Goal: Task Accomplishment & Management: Manage account settings

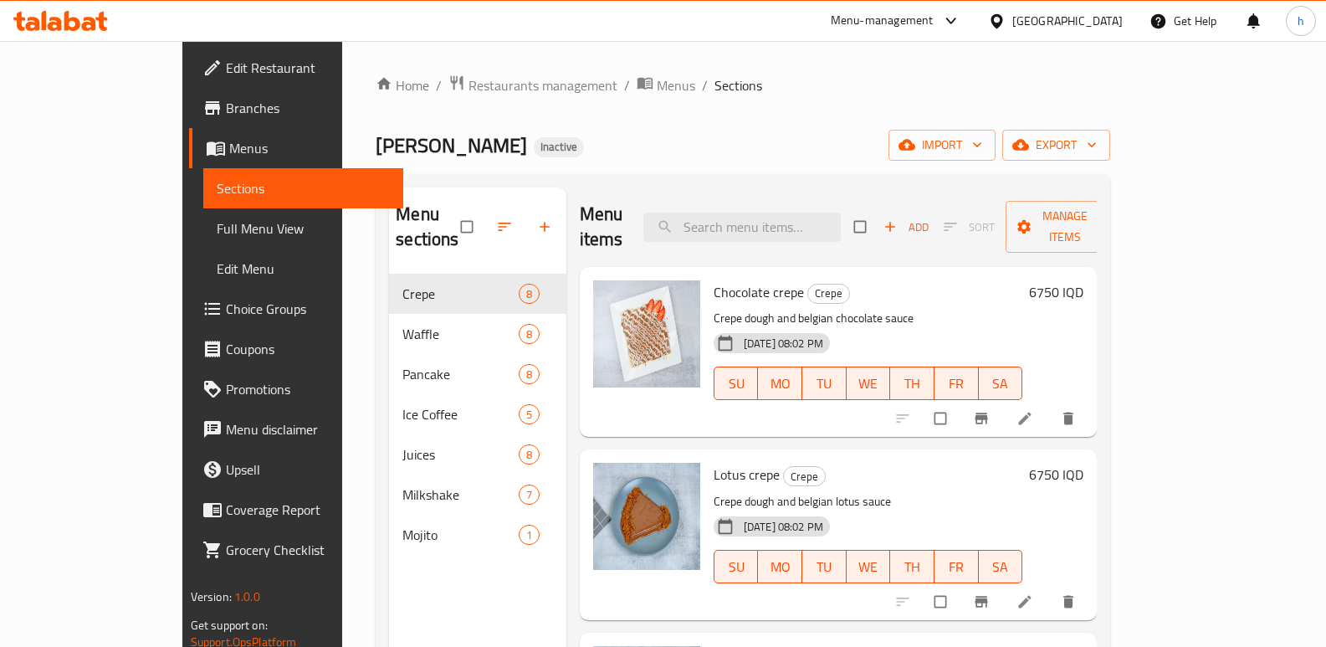
click at [64, 31] on div at bounding box center [60, 21] width 95 height 20
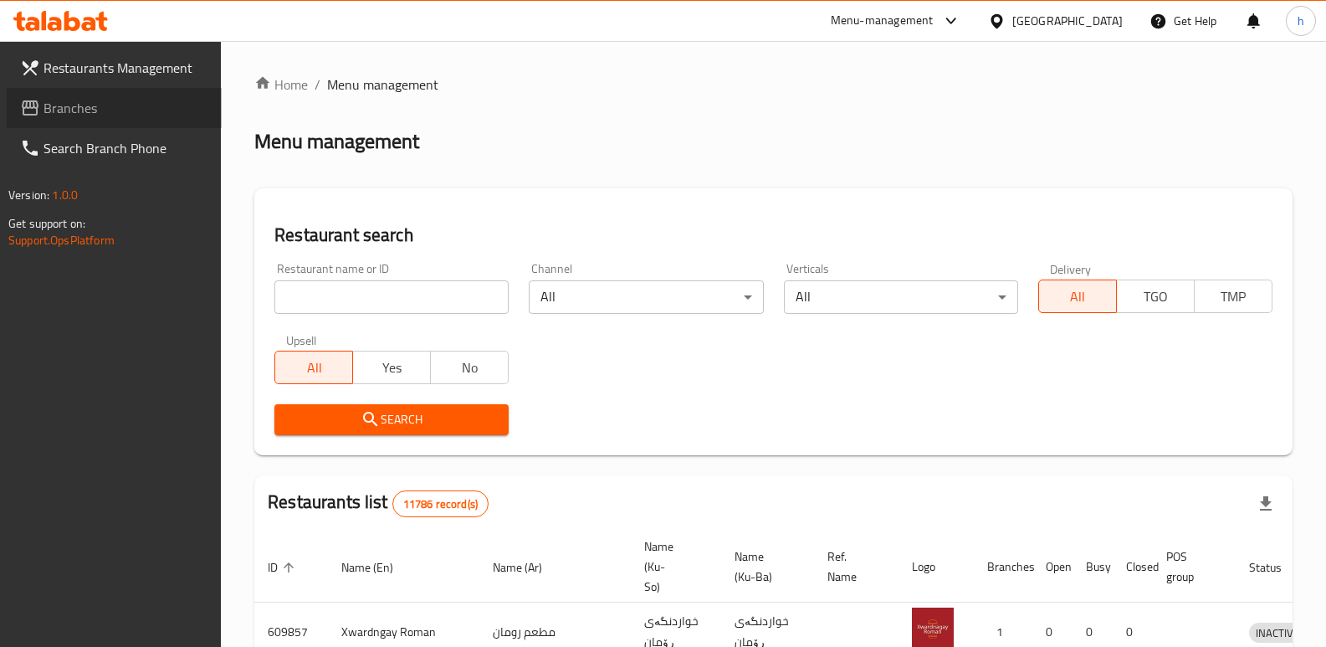
click at [45, 117] on span "Branches" at bounding box center [126, 108] width 165 height 20
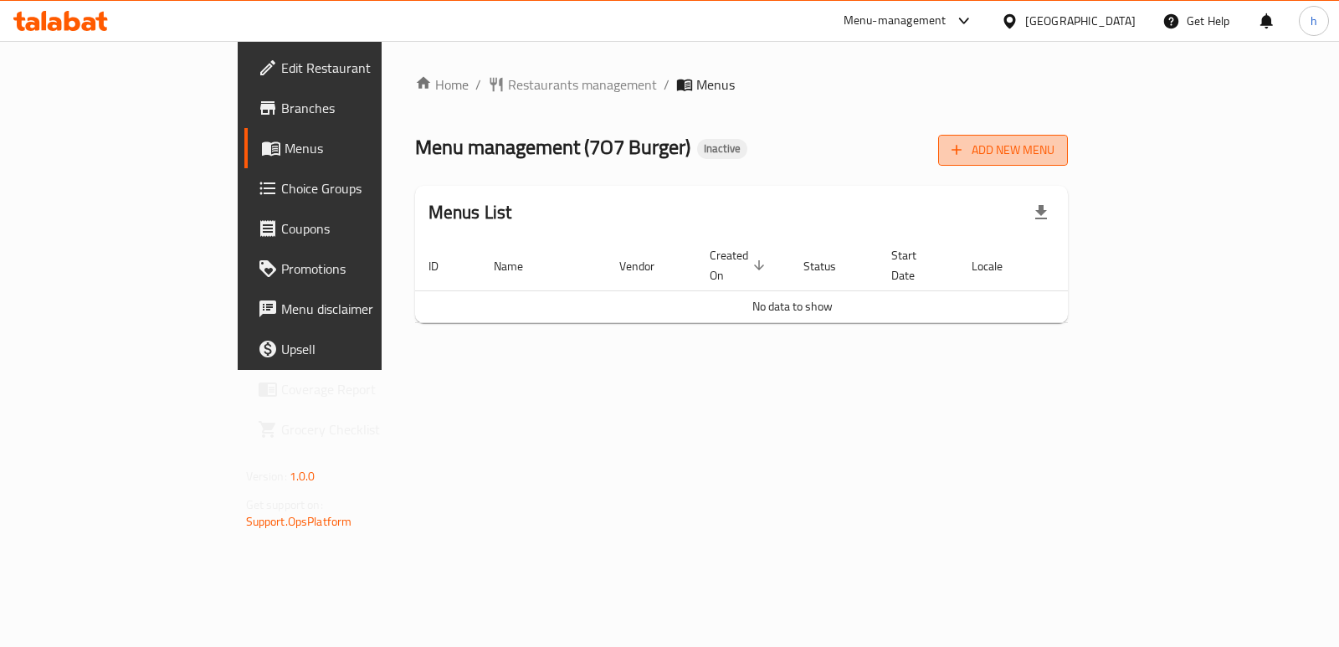
click at [1054, 150] on span "Add New Menu" at bounding box center [1002, 150] width 103 height 21
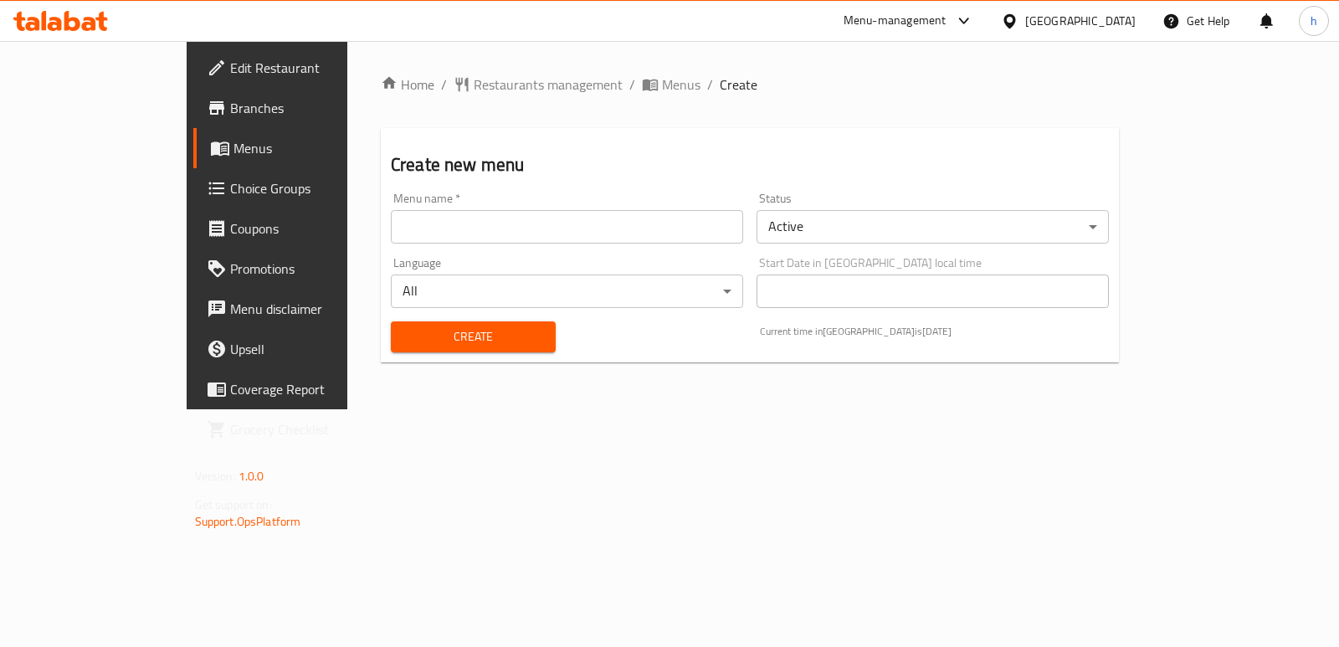
click at [474, 221] on input "text" at bounding box center [567, 226] width 352 height 33
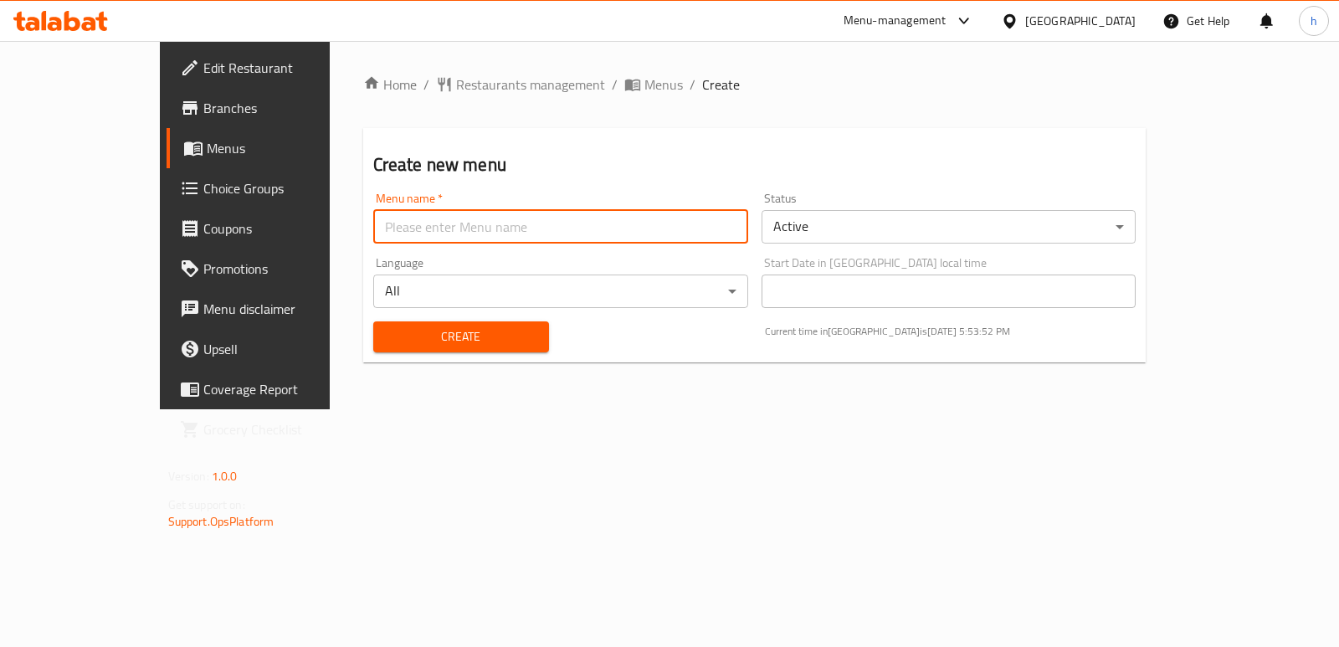
type input "Helin"
click at [397, 335] on span "Create" at bounding box center [461, 336] width 149 height 21
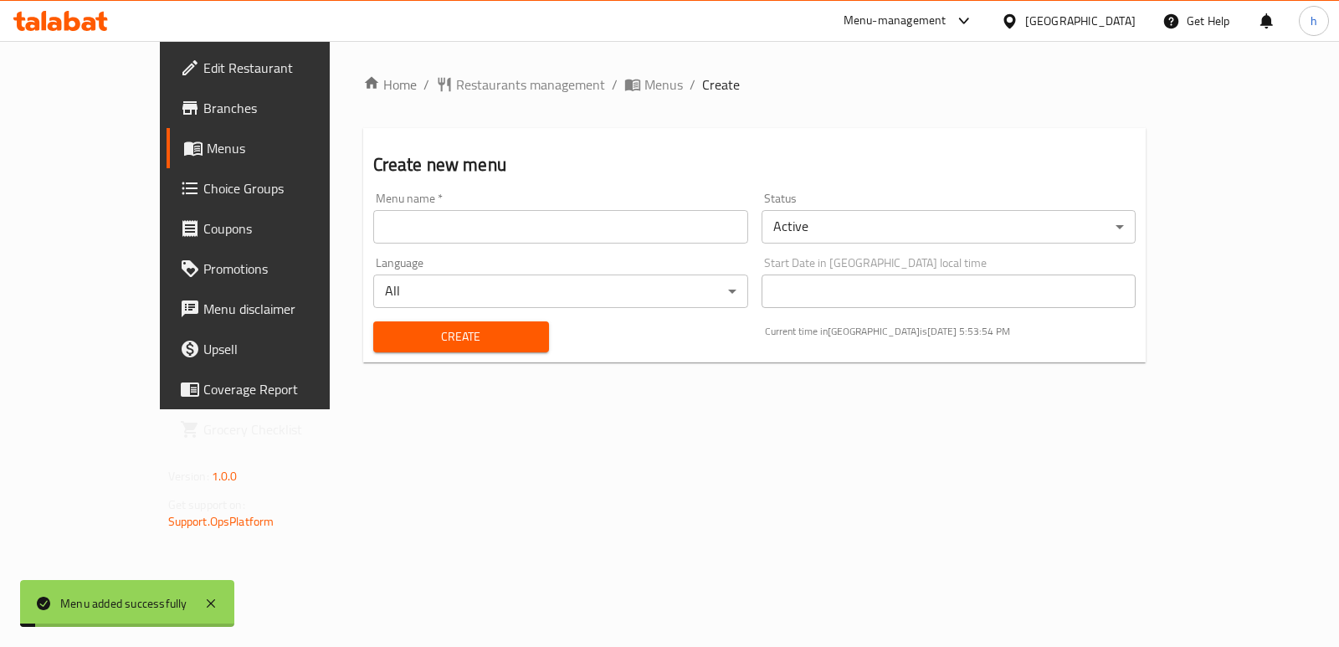
click at [207, 158] on span "Menus" at bounding box center [288, 148] width 163 height 20
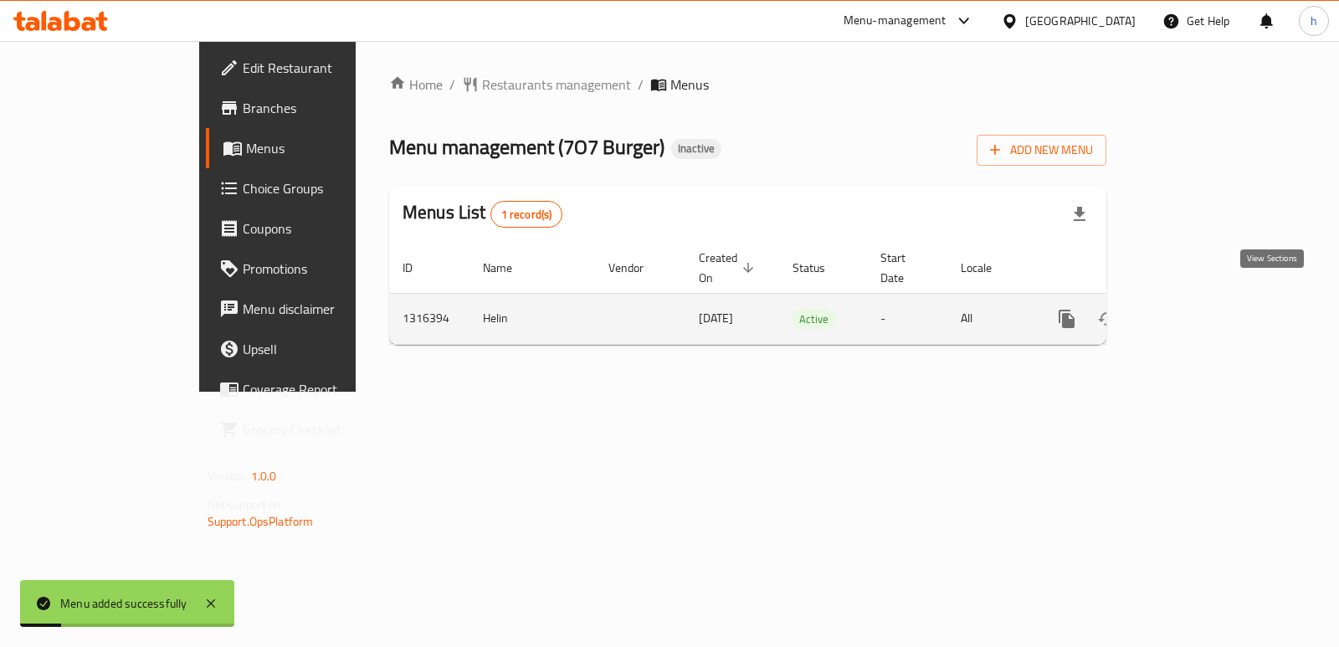
click at [1197, 309] on icon "enhanced table" at bounding box center [1187, 319] width 20 height 20
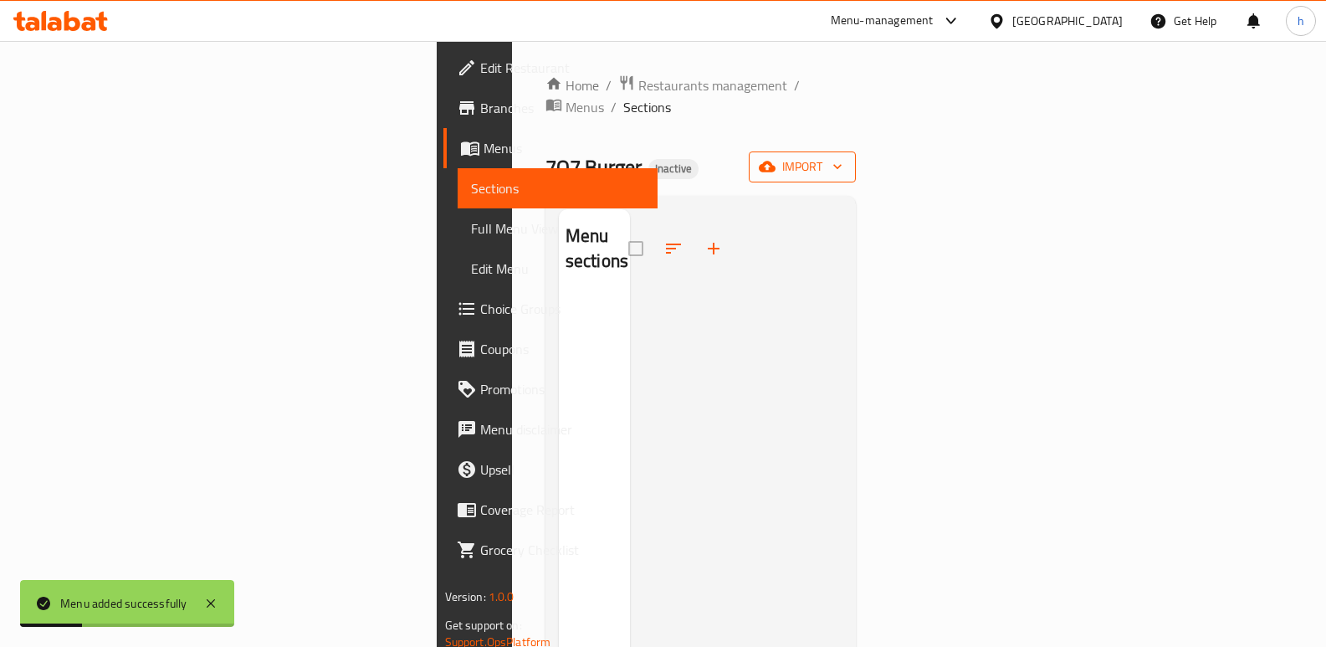
click at [856, 151] on button "import" at bounding box center [802, 166] width 107 height 31
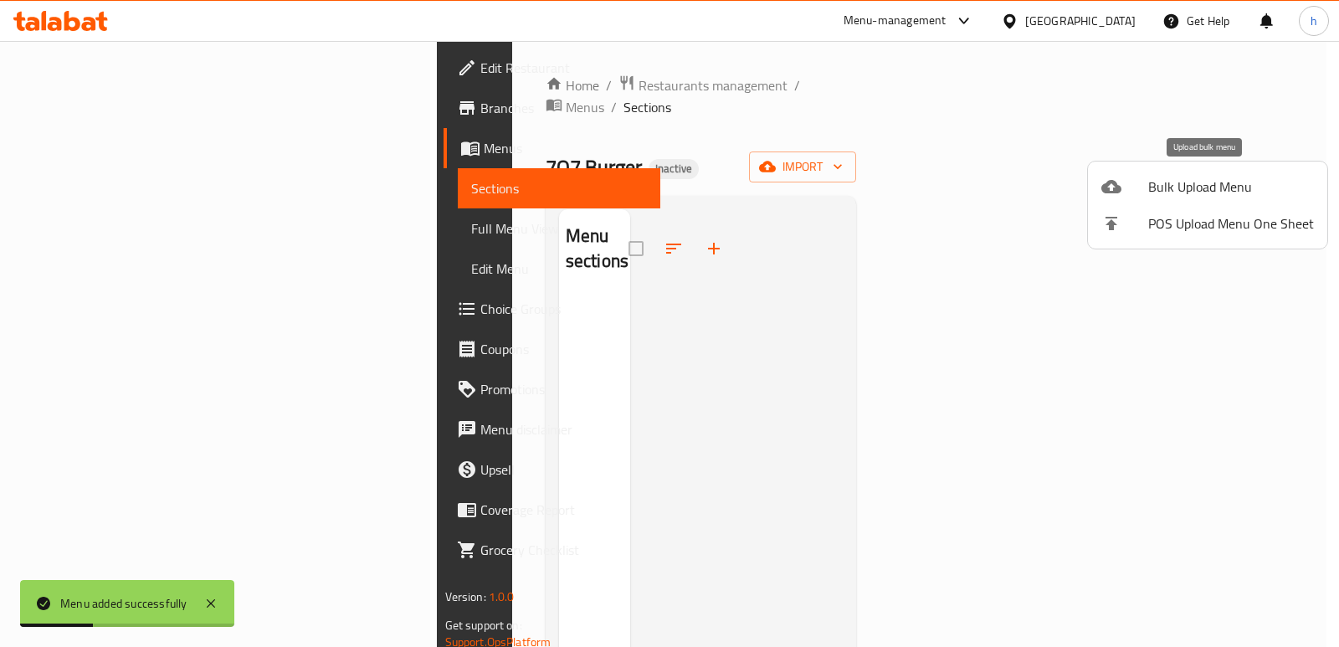
click at [1182, 187] on span "Bulk Upload Menu" at bounding box center [1231, 187] width 166 height 20
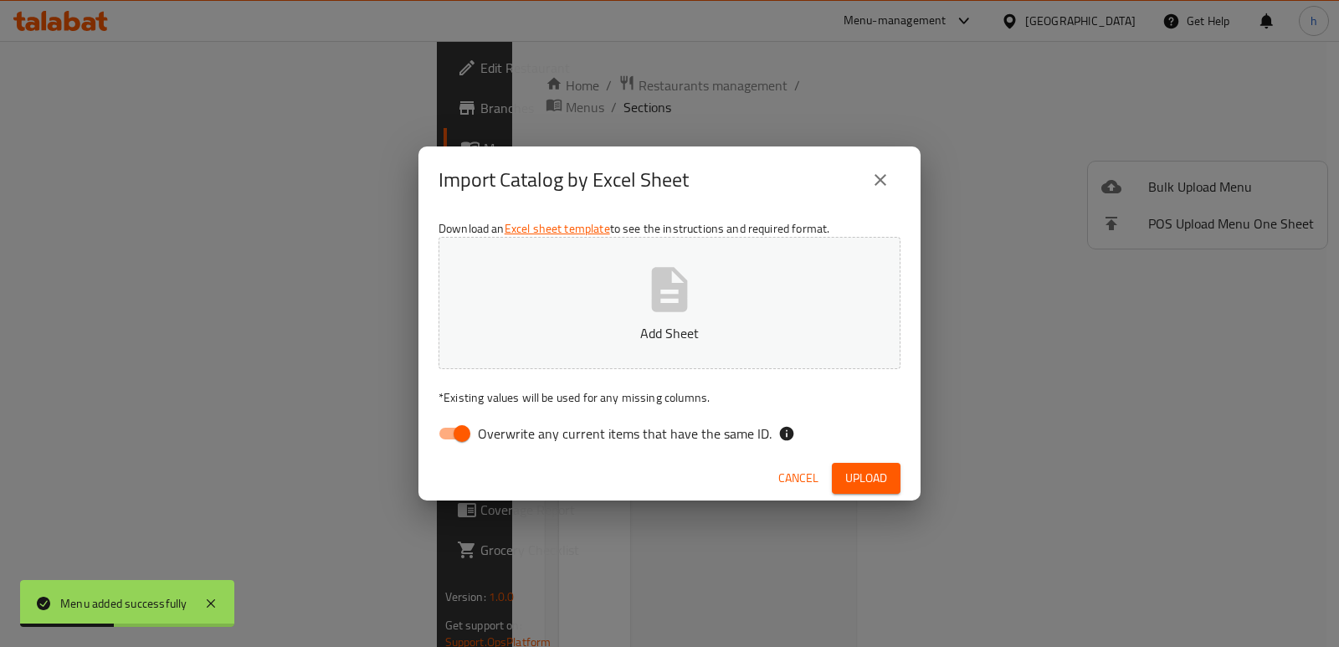
click at [453, 426] on input "Overwrite any current items that have the same ID." at bounding box center [461, 433] width 95 height 32
checkbox input "false"
drag, startPoint x: 592, startPoint y: 305, endPoint x: 623, endPoint y: 332, distance: 41.5
click at [612, 325] on button "Add Sheet" at bounding box center [669, 303] width 462 height 132
click at [854, 479] on span "Upload" at bounding box center [866, 478] width 42 height 21
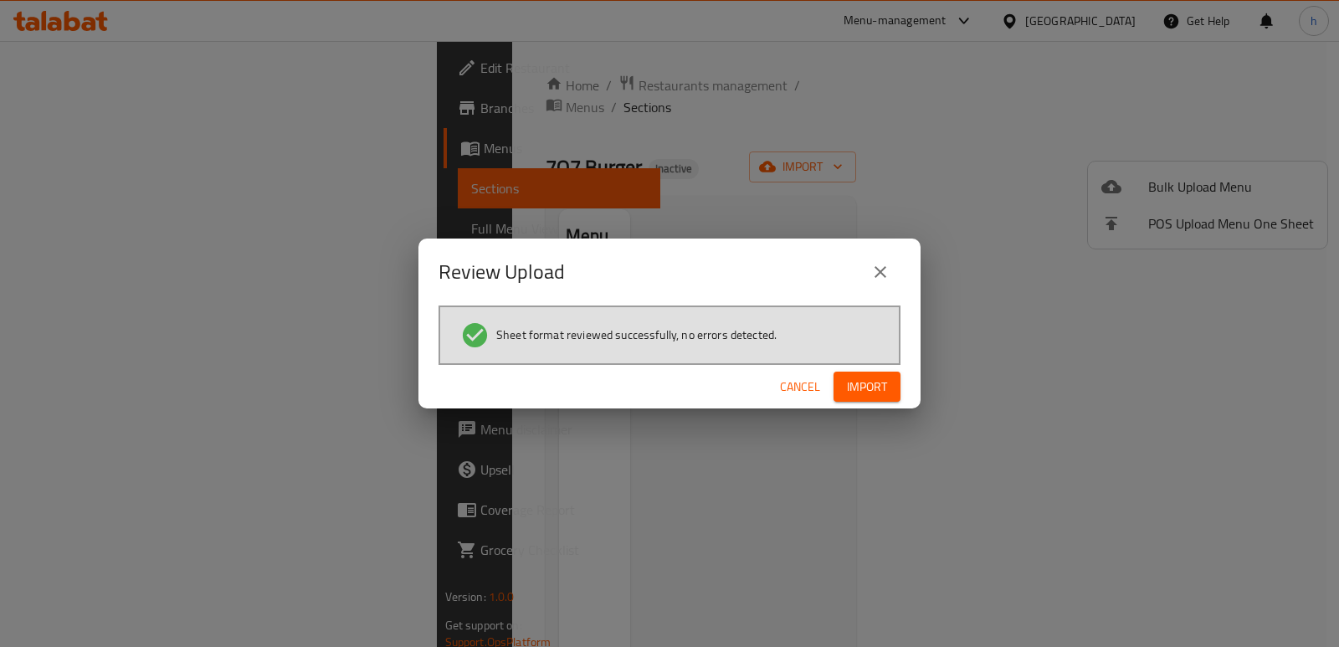
click at [873, 401] on button "Import" at bounding box center [866, 386] width 67 height 31
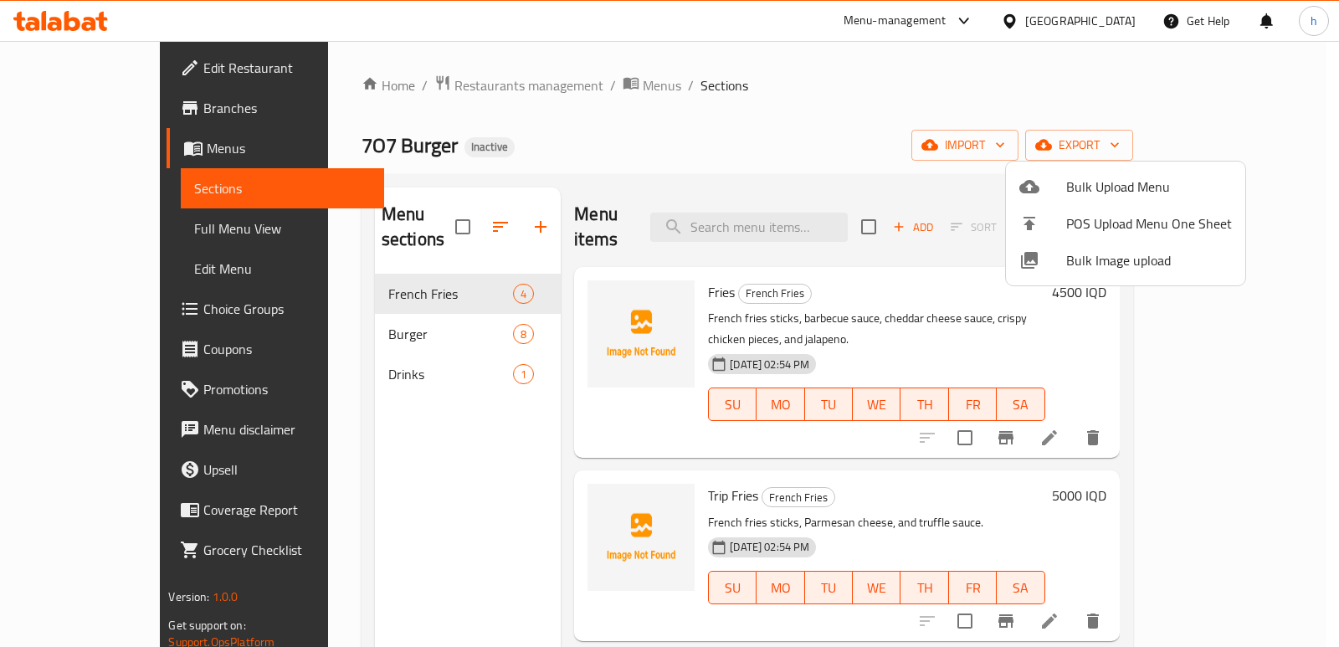
click at [327, 498] on div at bounding box center [669, 323] width 1339 height 647
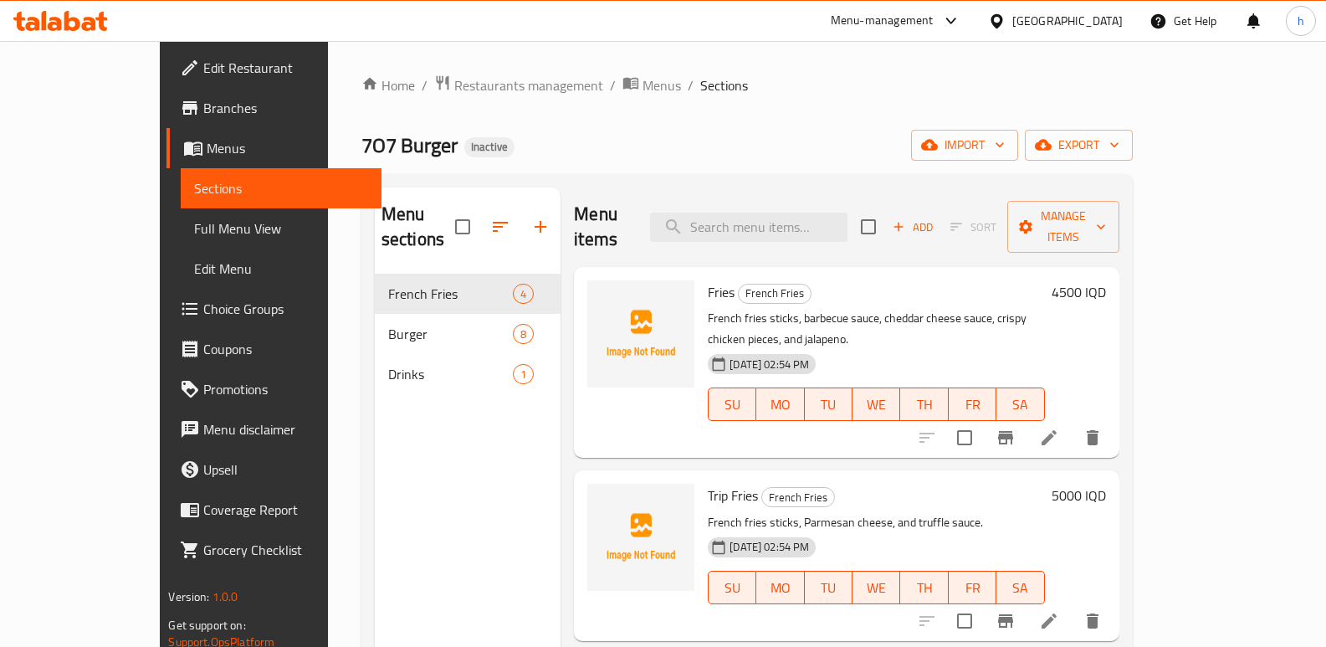
click at [207, 151] on span "Menus" at bounding box center [287, 148] width 161 height 20
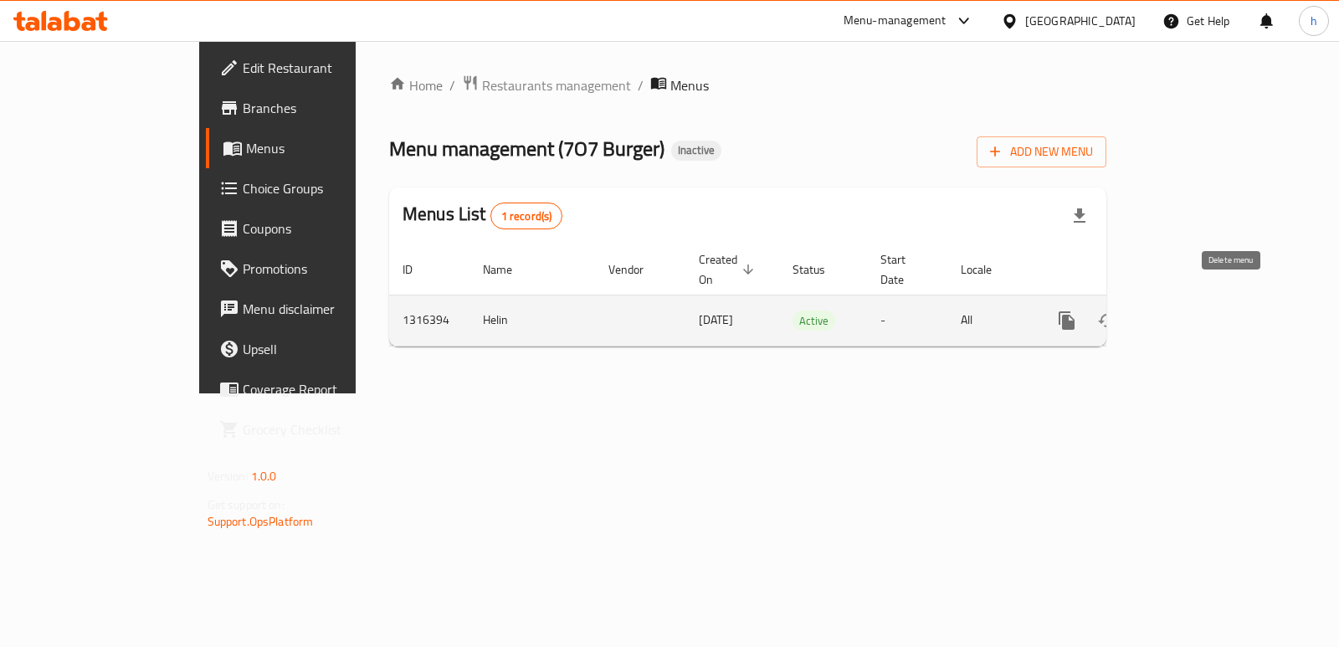
click at [1153, 313] on icon "enhanced table" at bounding box center [1147, 320] width 12 height 15
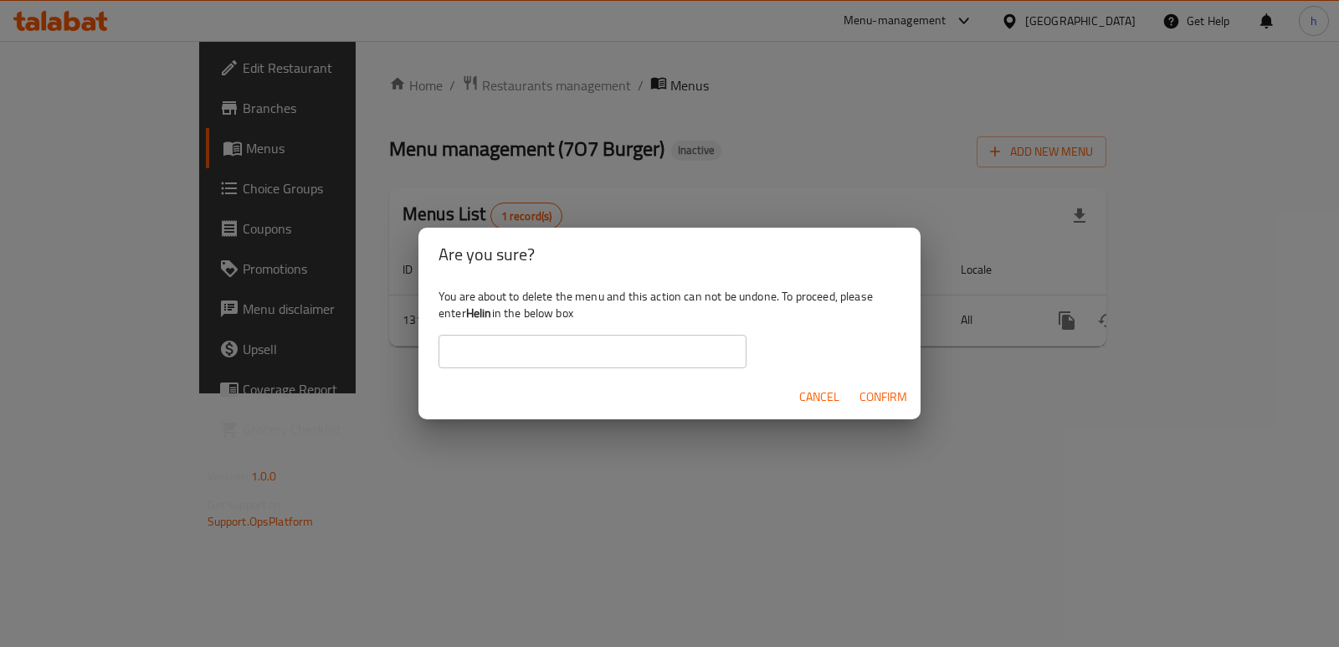
click at [481, 317] on b "Helin" at bounding box center [479, 313] width 26 height 22
copy div "Helin"
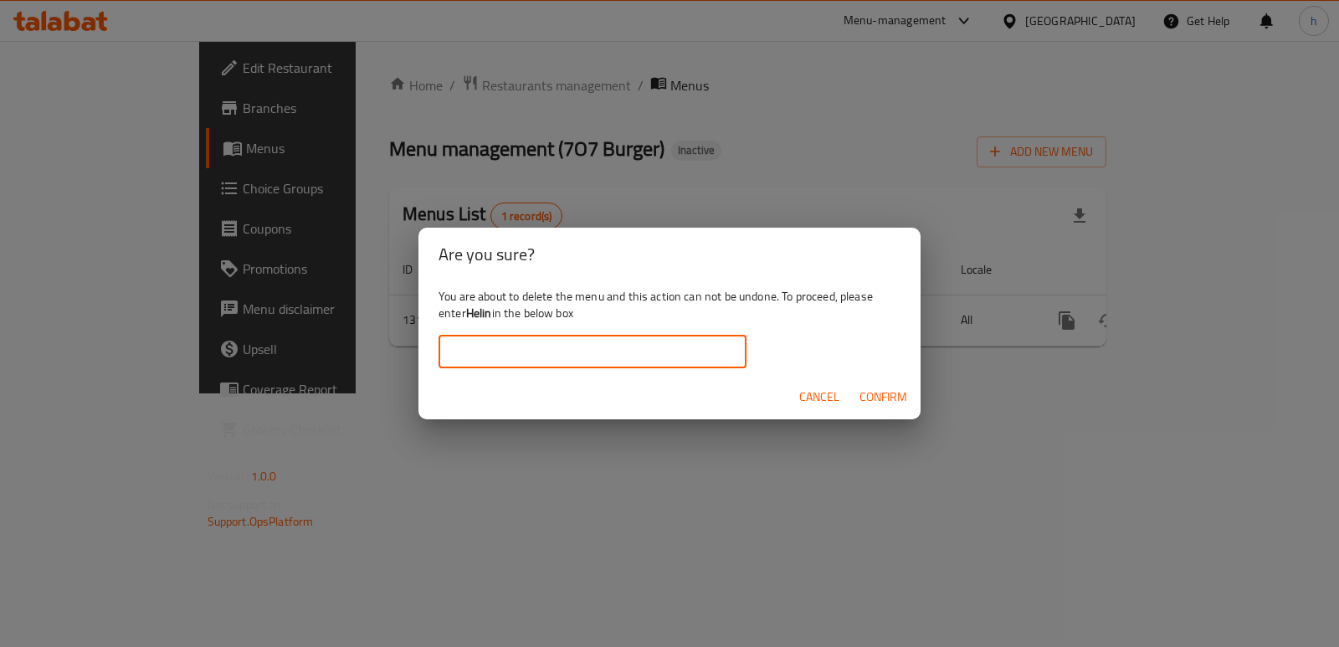
click at [519, 351] on input "text" at bounding box center [592, 351] width 308 height 33
paste input "Helin"
type input "Helin"
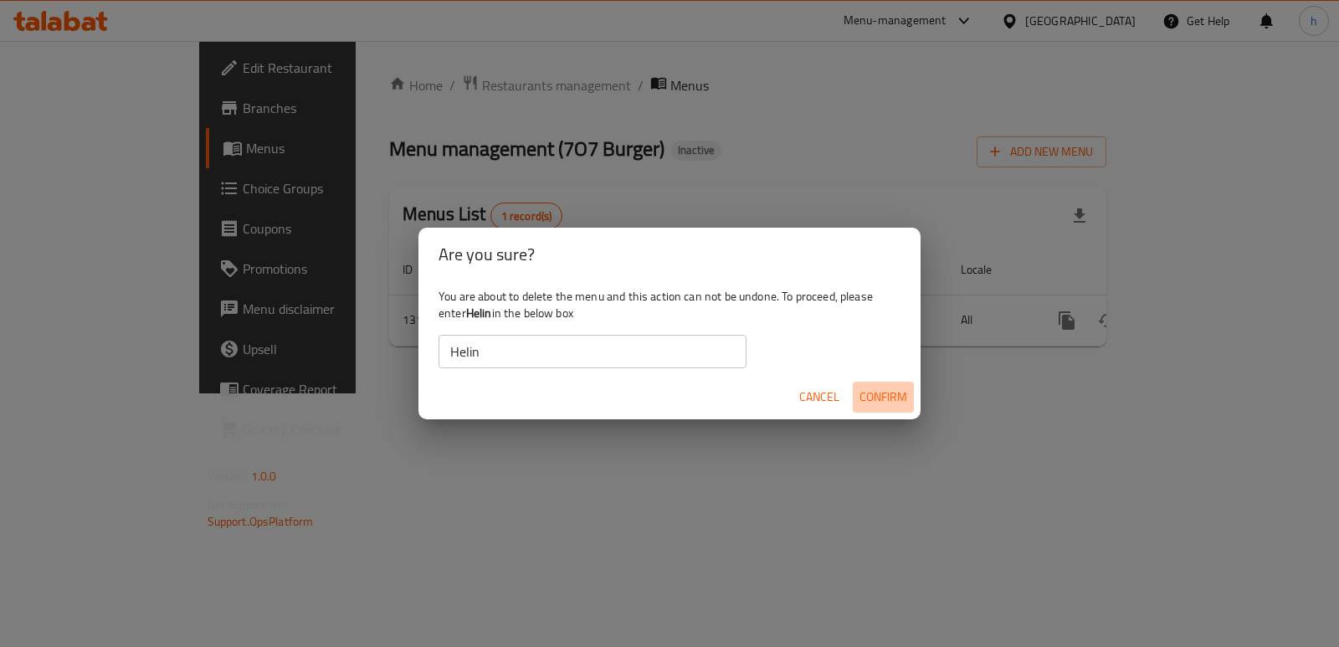
click at [885, 398] on span "Confirm" at bounding box center [883, 397] width 48 height 21
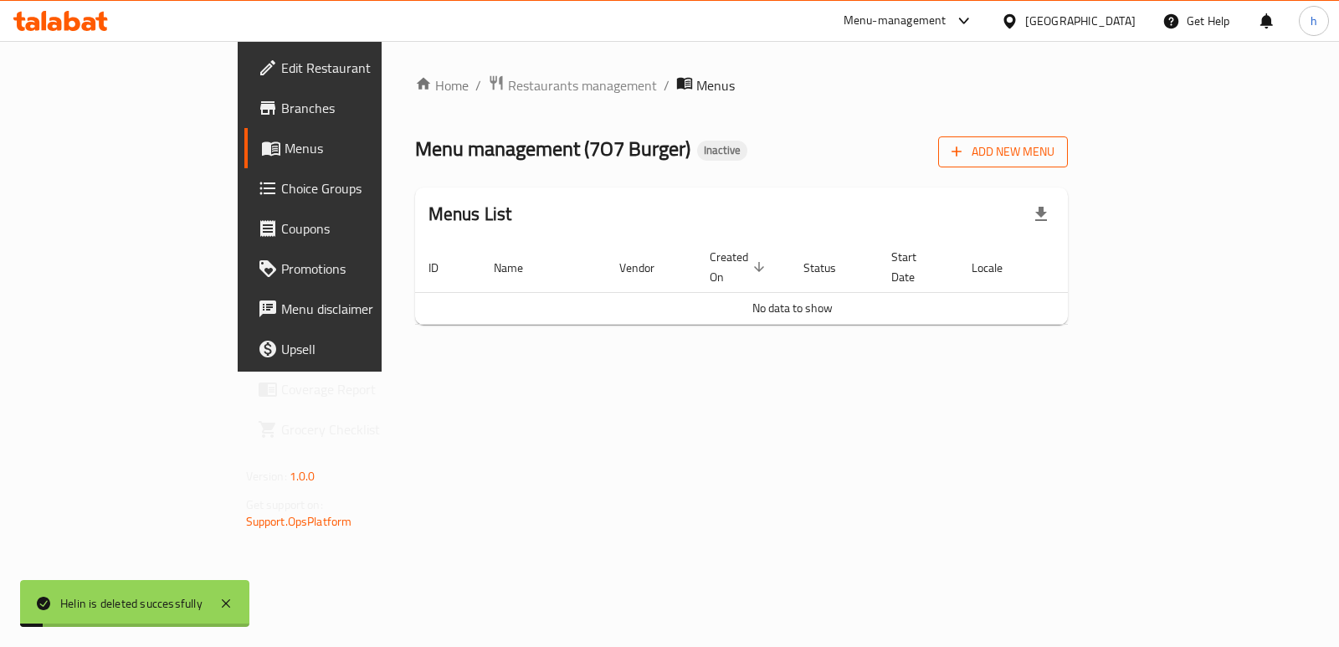
click at [1054, 153] on span "Add New Menu" at bounding box center [1002, 151] width 103 height 21
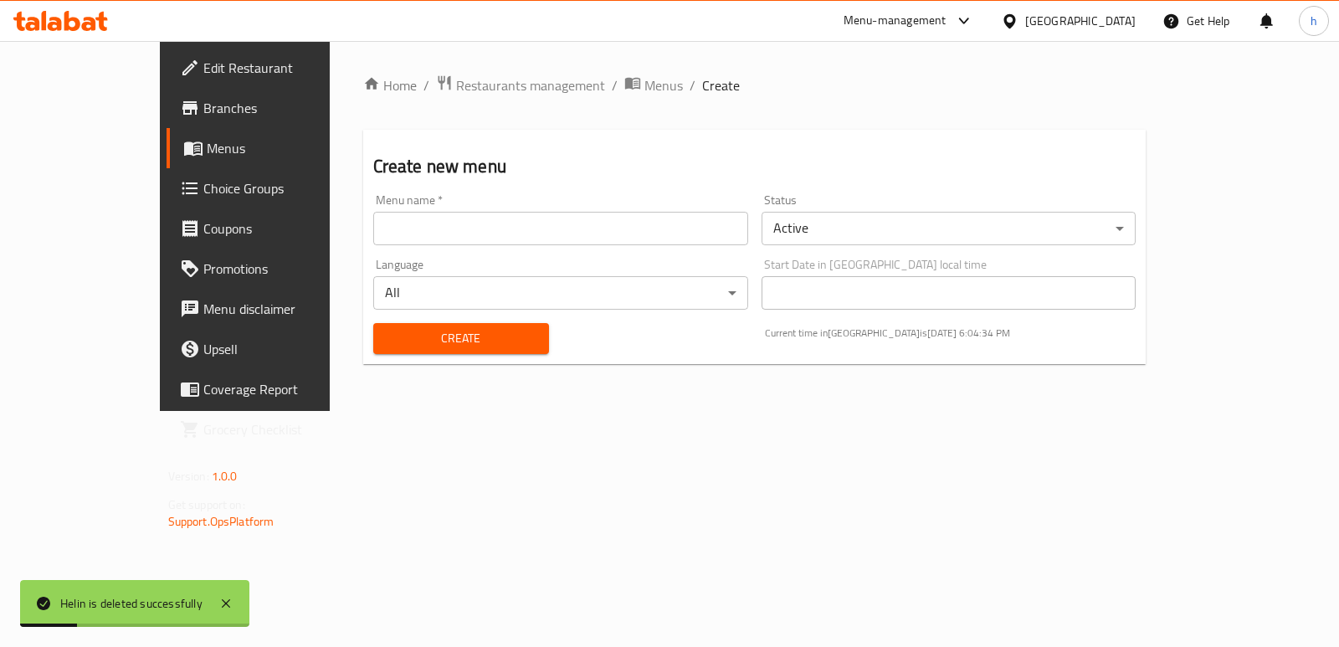
click at [478, 238] on input "text" at bounding box center [560, 228] width 375 height 33
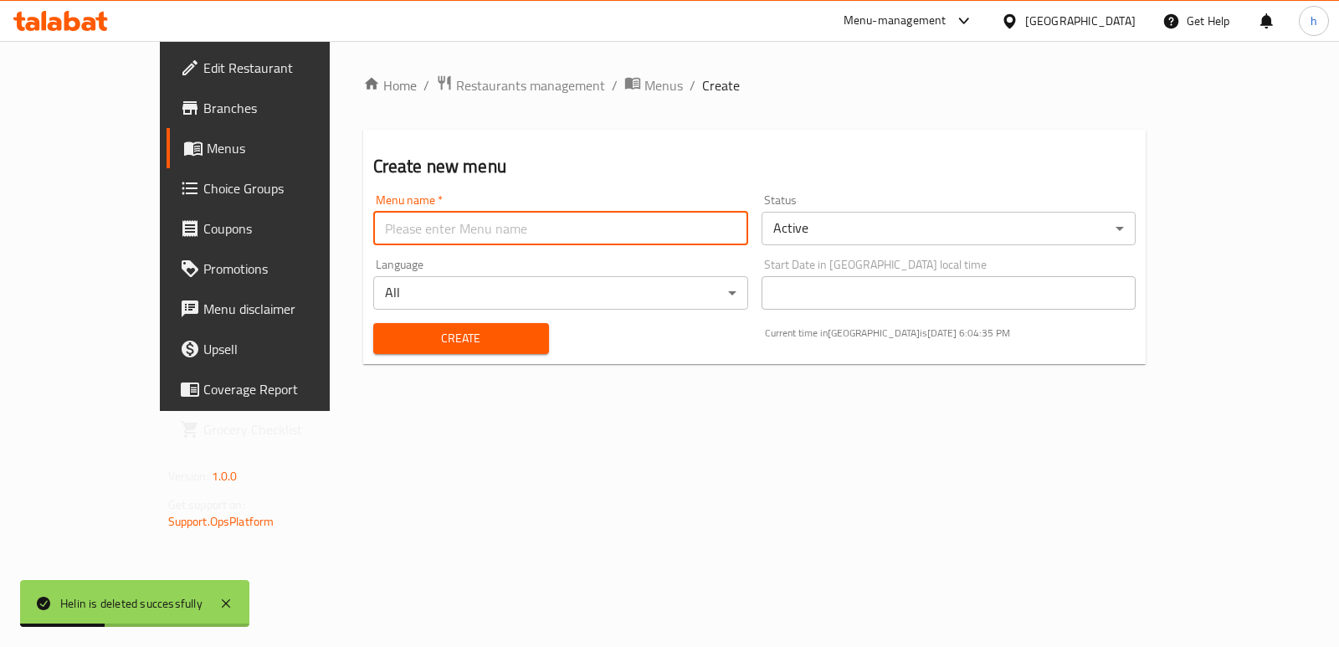
type input "Helin"
click at [387, 334] on span "Create" at bounding box center [461, 338] width 149 height 21
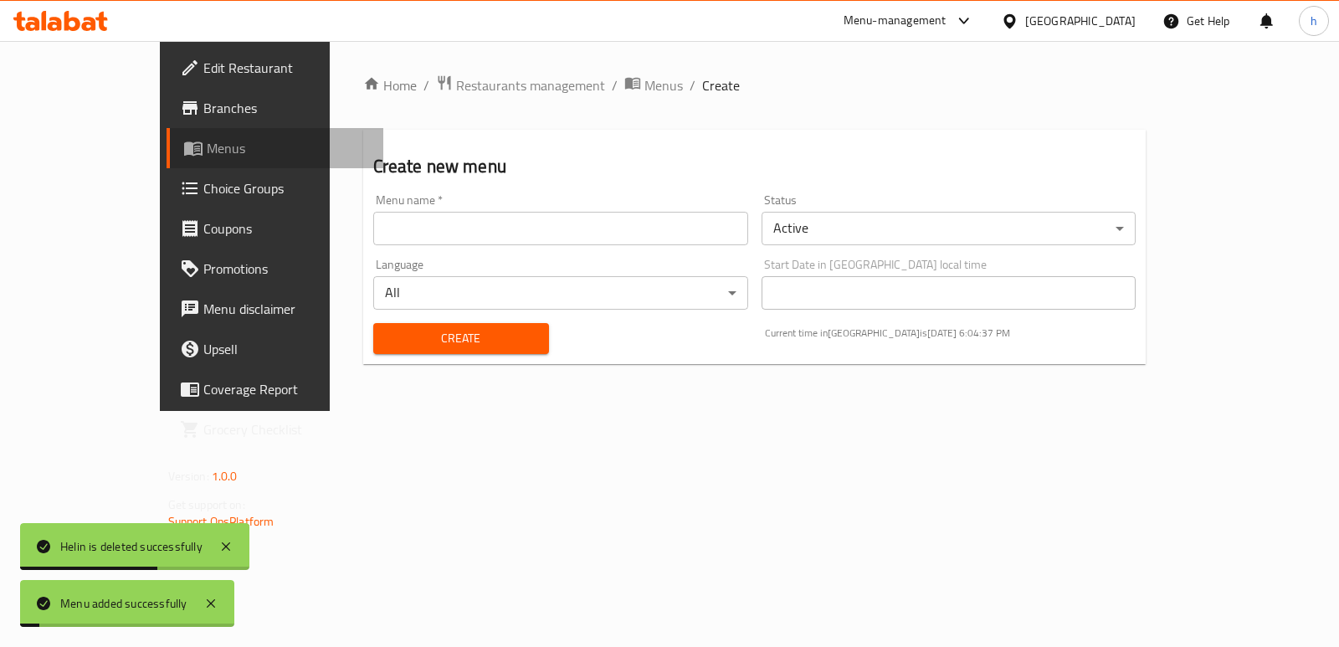
click at [207, 156] on span "Menus" at bounding box center [288, 148] width 163 height 20
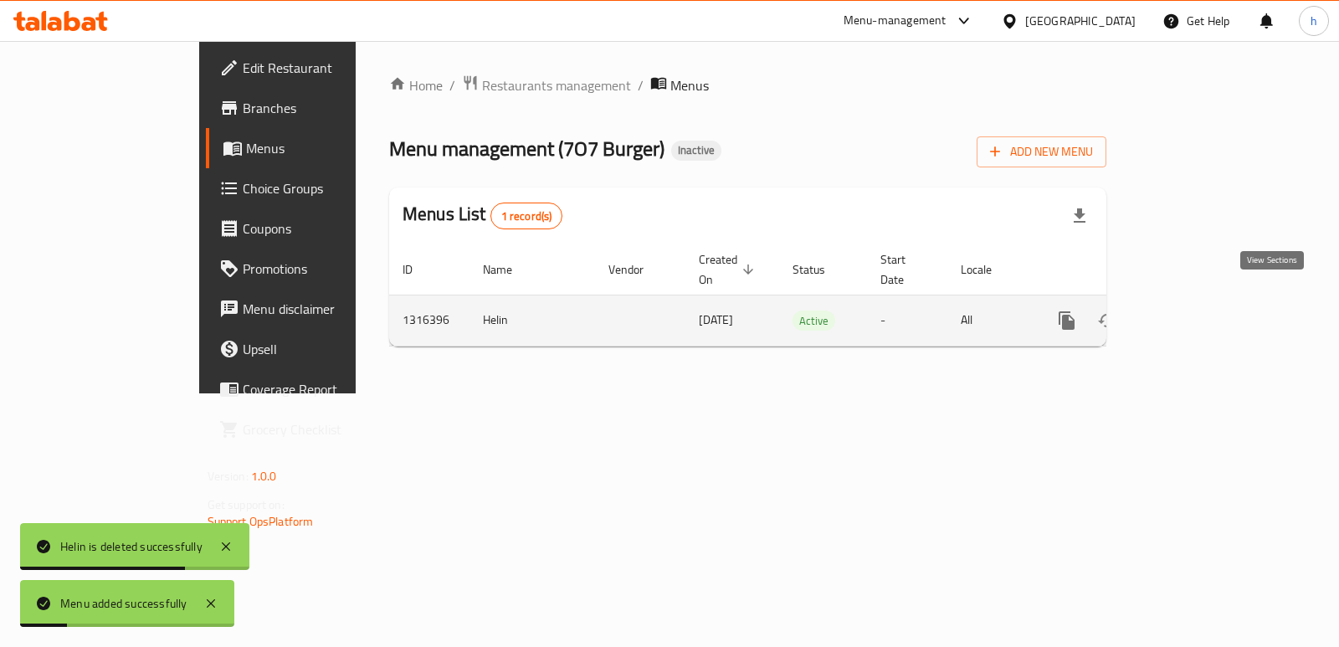
click at [1197, 310] on icon "enhanced table" at bounding box center [1187, 320] width 20 height 20
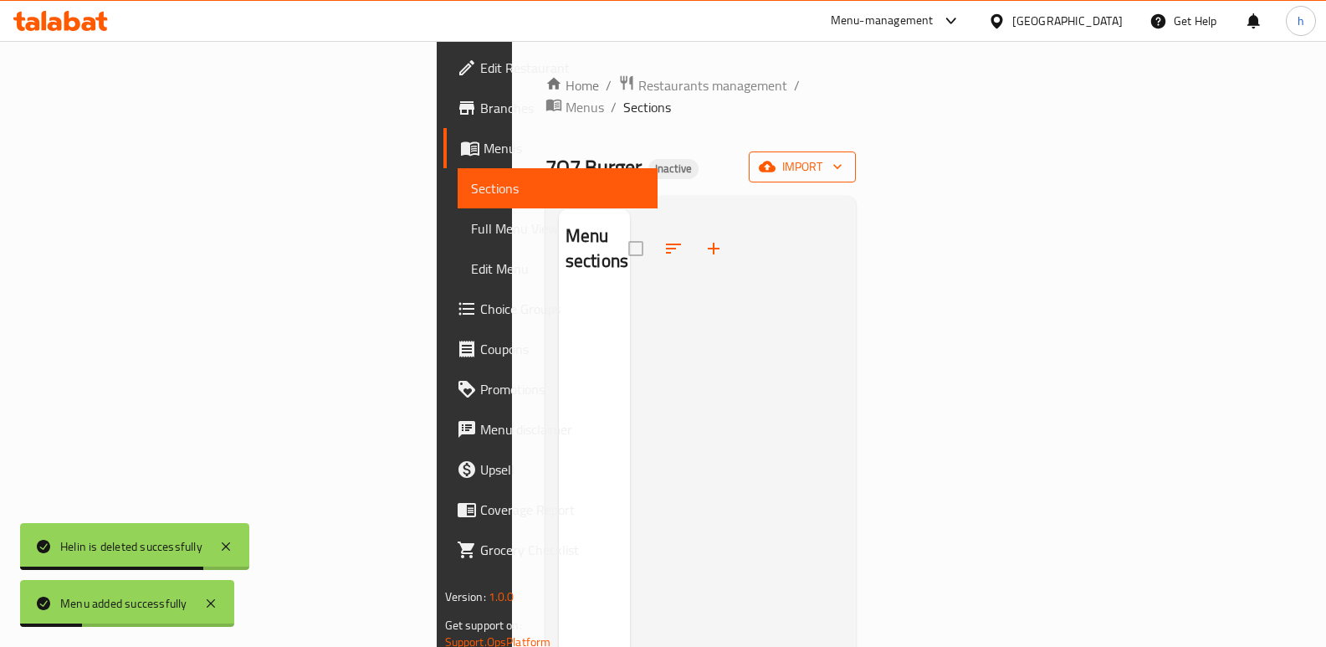
click at [842, 156] on span "import" at bounding box center [802, 166] width 80 height 21
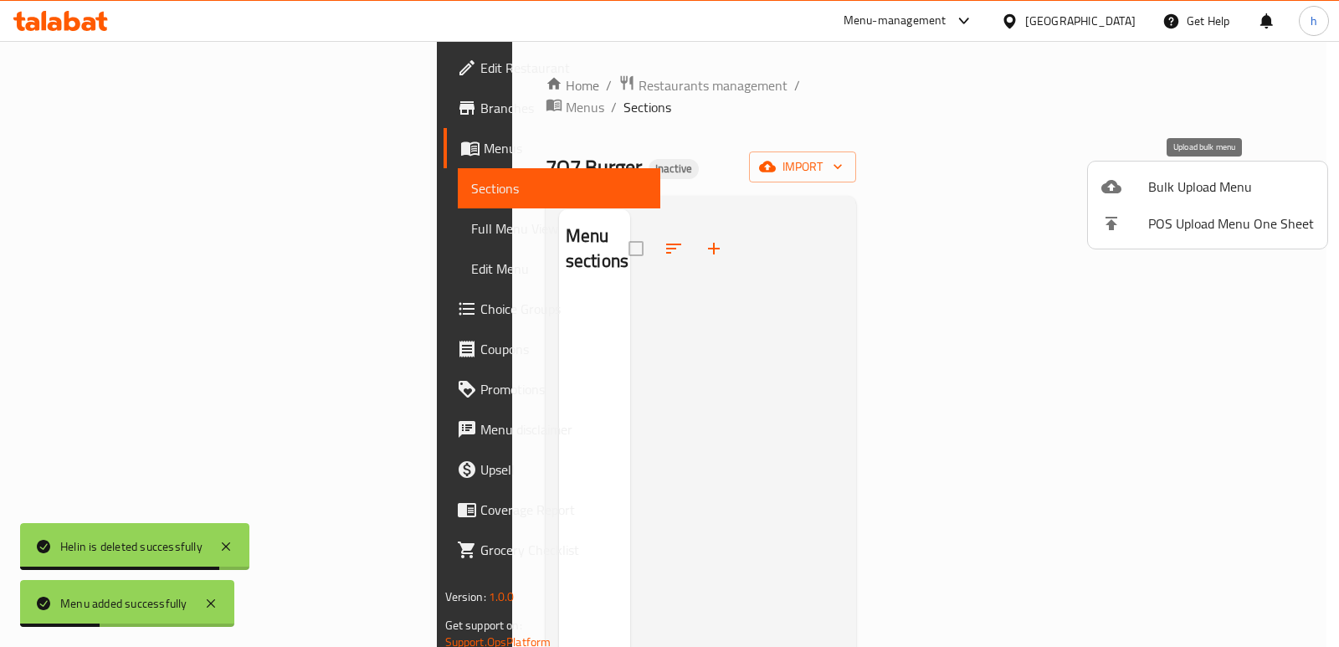
click at [1129, 180] on div at bounding box center [1124, 187] width 47 height 20
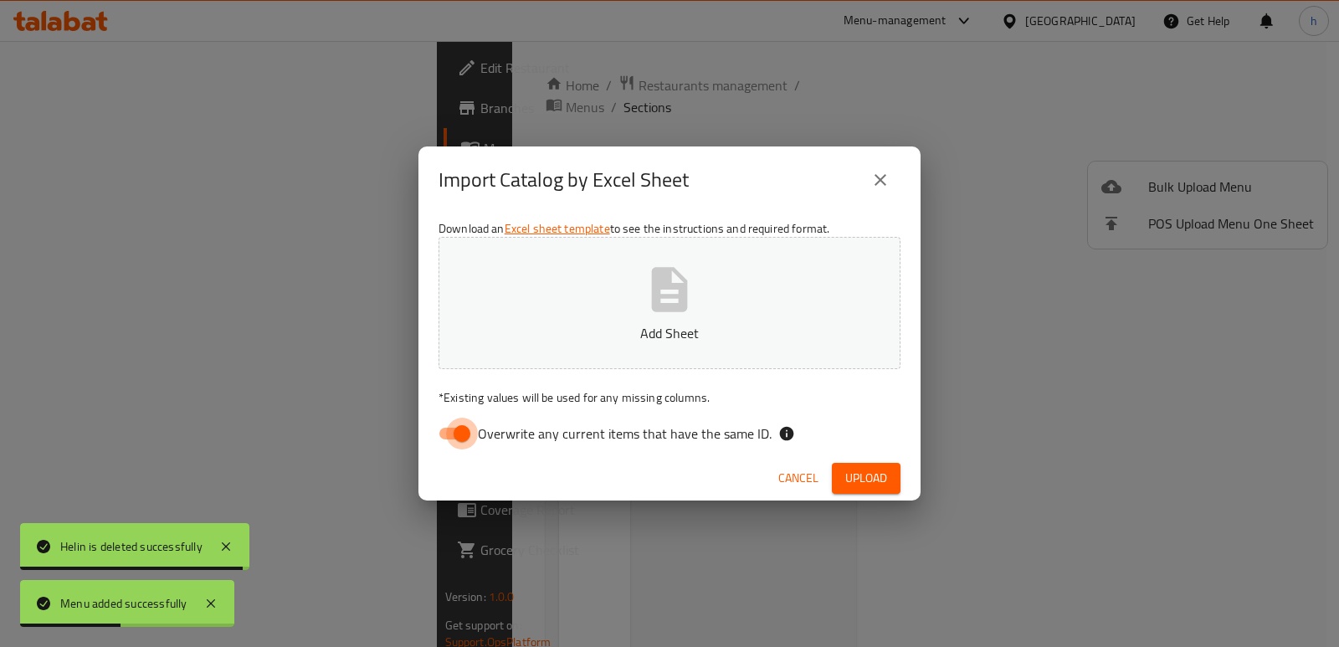
drag, startPoint x: 459, startPoint y: 433, endPoint x: 525, endPoint y: 354, distance: 103.4
click at [459, 433] on input "Overwrite any current items that have the same ID." at bounding box center [461, 433] width 95 height 32
checkbox input "false"
click at [530, 352] on button "Add Sheet" at bounding box center [669, 303] width 462 height 132
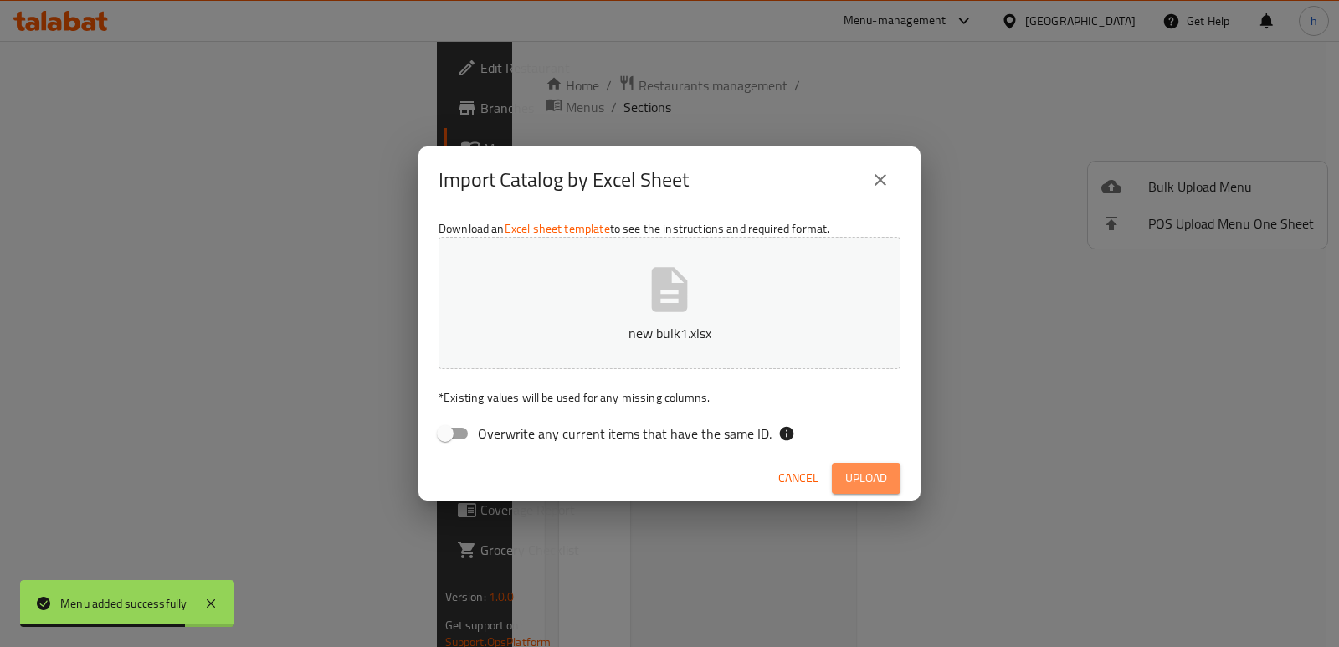
click at [837, 480] on button "Upload" at bounding box center [866, 478] width 69 height 31
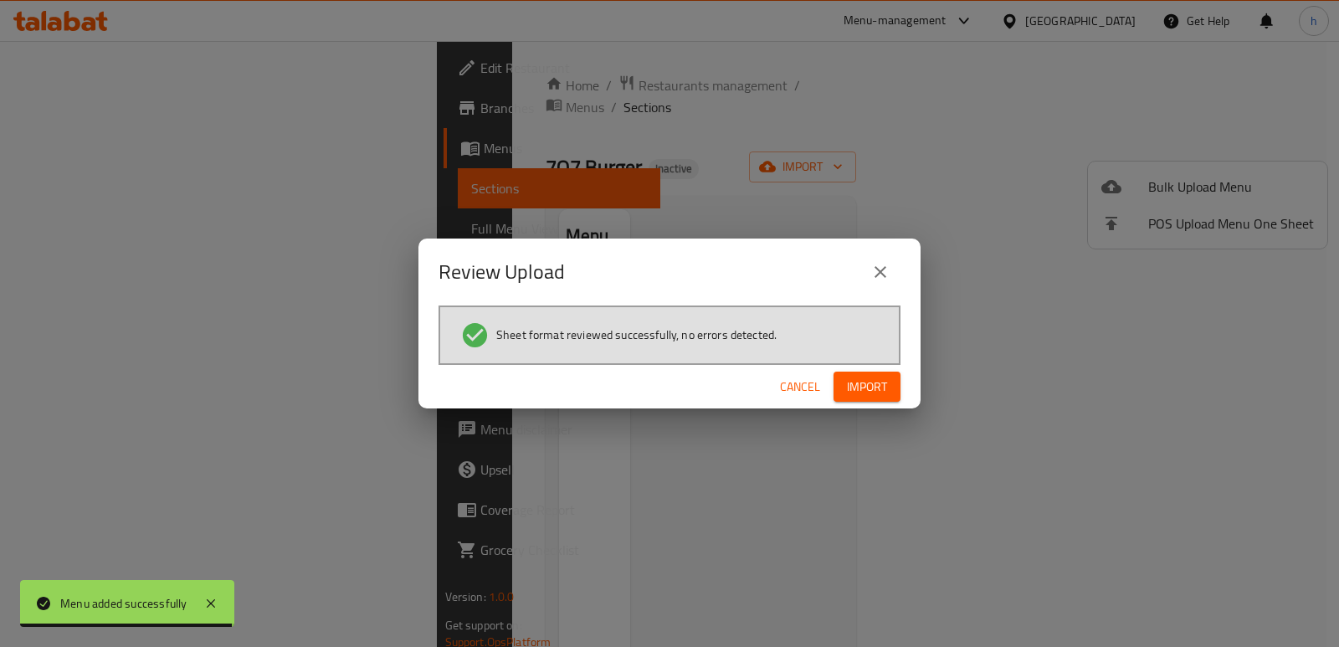
click at [857, 384] on span "Import" at bounding box center [867, 386] width 40 height 21
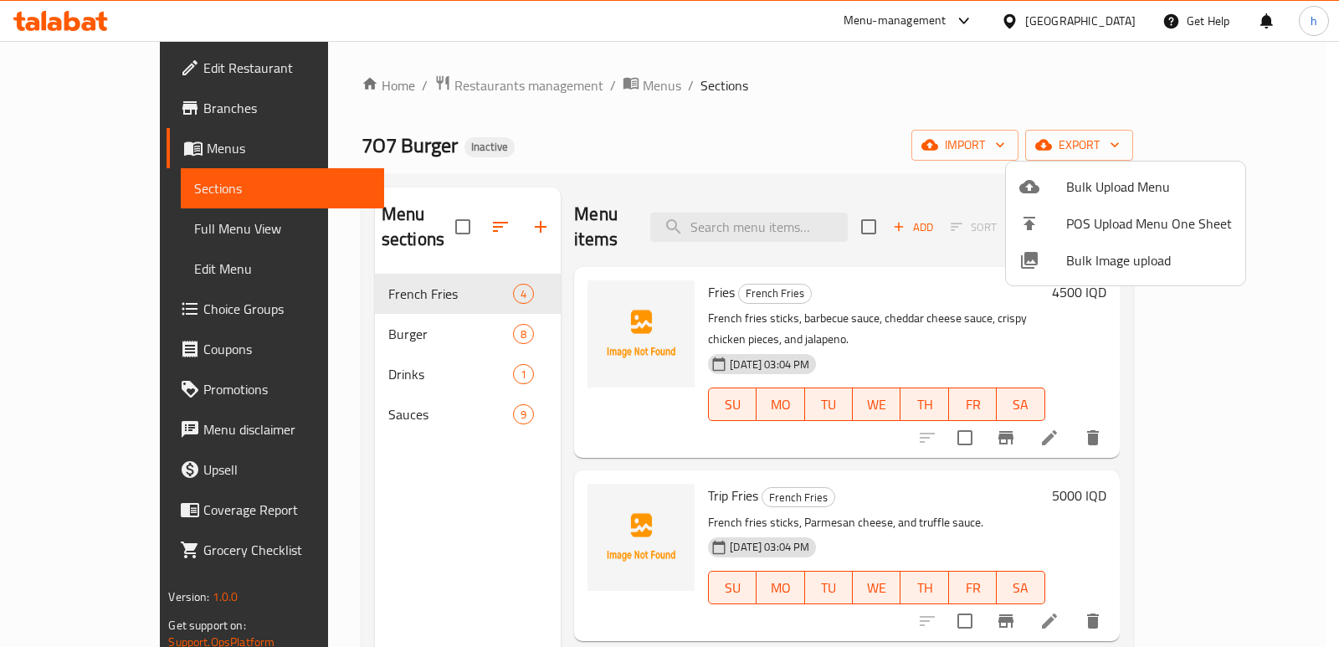
click at [369, 514] on div at bounding box center [669, 323] width 1339 height 647
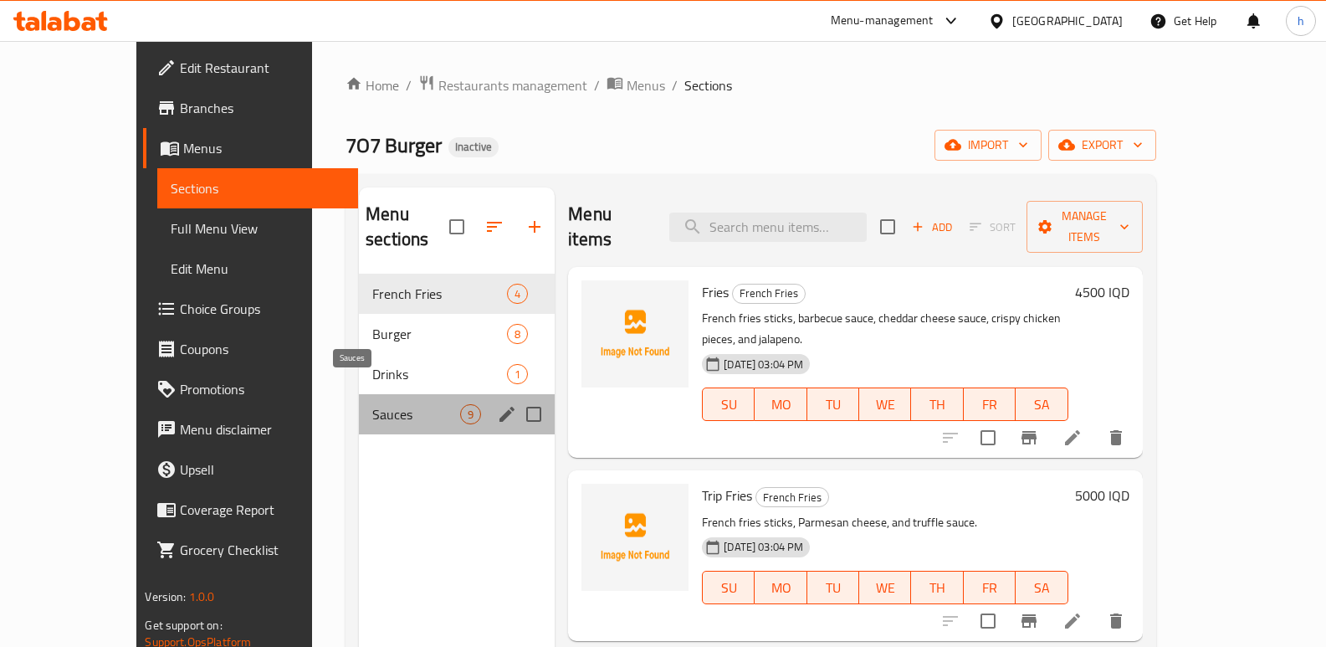
click at [372, 404] on span "Sauces" at bounding box center [416, 414] width 88 height 20
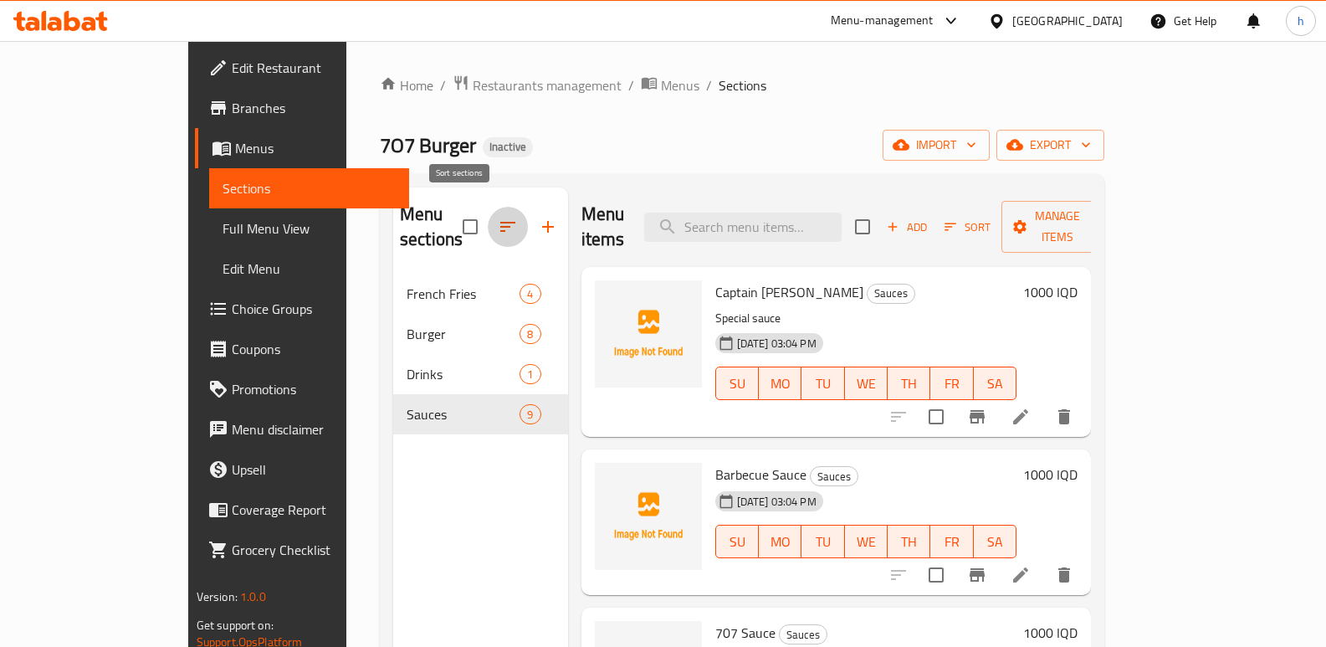
click at [488, 207] on button "button" at bounding box center [508, 227] width 40 height 40
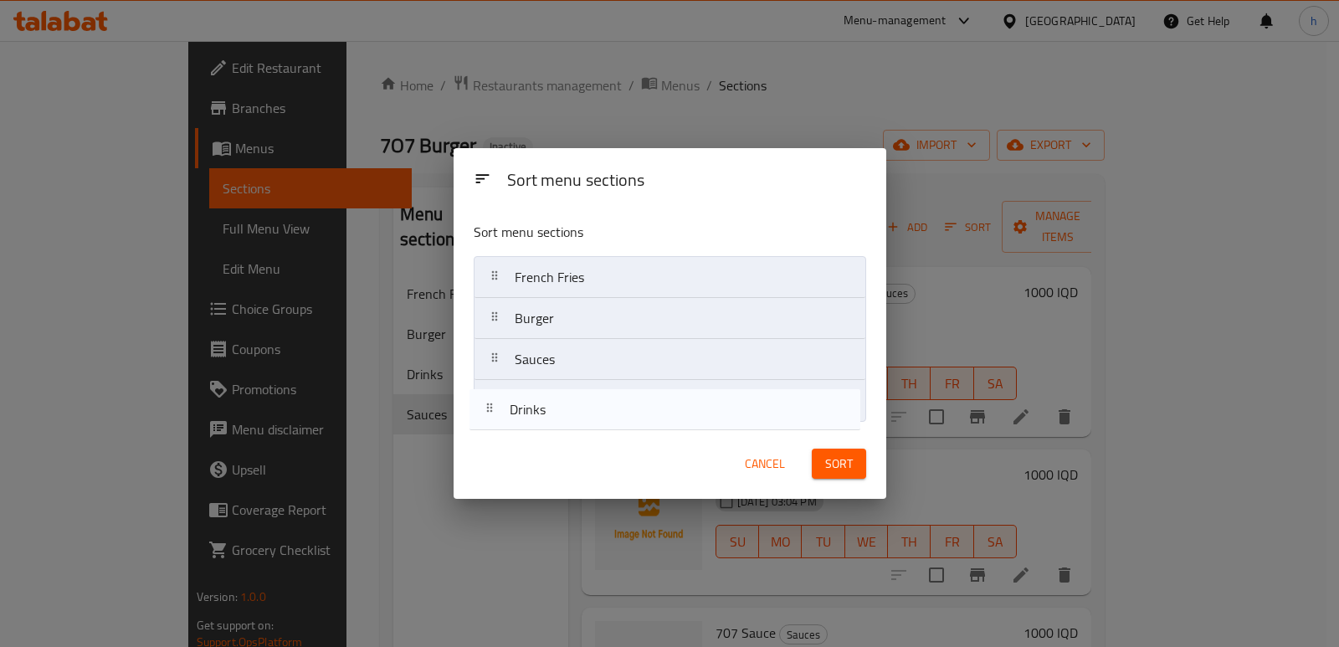
drag, startPoint x: 572, startPoint y: 371, endPoint x: 566, endPoint y: 432, distance: 60.6
click at [566, 432] on div "Sort menu sections Sort menu sections French Fries Burger Drinks Sauces Cancel …" at bounding box center [669, 323] width 433 height 351
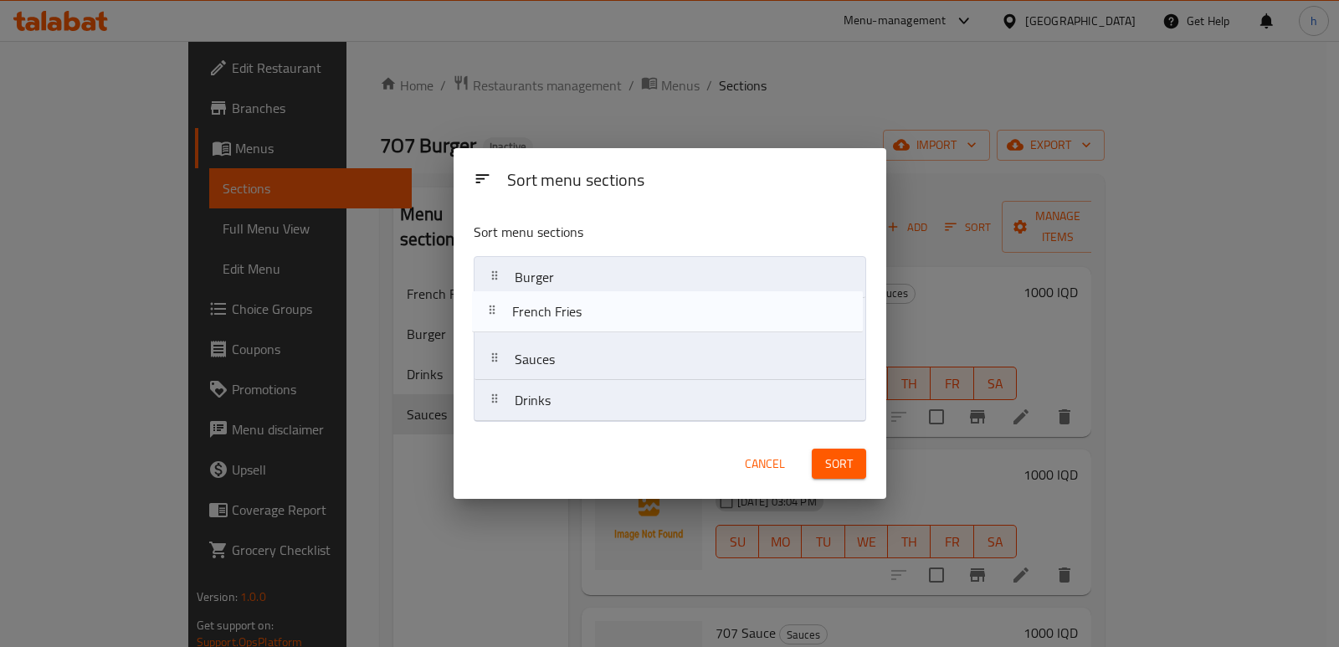
drag, startPoint x: 594, startPoint y: 280, endPoint x: 592, endPoint y: 323, distance: 42.7
click at [592, 323] on nav "French Fries Burger Sauces Drinks" at bounding box center [670, 339] width 392 height 166
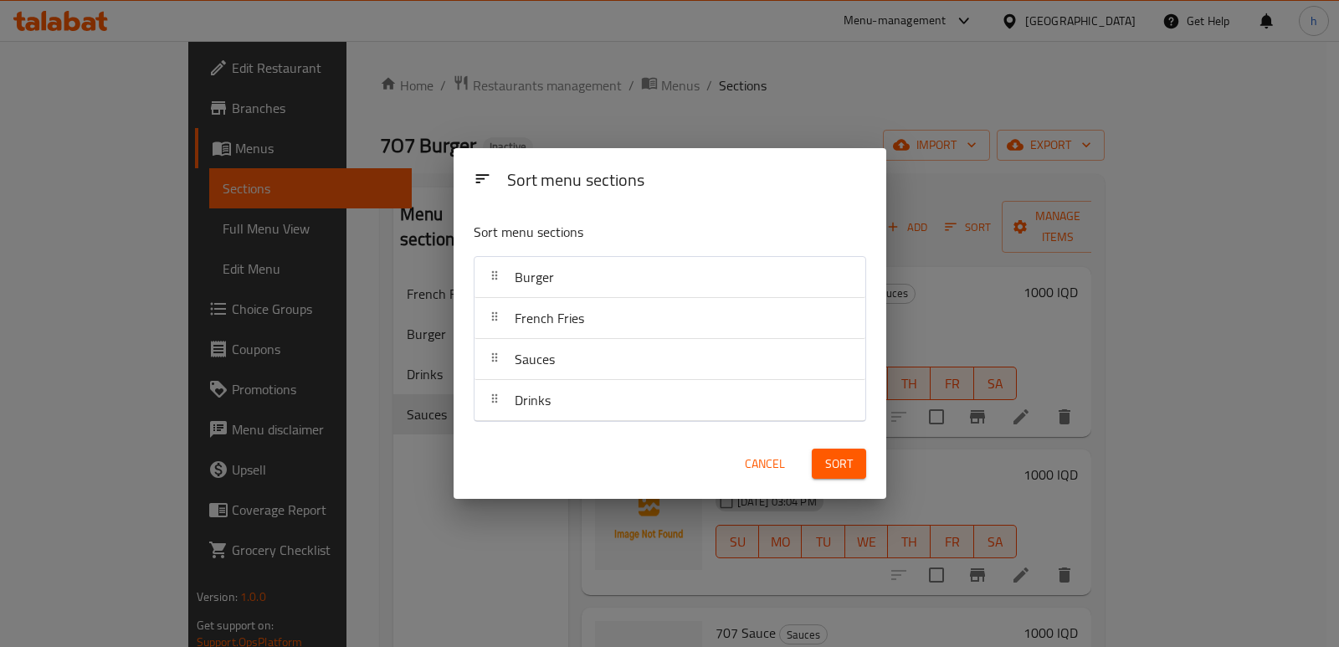
click at [820, 455] on button "Sort" at bounding box center [839, 463] width 54 height 31
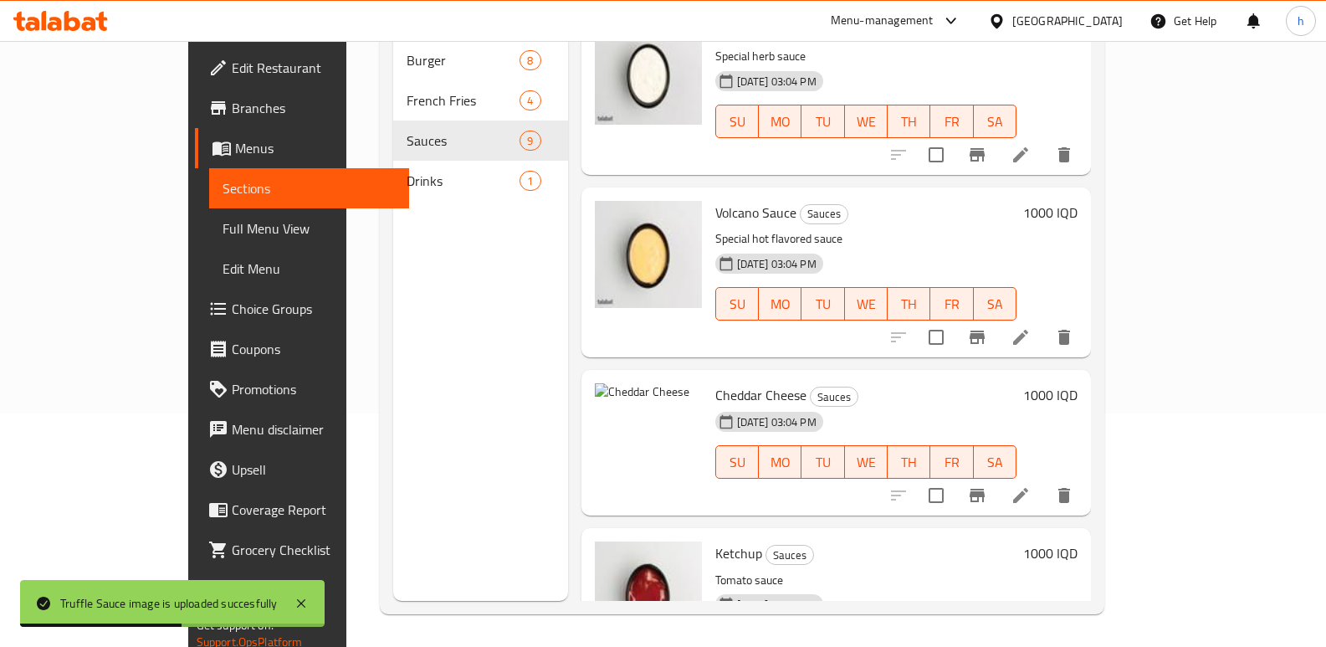
scroll to position [619, 0]
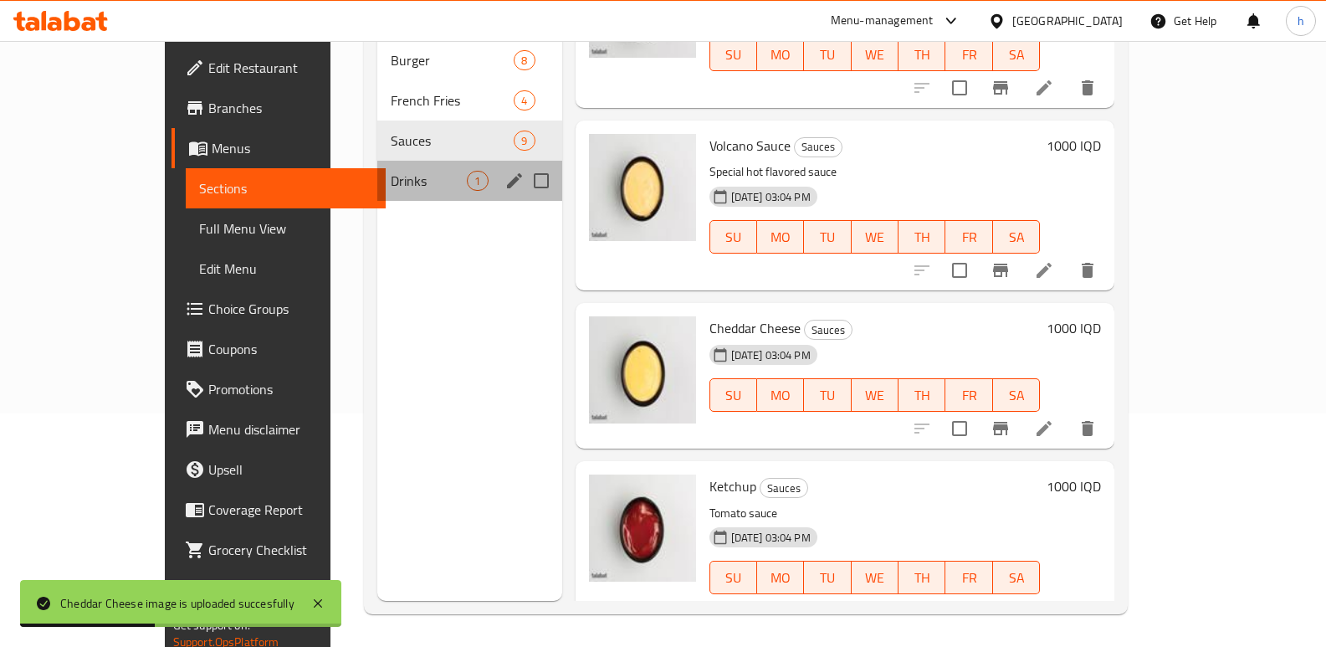
click at [377, 167] on div "Drinks 1" at bounding box center [469, 181] width 184 height 40
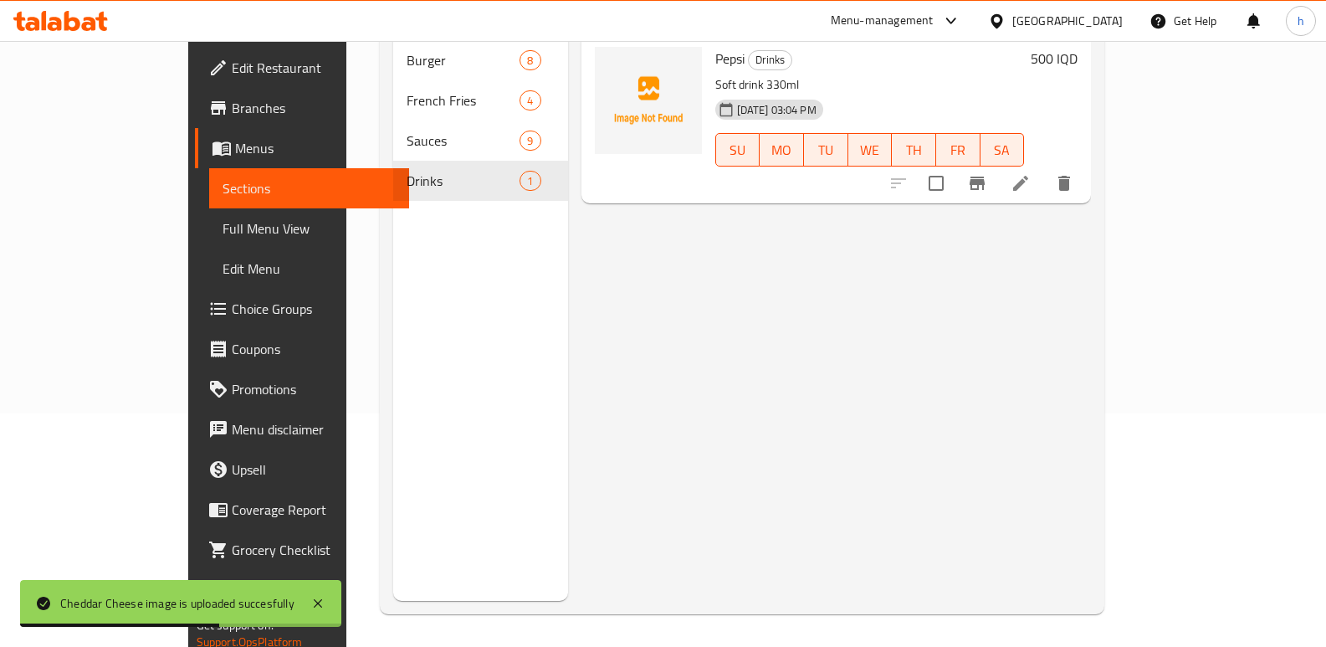
click at [510, 640] on div "Home / Restaurants management / Menus / Sections 7O7 Burger Inactive import exp…" at bounding box center [741, 228] width 791 height 840
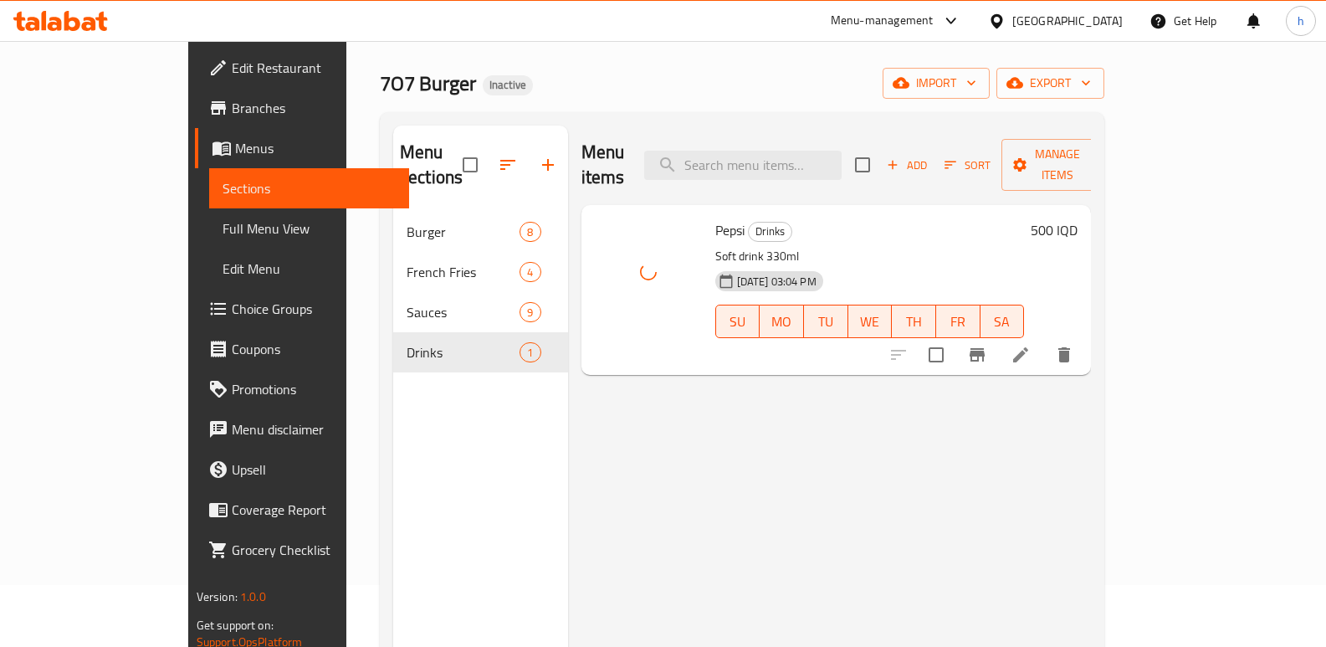
scroll to position [59, 0]
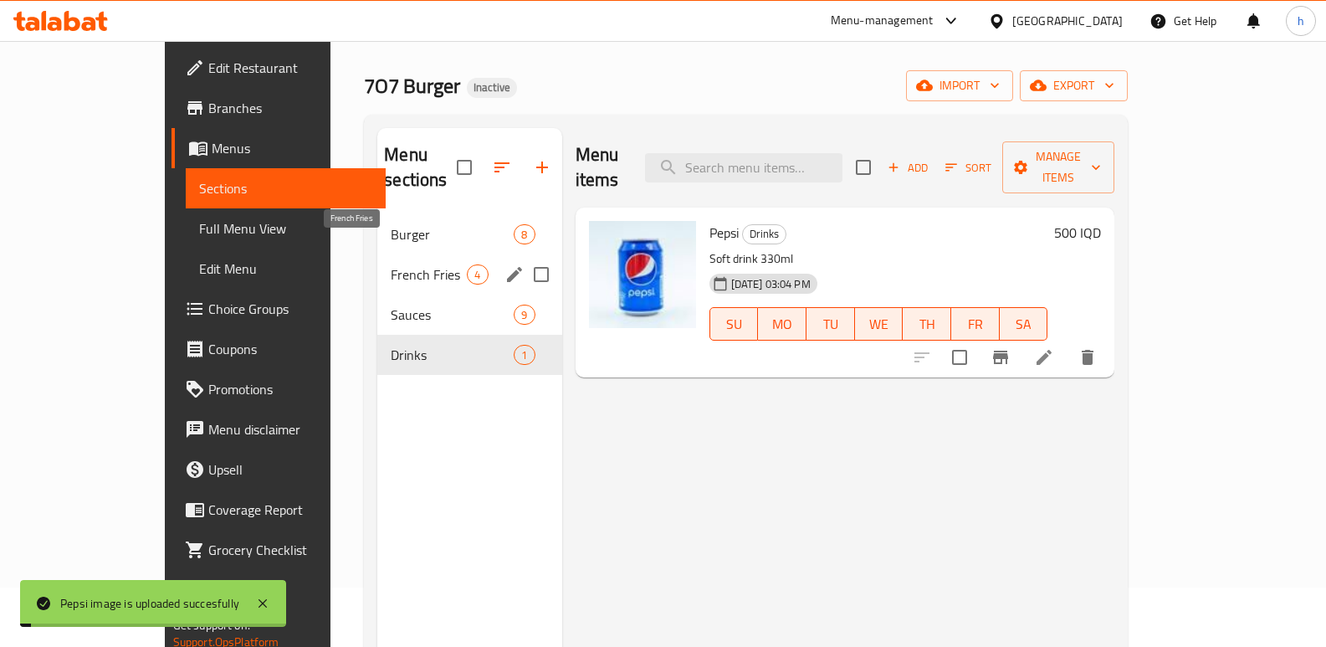
click at [391, 264] on span "French Fries" at bounding box center [429, 274] width 76 height 20
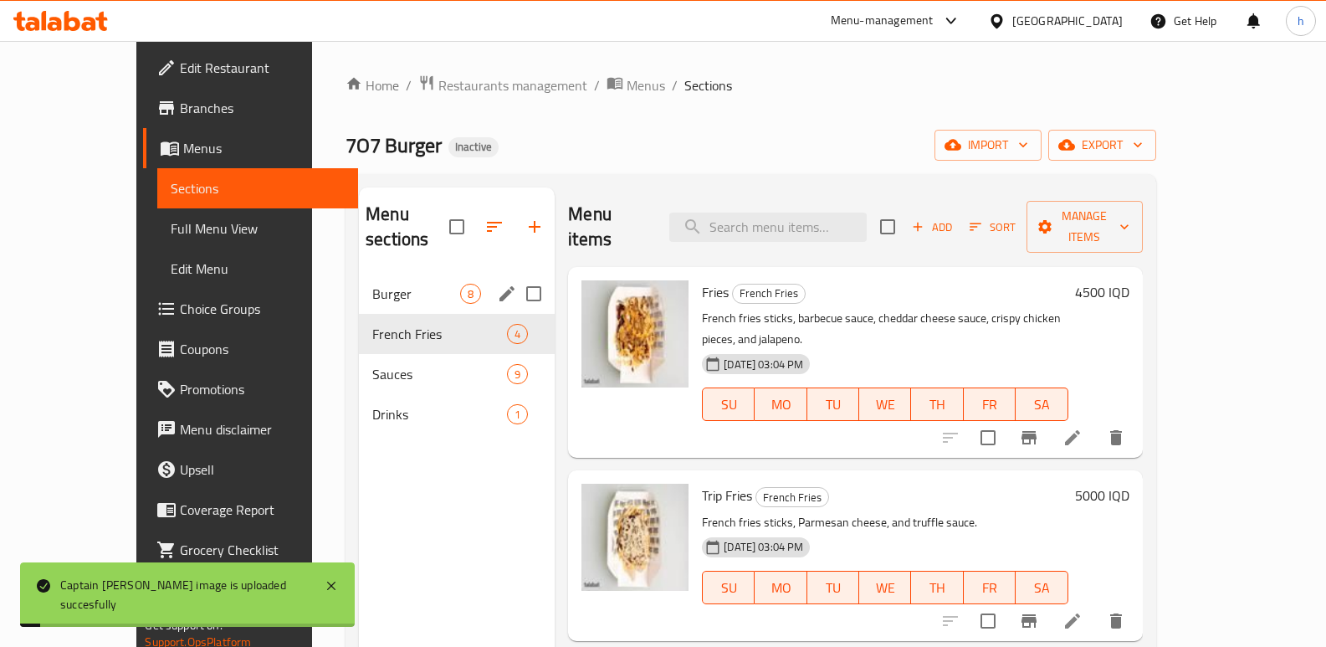
click at [359, 274] on div "Burger 8" at bounding box center [457, 294] width 196 height 40
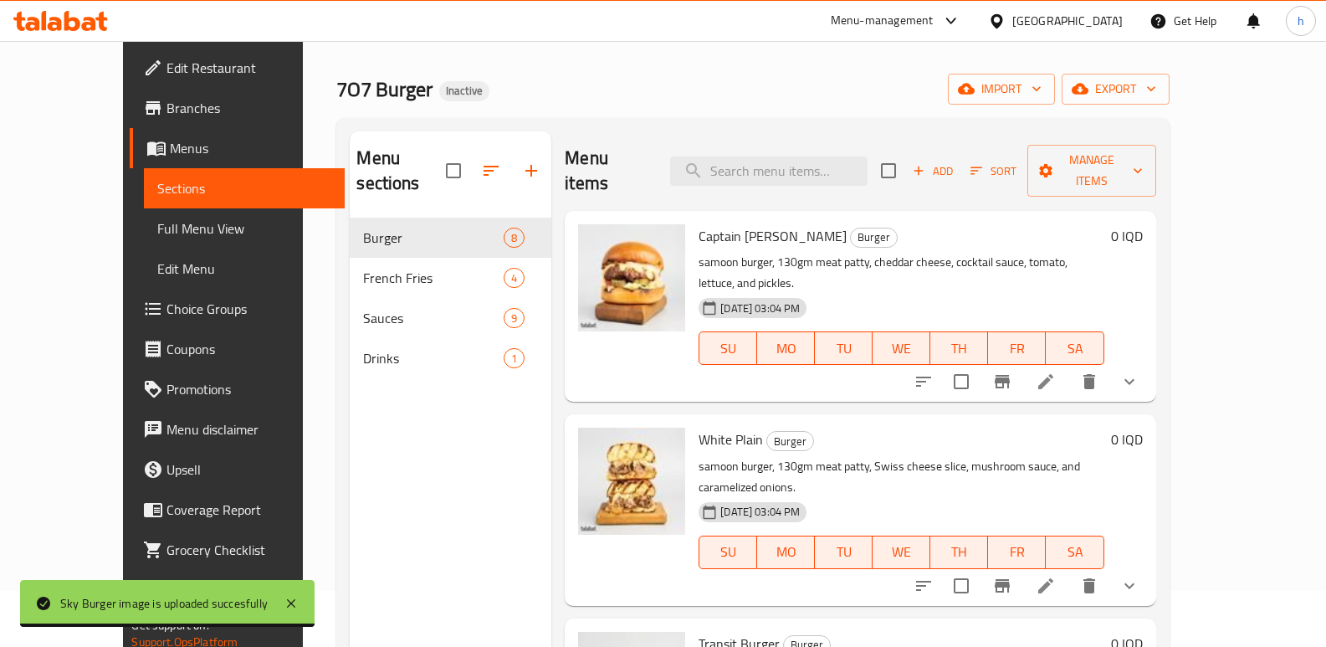
scroll to position [53, 0]
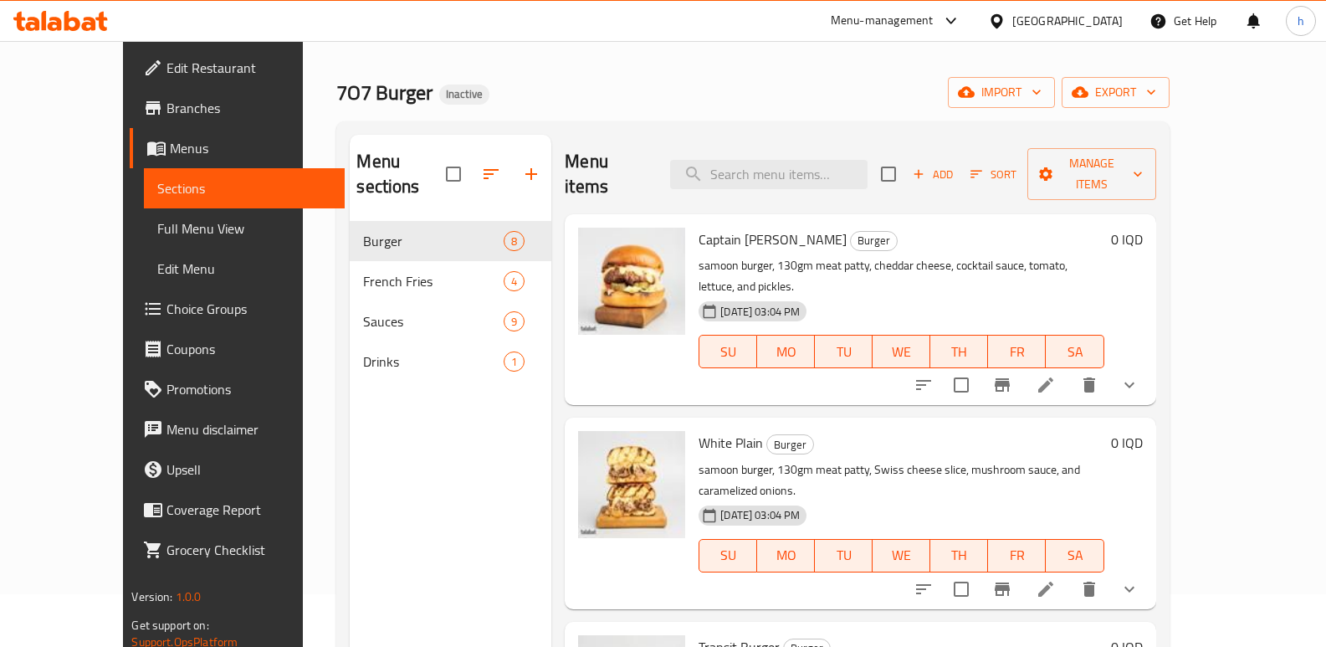
click at [166, 70] on span "Edit Restaurant" at bounding box center [248, 68] width 165 height 20
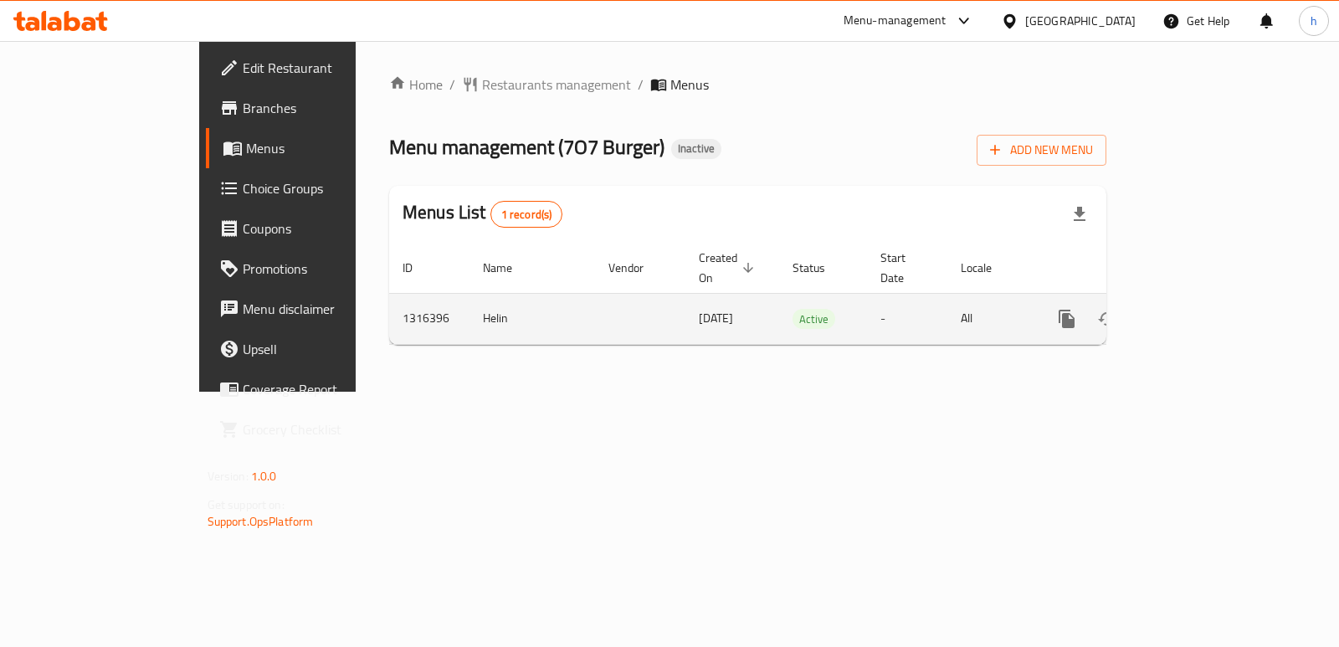
click at [1197, 309] on icon "enhanced table" at bounding box center [1187, 319] width 20 height 20
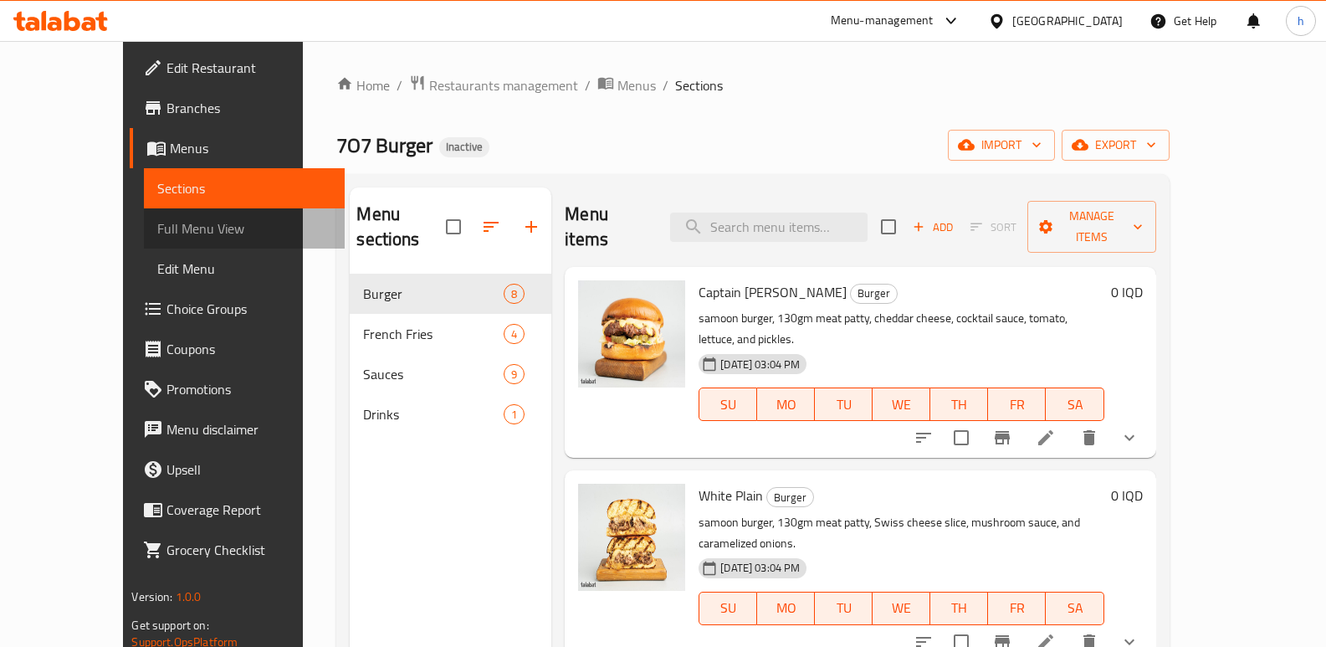
click at [157, 225] on span "Full Menu View" at bounding box center [244, 228] width 174 height 20
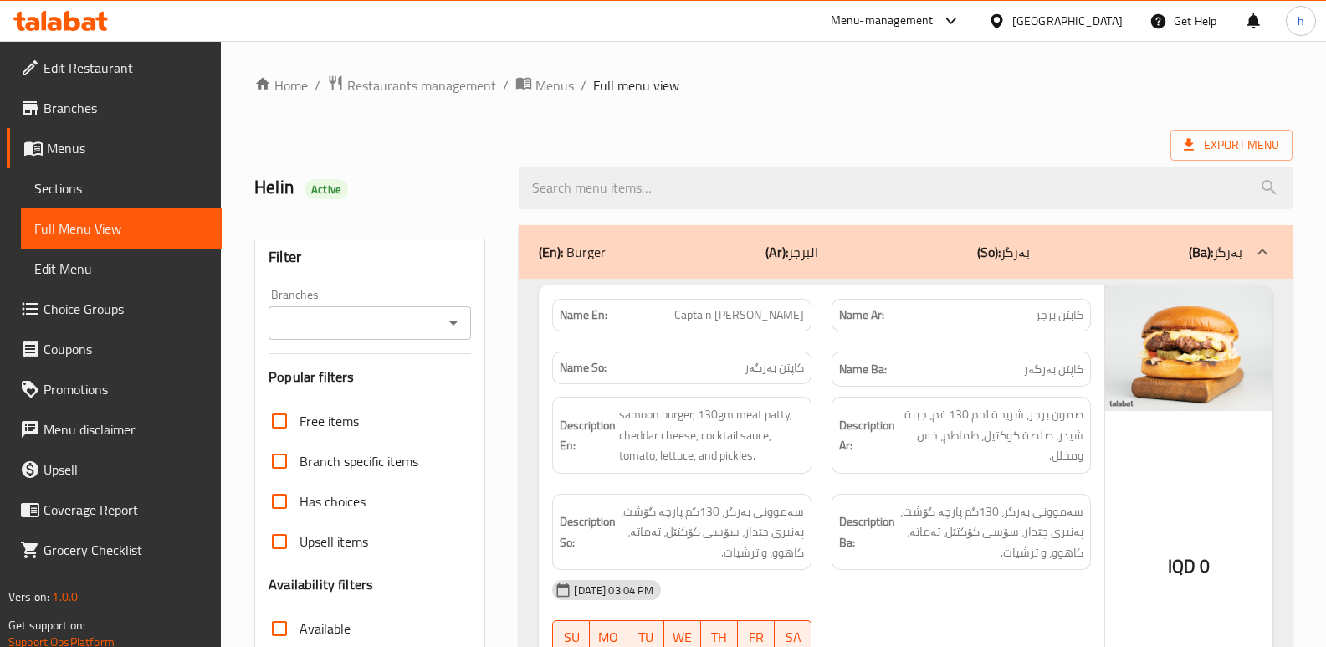
click at [339, 315] on input "Branches" at bounding box center [356, 322] width 165 height 23
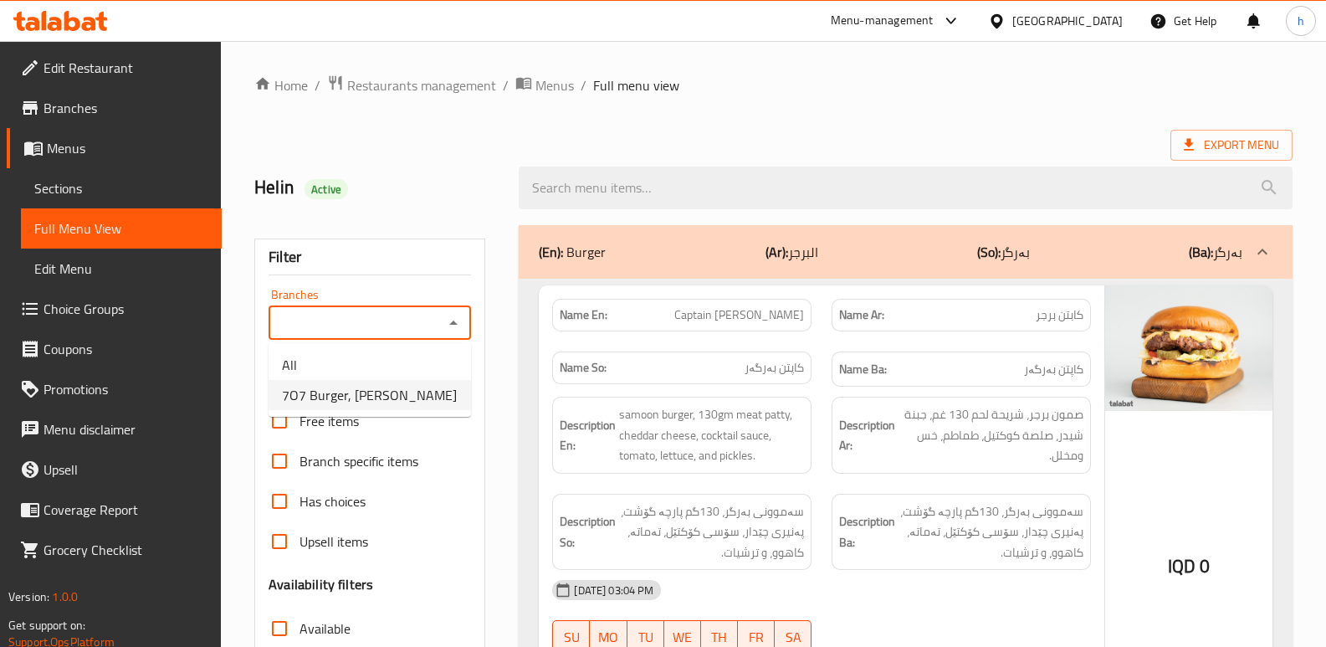
click at [367, 388] on span "7O7 Burger, Al Mansur" at bounding box center [369, 395] width 175 height 20
type input "7O7 Burger, Al Mansur"
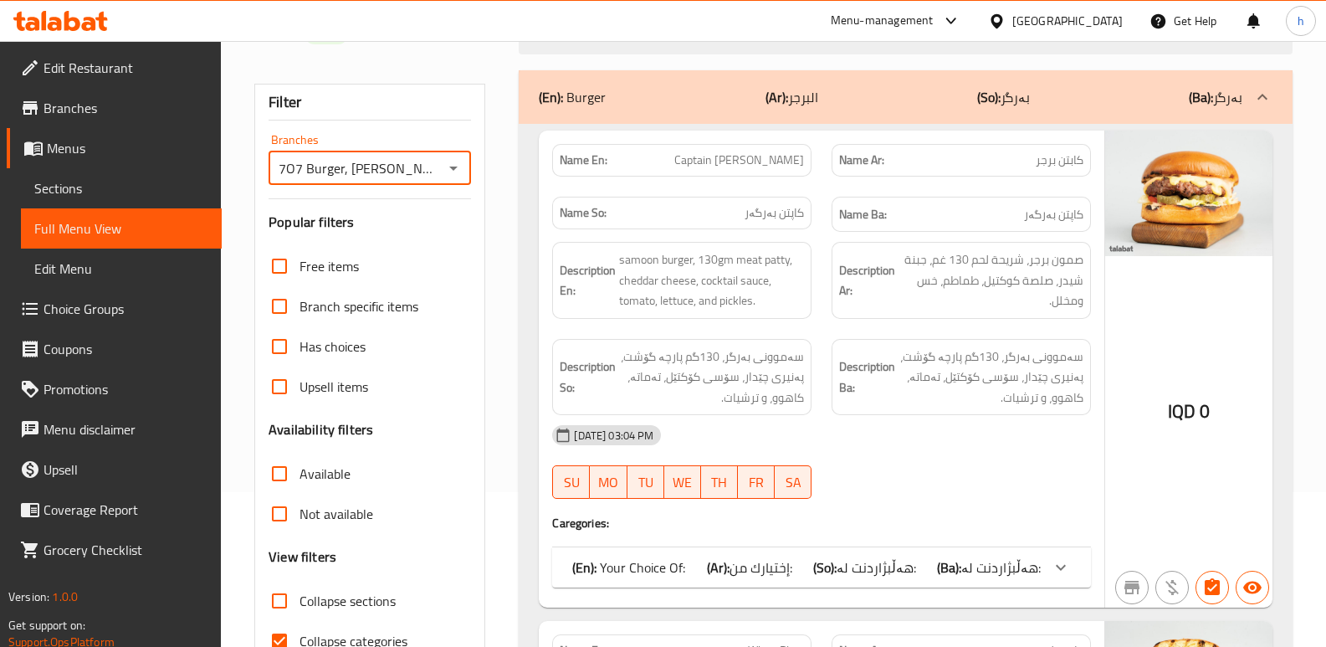
scroll to position [167, 0]
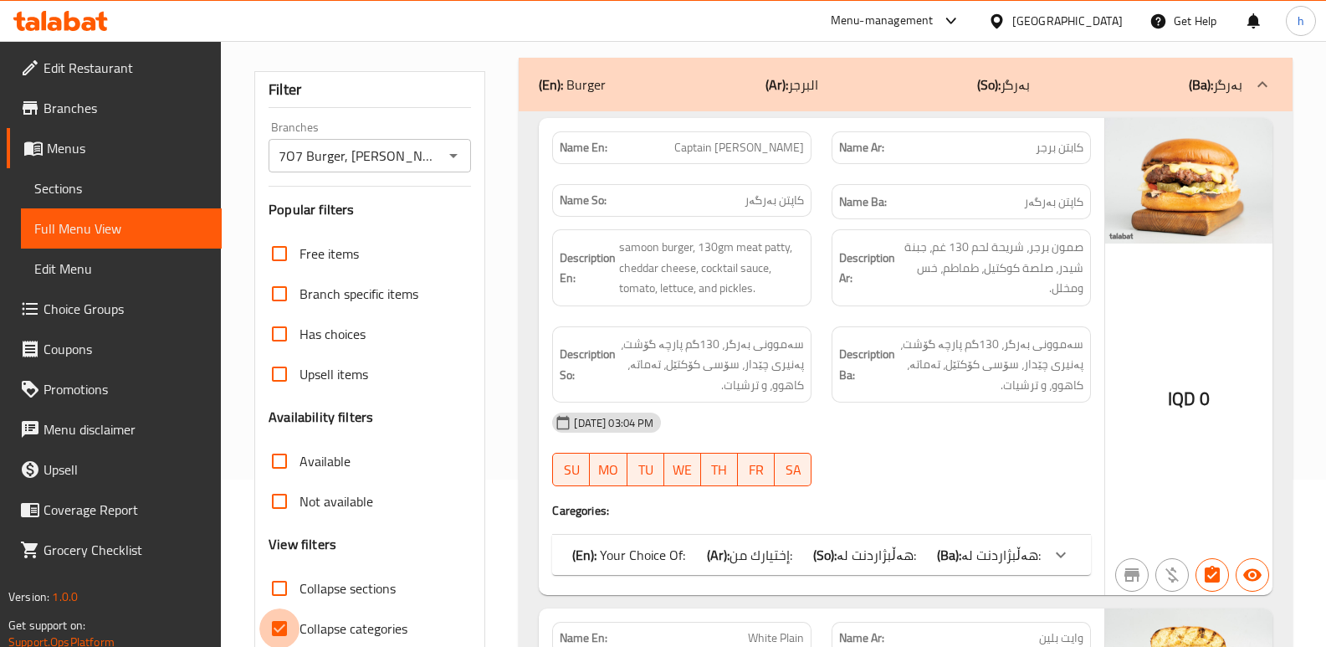
click at [285, 627] on input "Collapse categories" at bounding box center [279, 628] width 40 height 40
checkbox input "false"
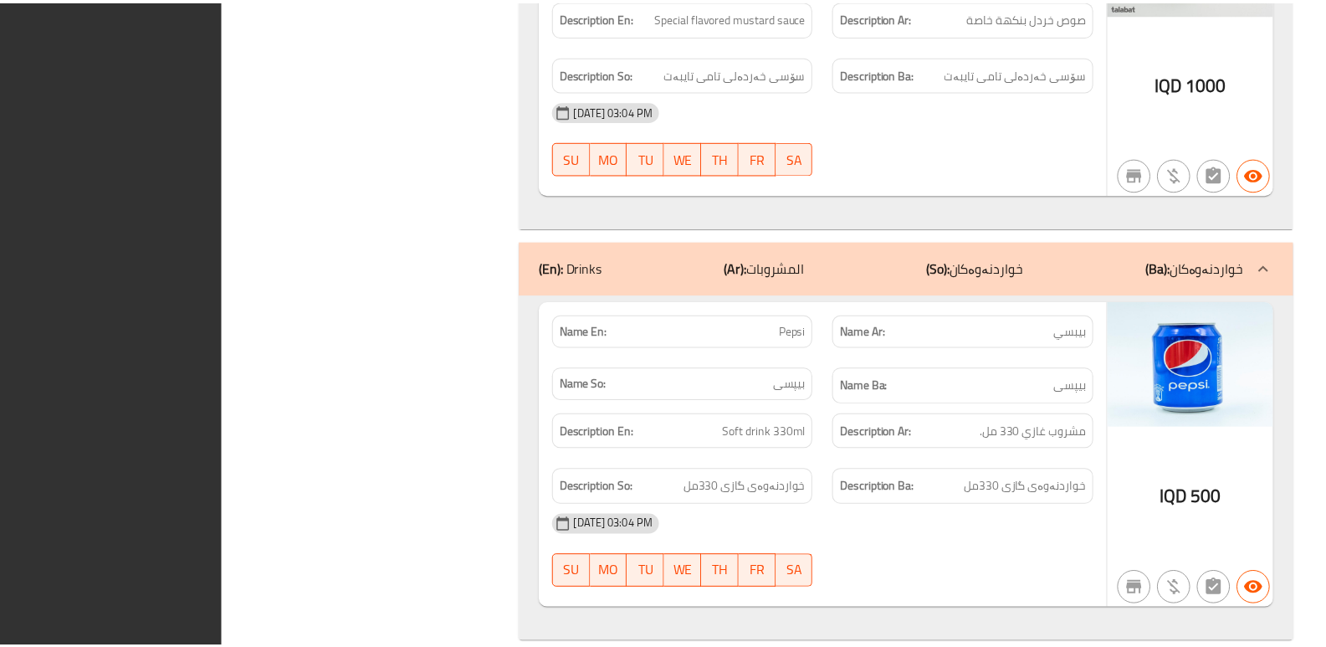
scroll to position [10078, 0]
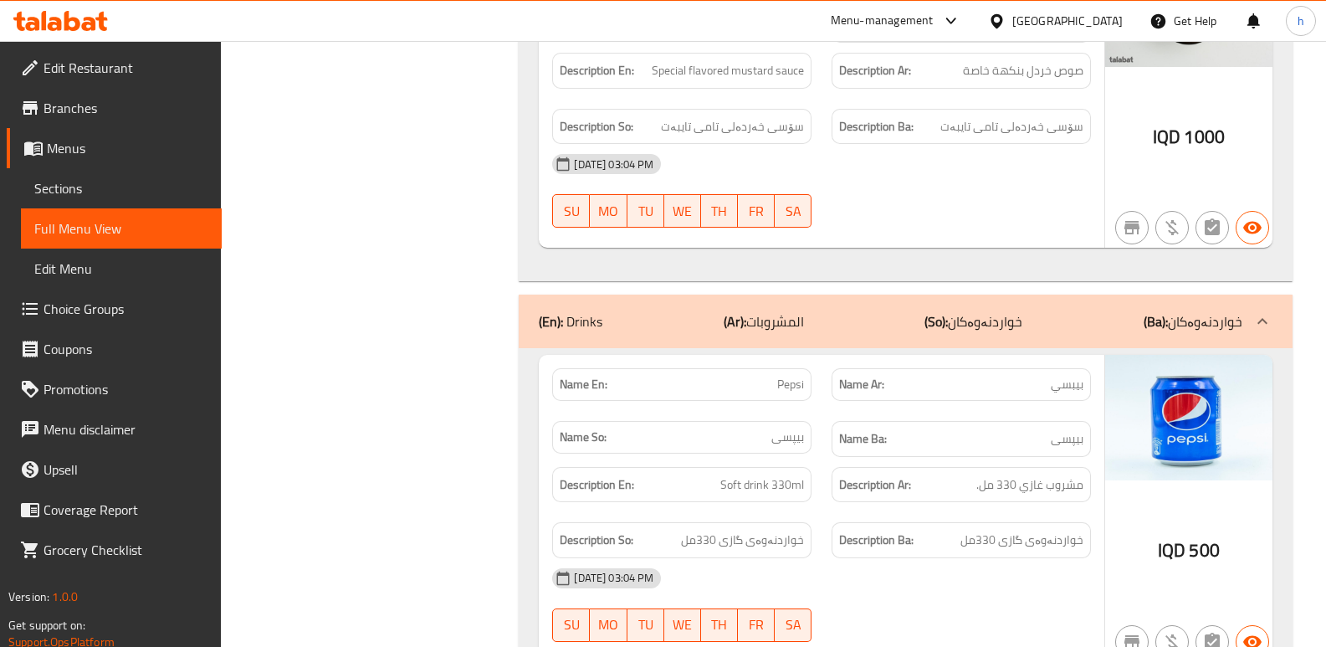
click at [90, 11] on icon at bounding box center [60, 21] width 95 height 20
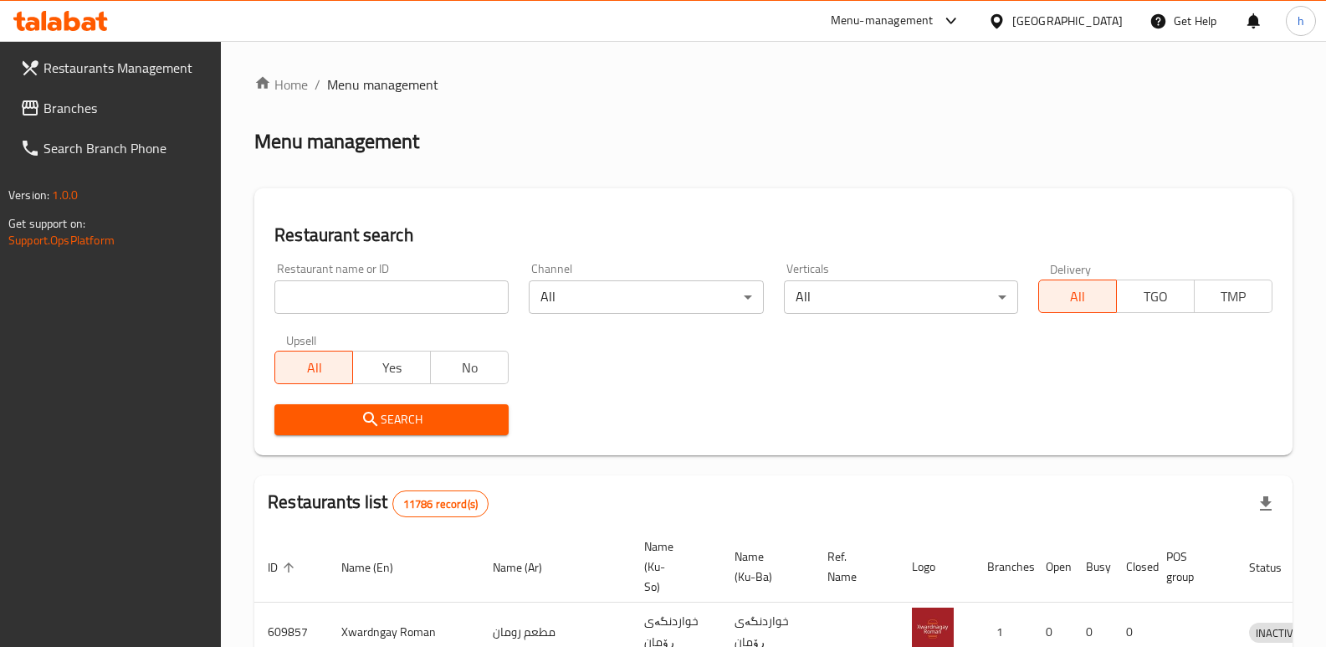
scroll to position [218, 0]
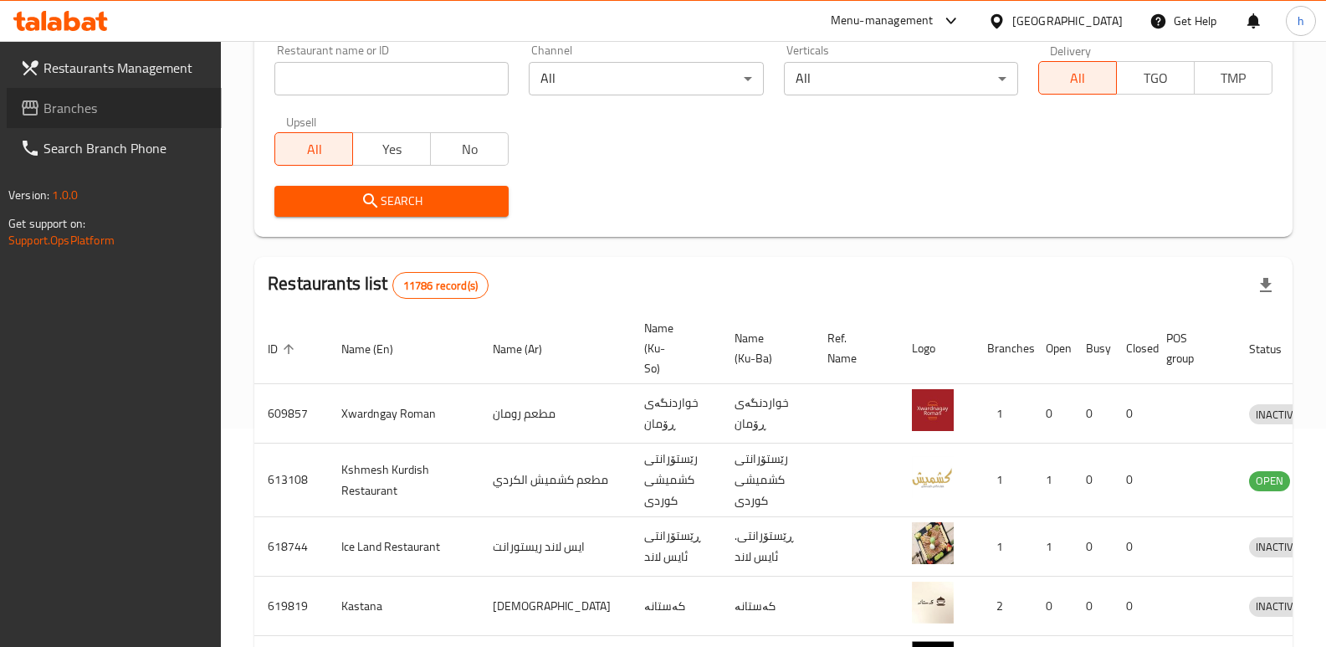
click at [93, 100] on span "Branches" at bounding box center [126, 108] width 165 height 20
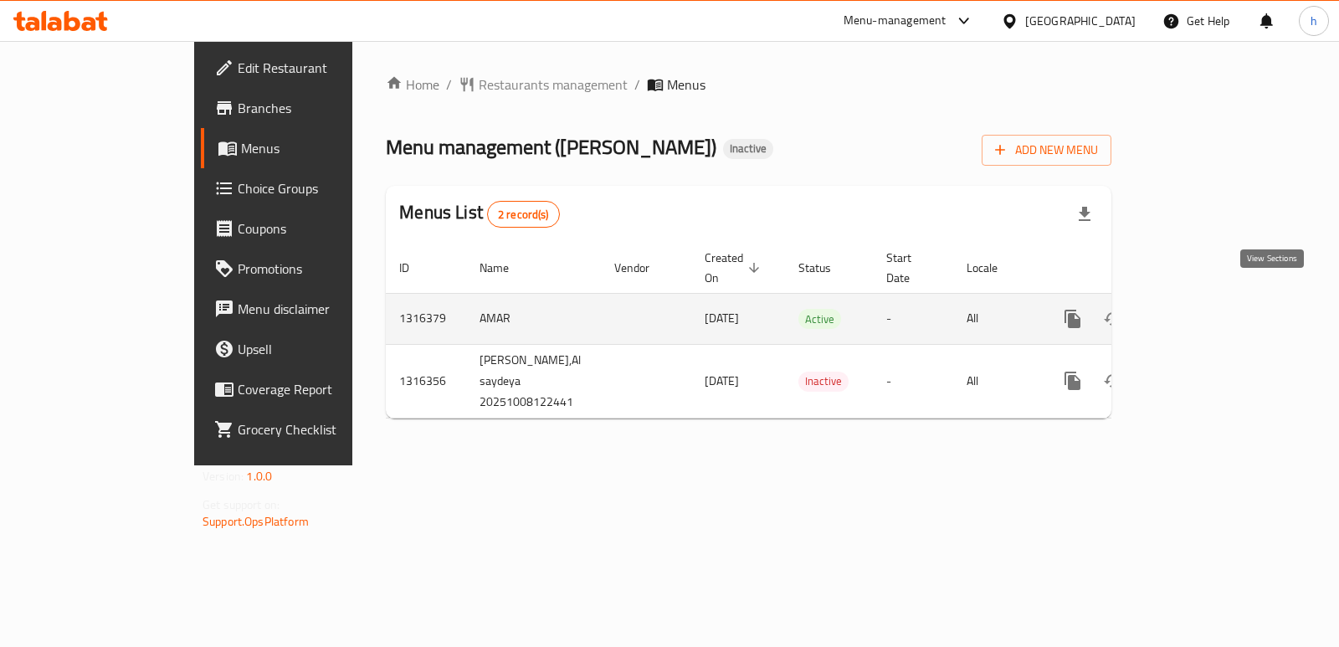
click at [1201, 311] on icon "enhanced table" at bounding box center [1193, 318] width 15 height 15
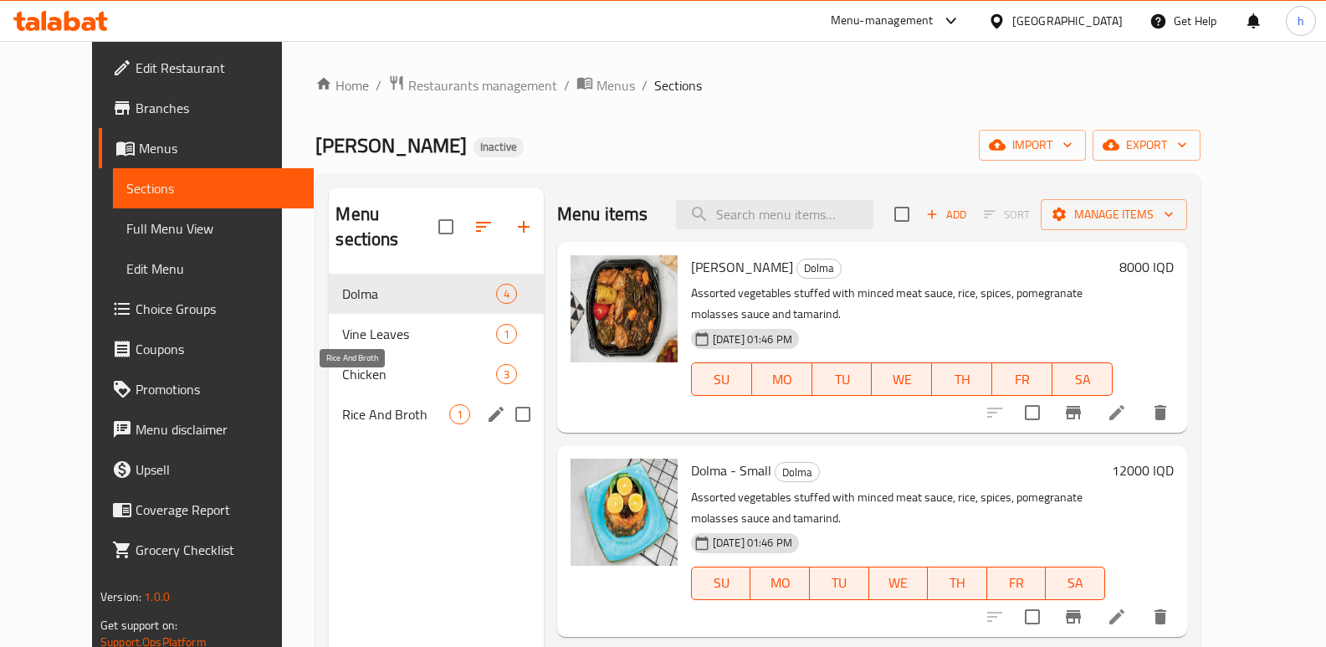
click at [351, 404] on span "Rice And Broth" at bounding box center [395, 414] width 106 height 20
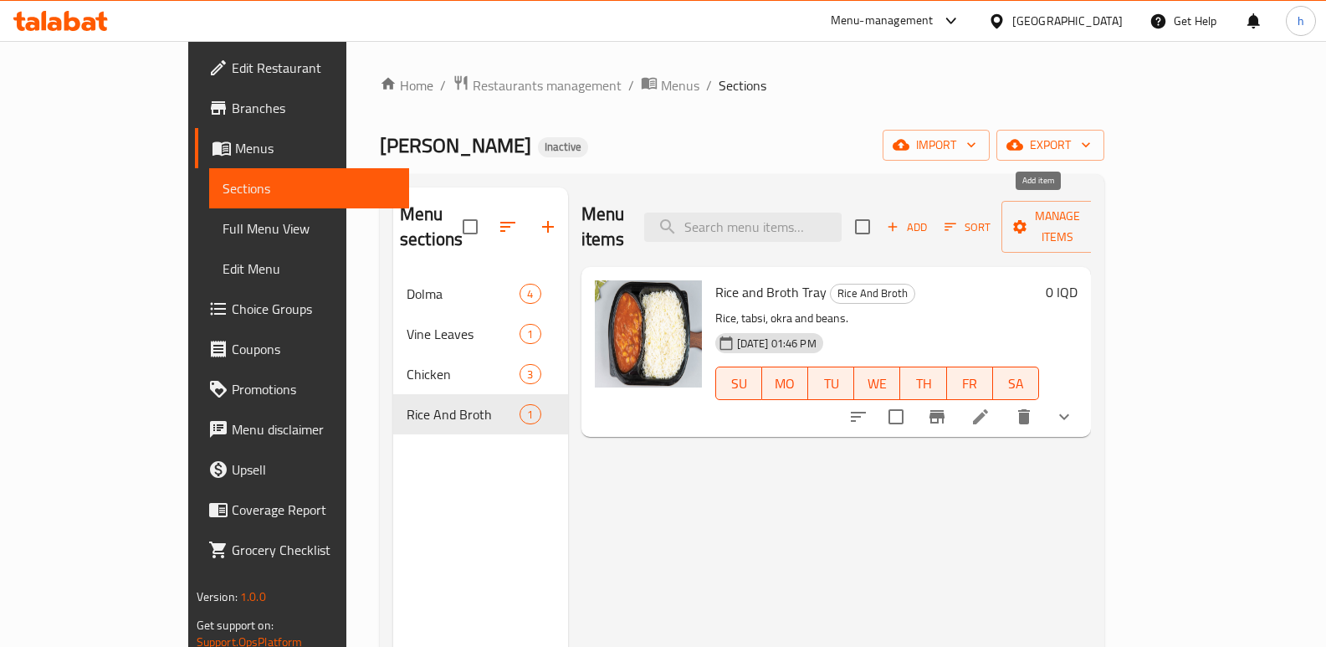
click at [930, 222] on span "Add" at bounding box center [906, 227] width 45 height 19
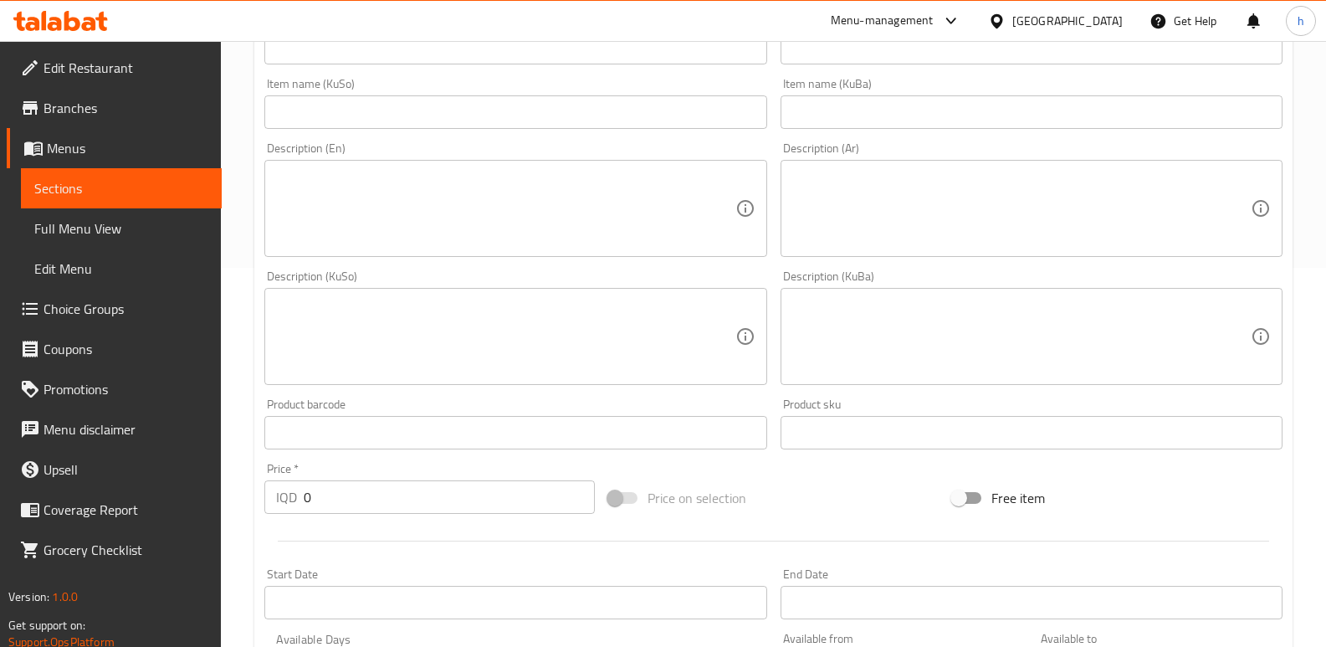
scroll to position [414, 0]
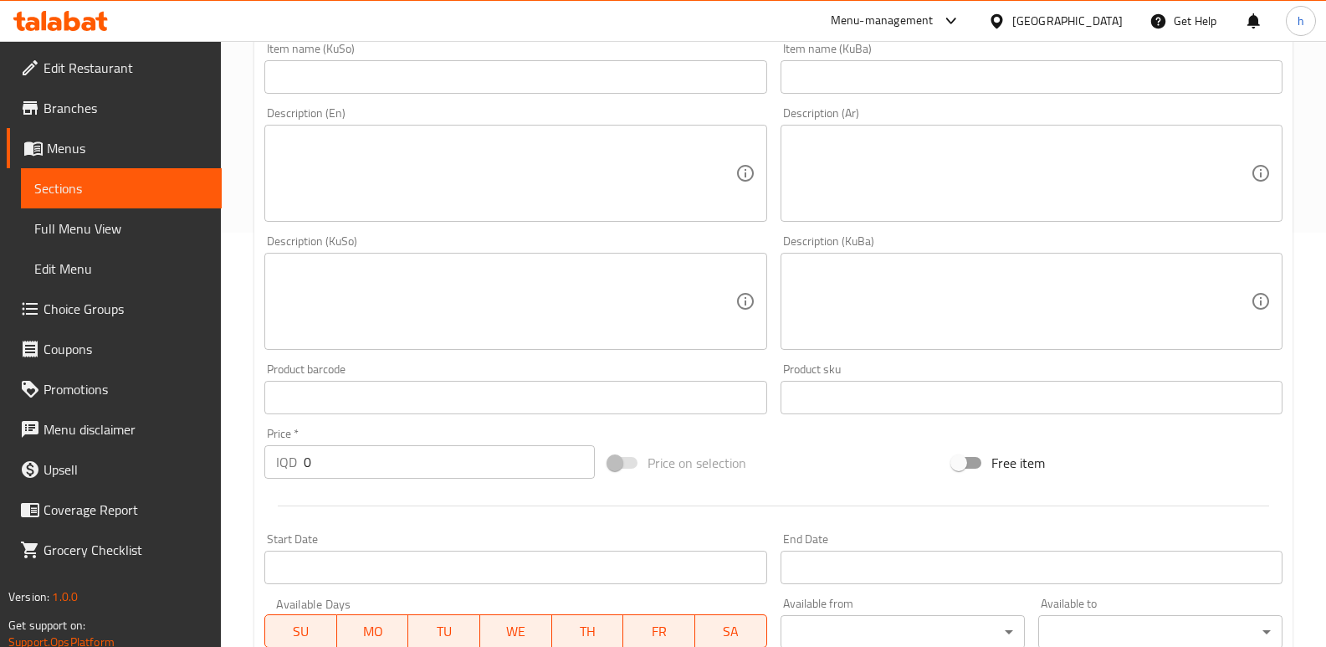
drag, startPoint x: 348, startPoint y: 461, endPoint x: 119, endPoint y: 488, distance: 230.8
click at [131, 494] on div "Edit Restaurant Branches Menus Sections Full Menu View Edit Menu Choice Groups …" at bounding box center [663, 294] width 1326 height 1334
paste input "500"
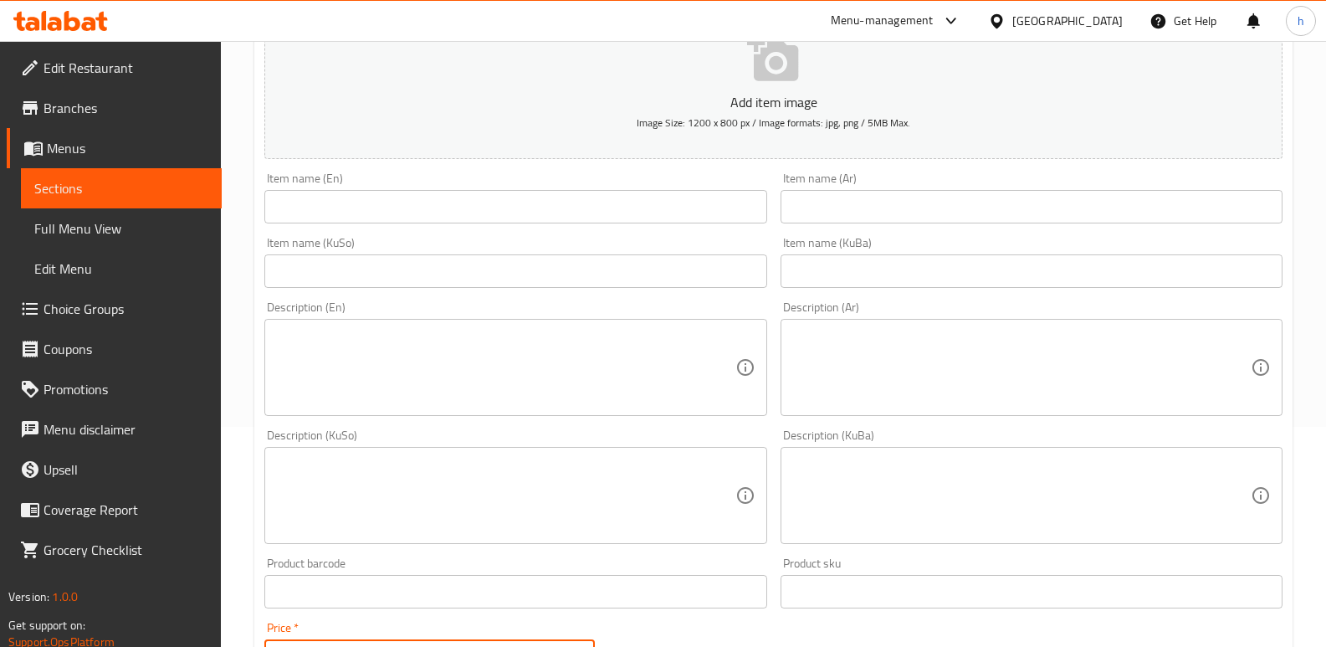
type input "5000"
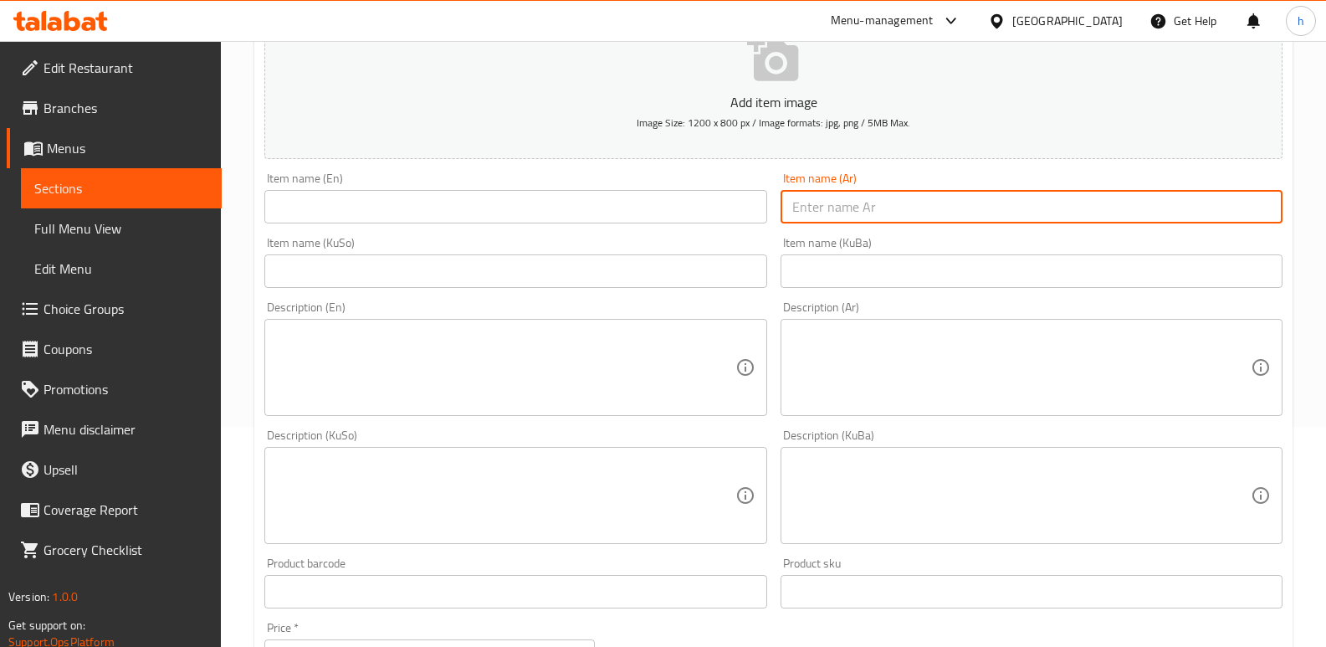
click at [842, 205] on input "text" at bounding box center [1032, 206] width 502 height 33
paste input "نفر تمن ومرق"
type input "نفر تمن ومرق"
click at [883, 369] on textarea at bounding box center [1021, 367] width 458 height 79
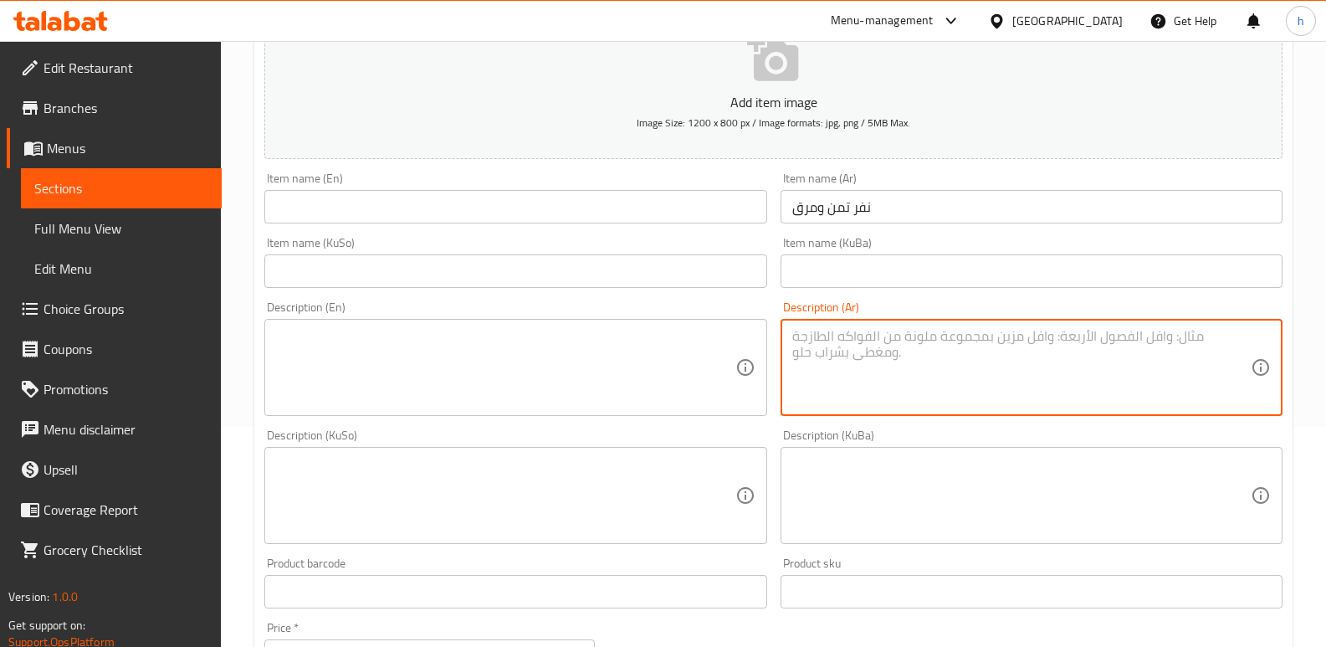
paste textarea "رز ومرق من اختيارك."
type textarea "رز ومرق من اختيارك."
click at [844, 276] on input "text" at bounding box center [1032, 270] width 502 height 33
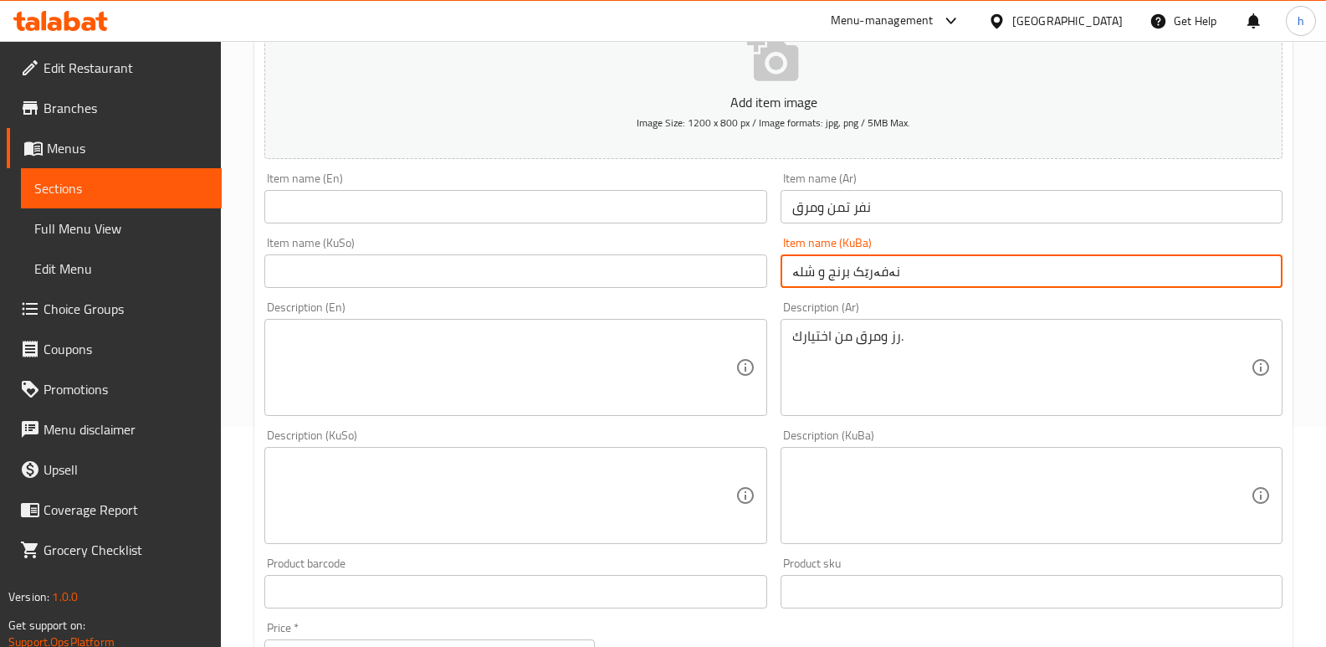
type input "نەفەرێک برنج و شلە"
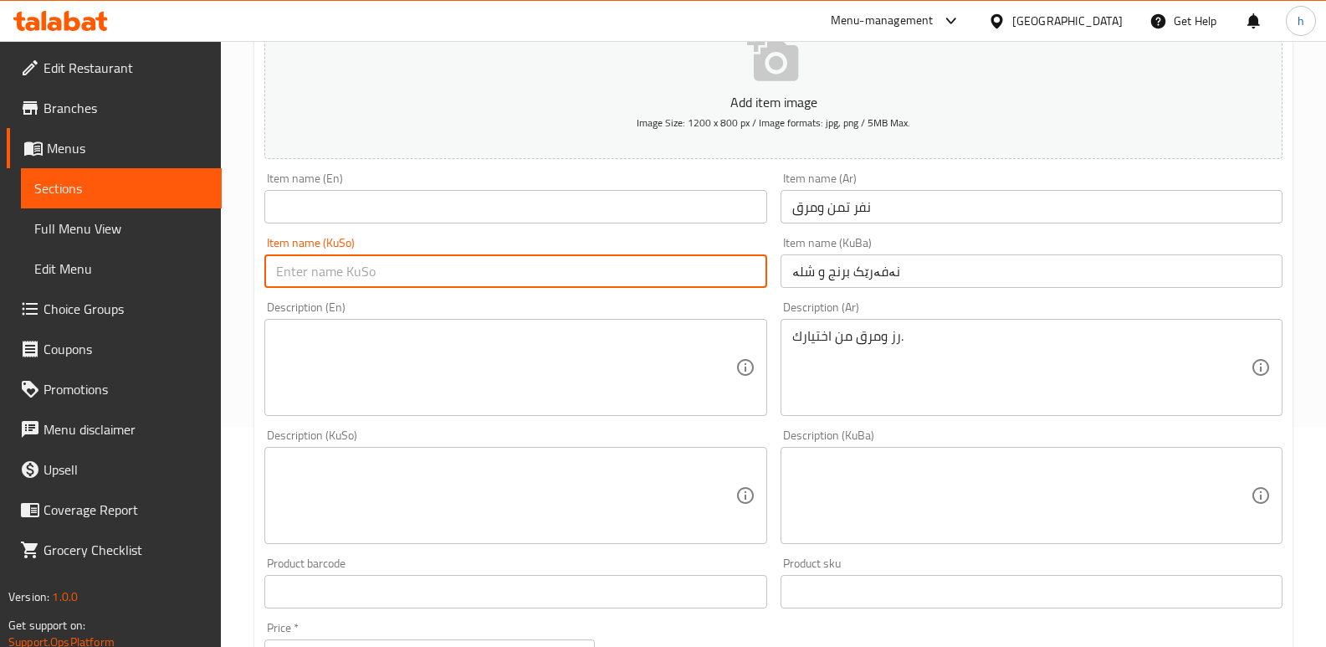
click at [601, 269] on input "text" at bounding box center [515, 270] width 502 height 33
paste input "نەفەرێک برنج و شلە"
type input "نەفەرێک برنج و شلە"
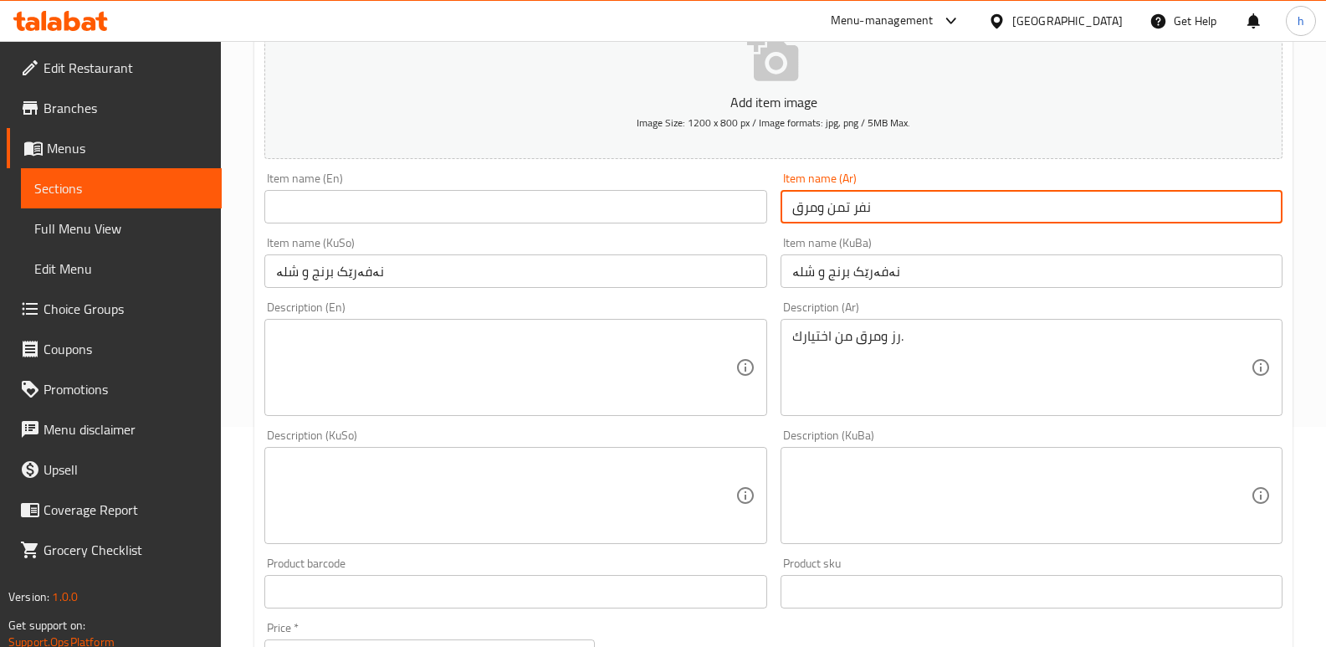
drag, startPoint x: 883, startPoint y: 218, endPoint x: 754, endPoint y: 207, distance: 130.1
click at [754, 207] on div "Add item image Image Size: 1200 x 800 px / Image formats: jpg, png / 5MB Max. I…" at bounding box center [774, 456] width 1032 height 914
click at [330, 192] on input "text" at bounding box center [515, 206] width 502 height 33
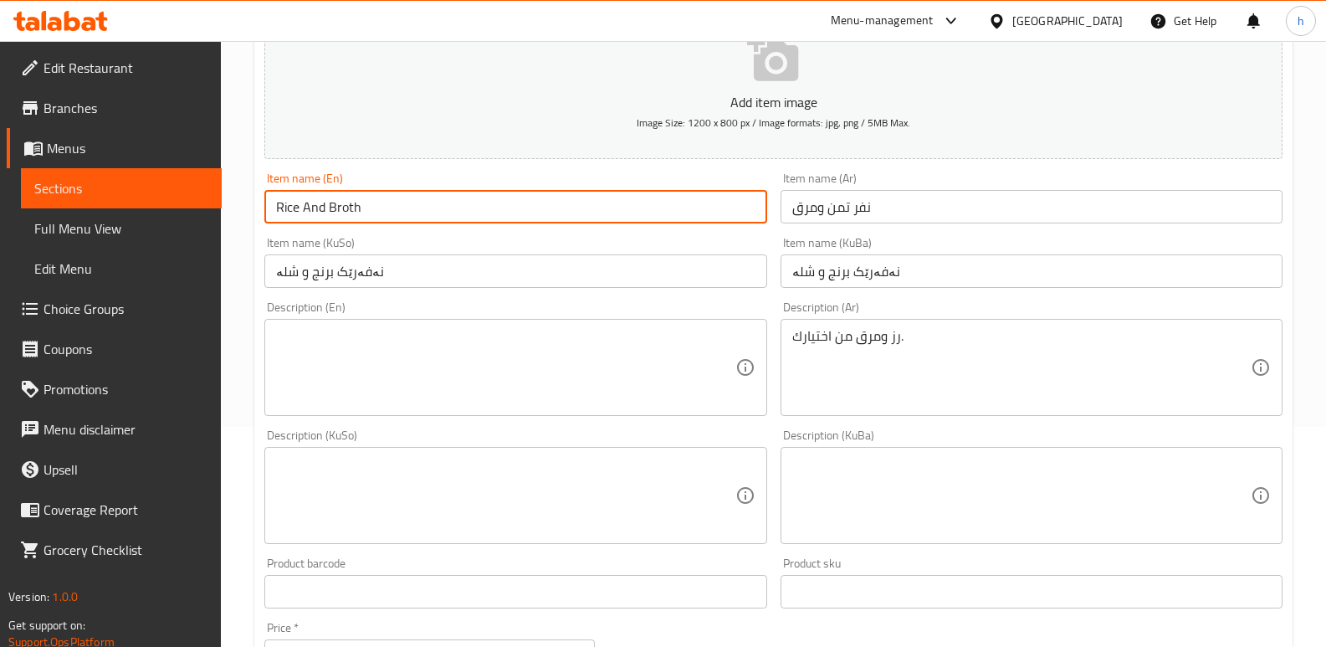
type input "Rice And Broth Nafar"
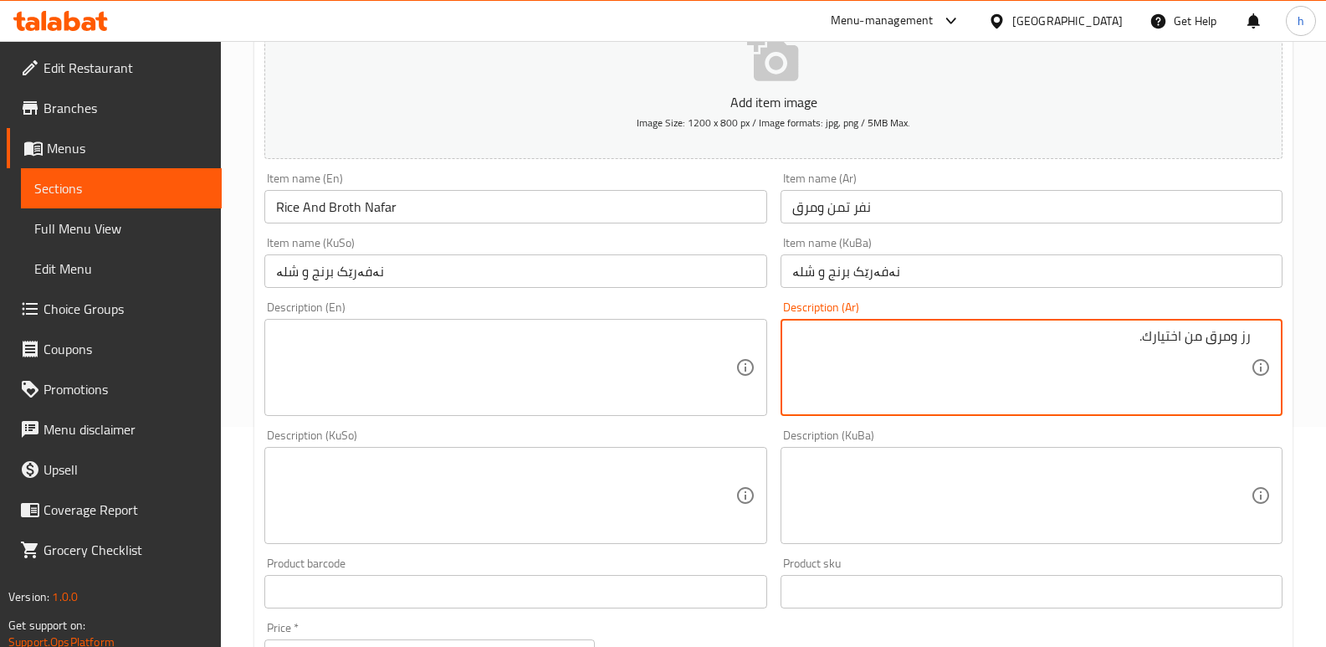
click at [1251, 339] on div "رز ومرق من اختيارك. Description (Ar)" at bounding box center [1032, 367] width 502 height 97
click at [1248, 332] on textarea "رز ومرق من اختيارك." at bounding box center [1021, 367] width 458 height 79
click at [1114, 334] on textarea "ارز ومرق من اختيارك." at bounding box center [1021, 367] width 458 height 79
type textarea "ارز ومرق من اختيارك."
click at [1100, 488] on textarea at bounding box center [1021, 495] width 458 height 79
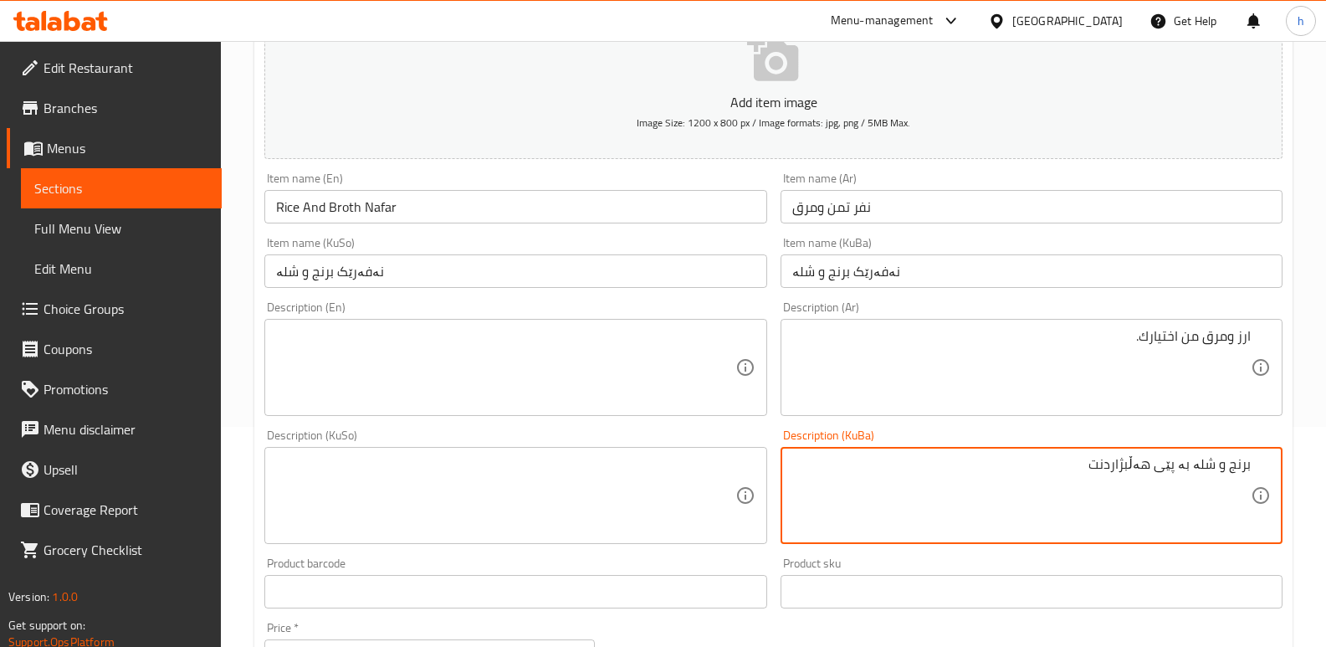
type textarea "برنج و شلە بە پێی هەڵبژاردنت"
click at [664, 506] on textarea at bounding box center [505, 495] width 458 height 79
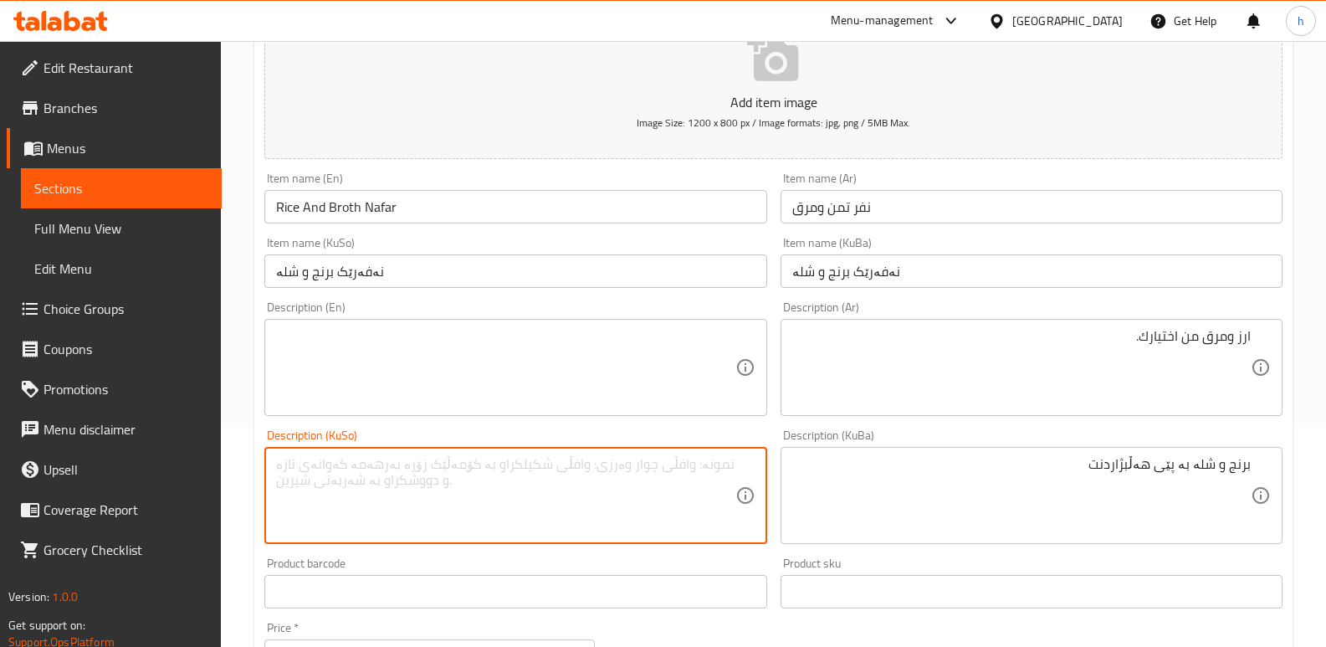
paste textarea "برنج و شلە بە پێی هەڵبژاردنت"
type textarea "برنج و شلە بە پێی هەڵبژاردنت"
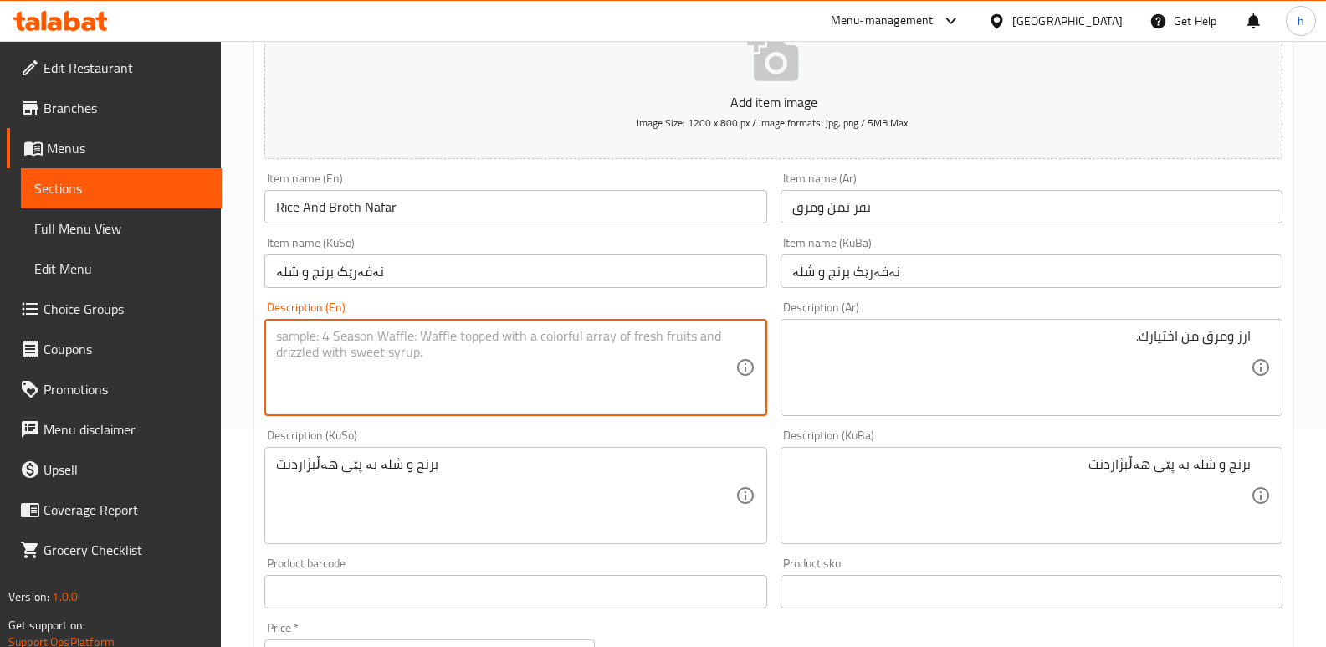
click at [571, 336] on textarea at bounding box center [505, 367] width 458 height 79
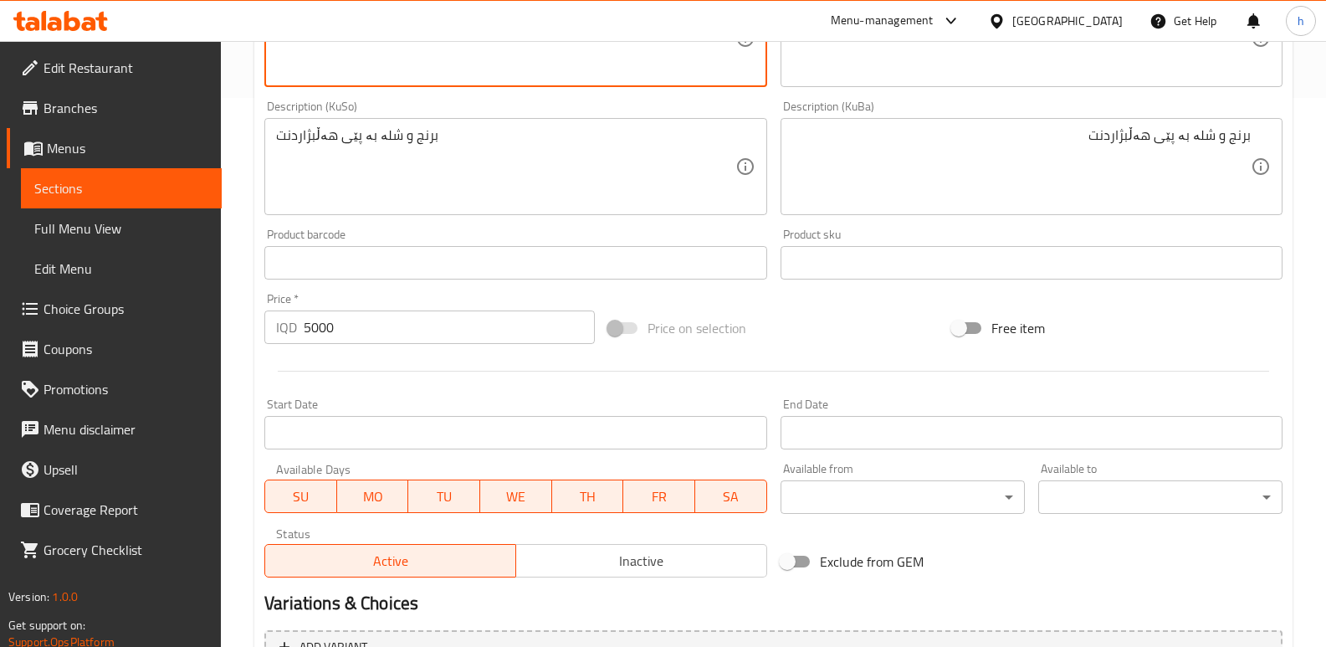
scroll to position [728, 0]
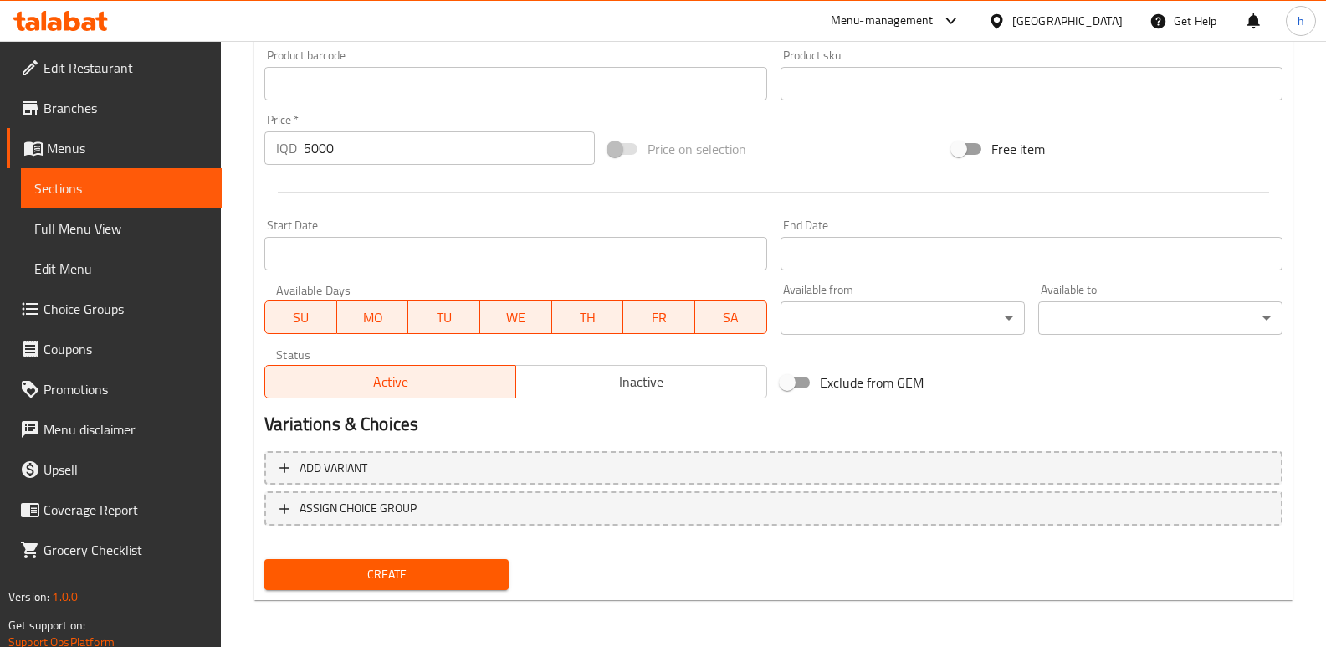
type textarea "Your choice of rice and broth"
click at [434, 563] on button "Create" at bounding box center [386, 574] width 244 height 31
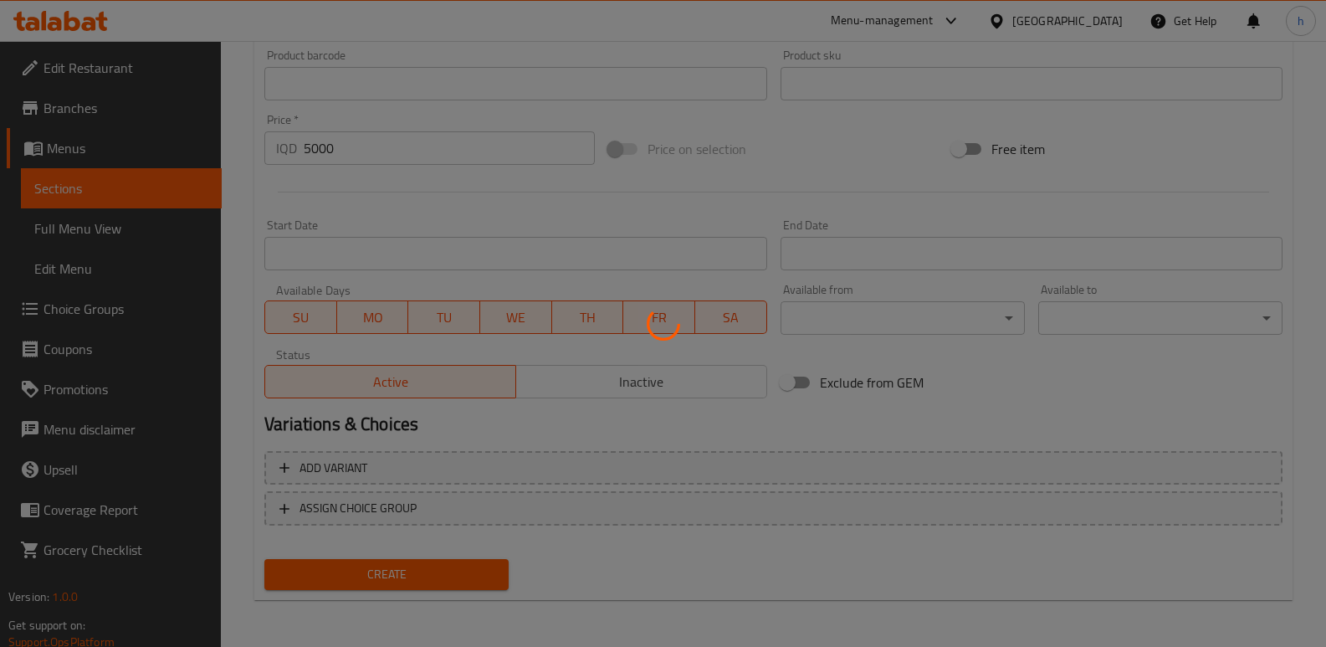
type input "0"
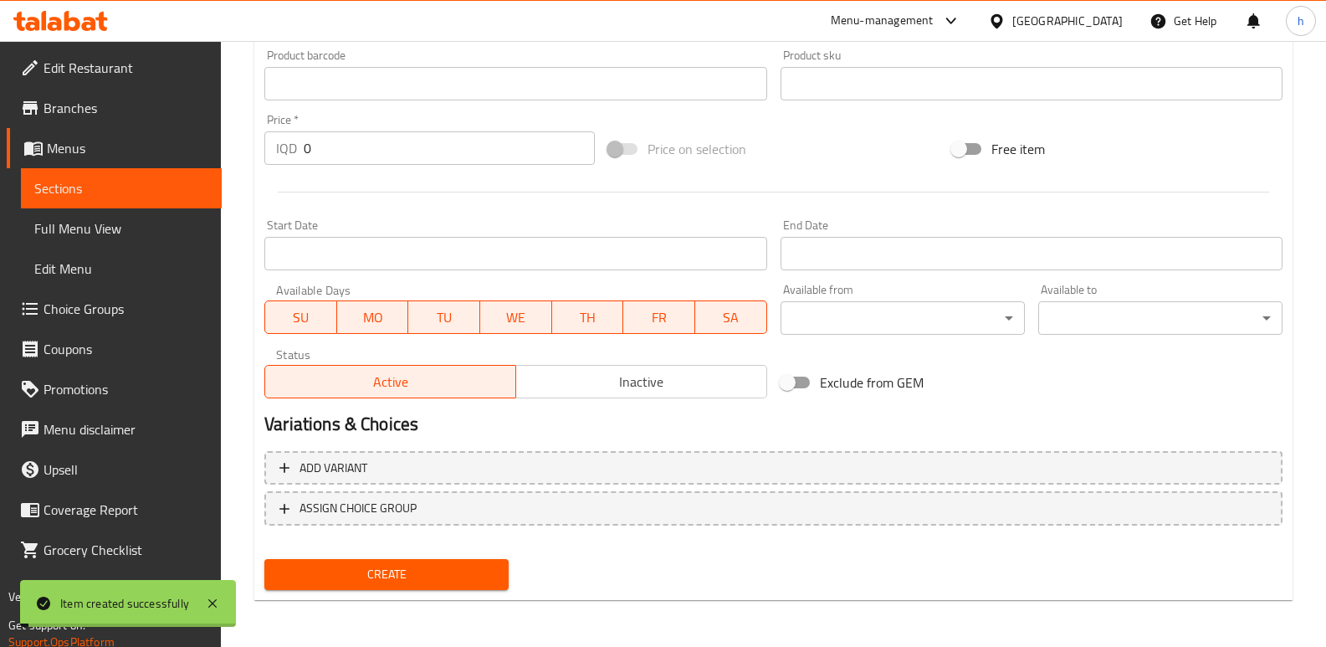
click at [91, 299] on span "Choice Groups" at bounding box center [126, 309] width 165 height 20
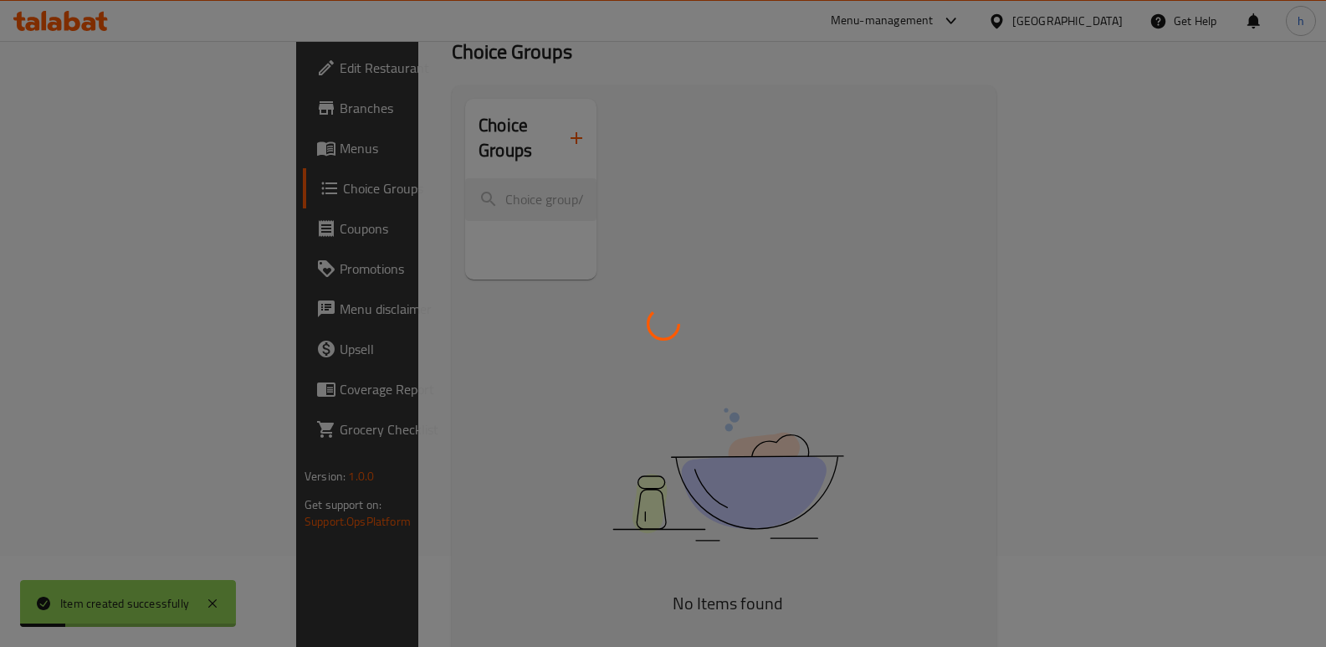
scroll to position [23, 0]
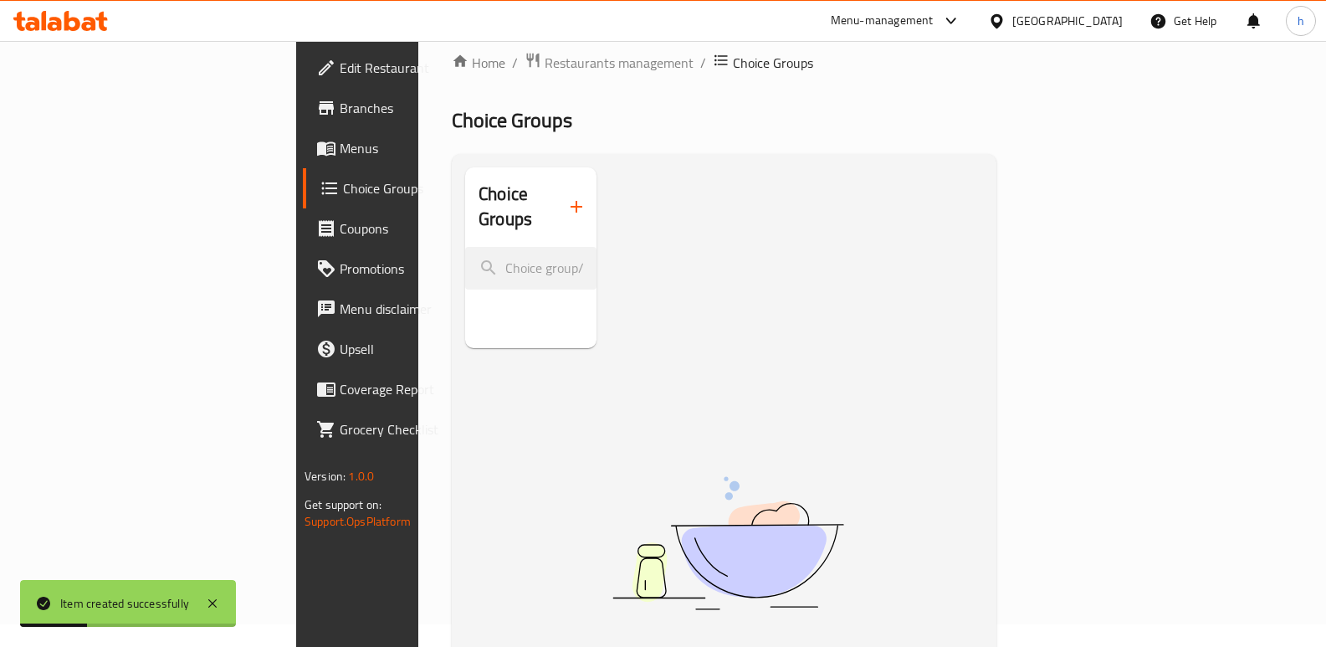
click at [556, 187] on button "button" at bounding box center [576, 207] width 40 height 40
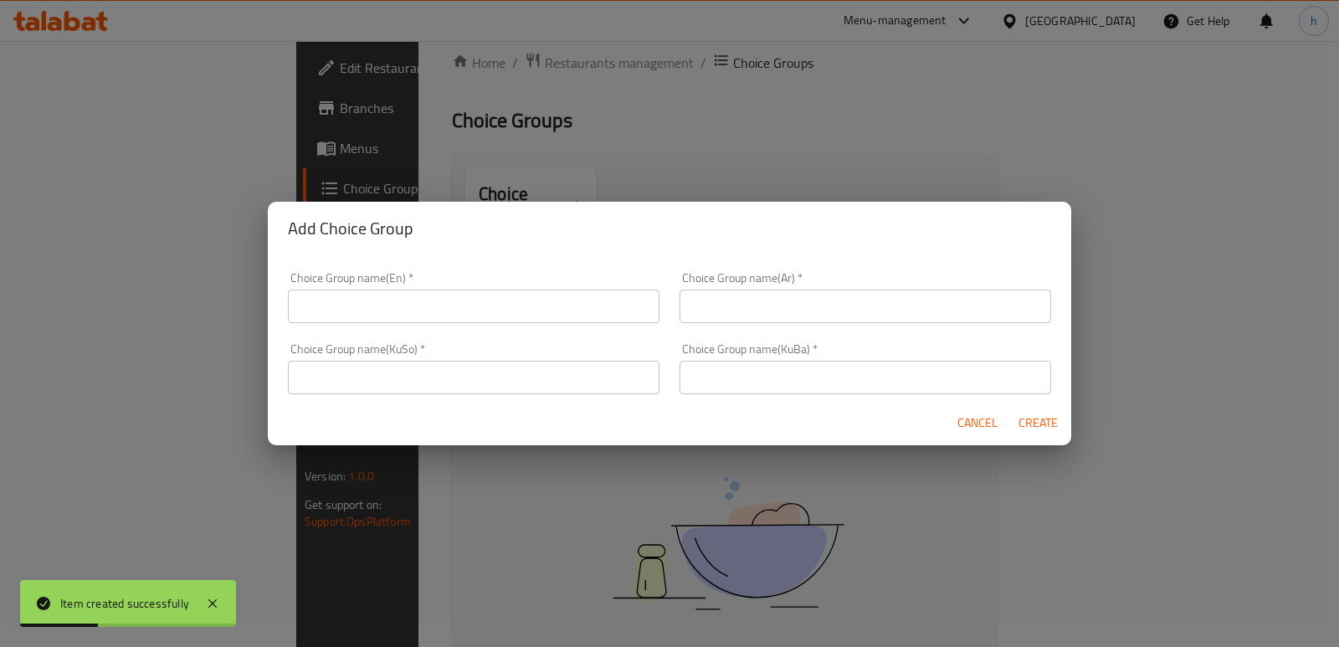
click at [439, 248] on div "Add Choice Group" at bounding box center [669, 229] width 803 height 54
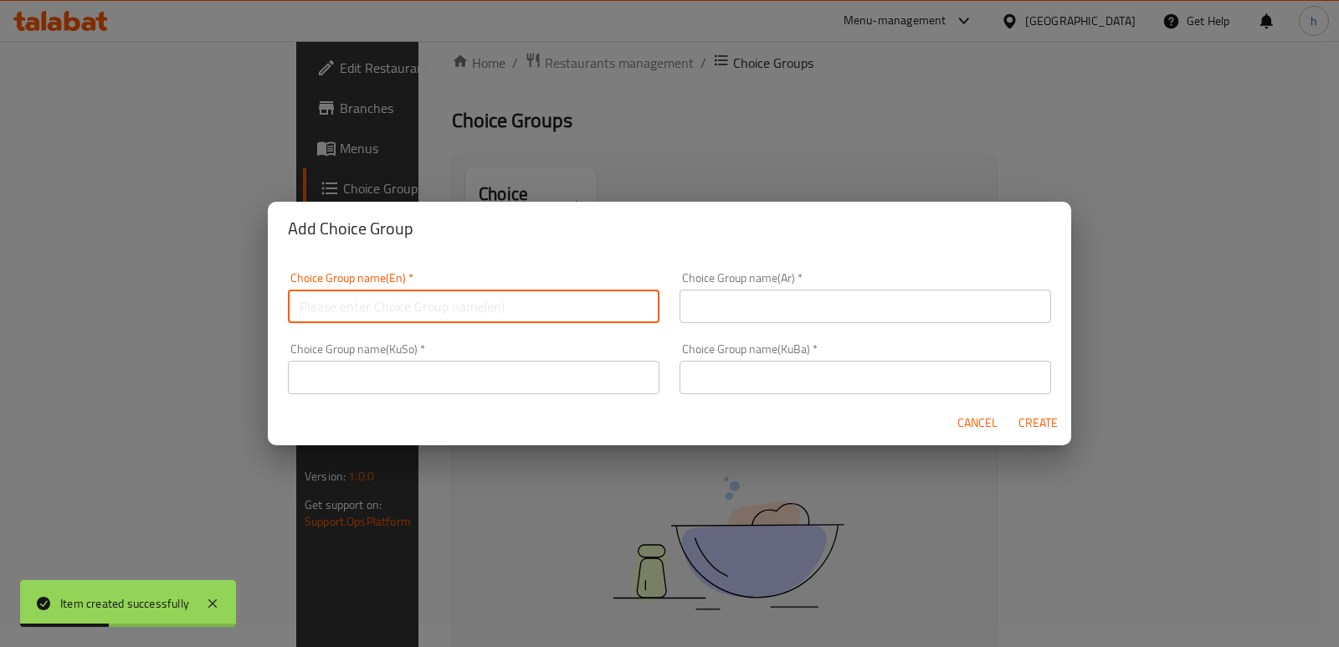
click at [467, 308] on input "text" at bounding box center [473, 305] width 371 height 33
type input "Your Choice Of:"
drag, startPoint x: 712, startPoint y: 316, endPoint x: 716, endPoint y: 330, distance: 14.0
click at [712, 316] on input "text" at bounding box center [864, 305] width 371 height 33
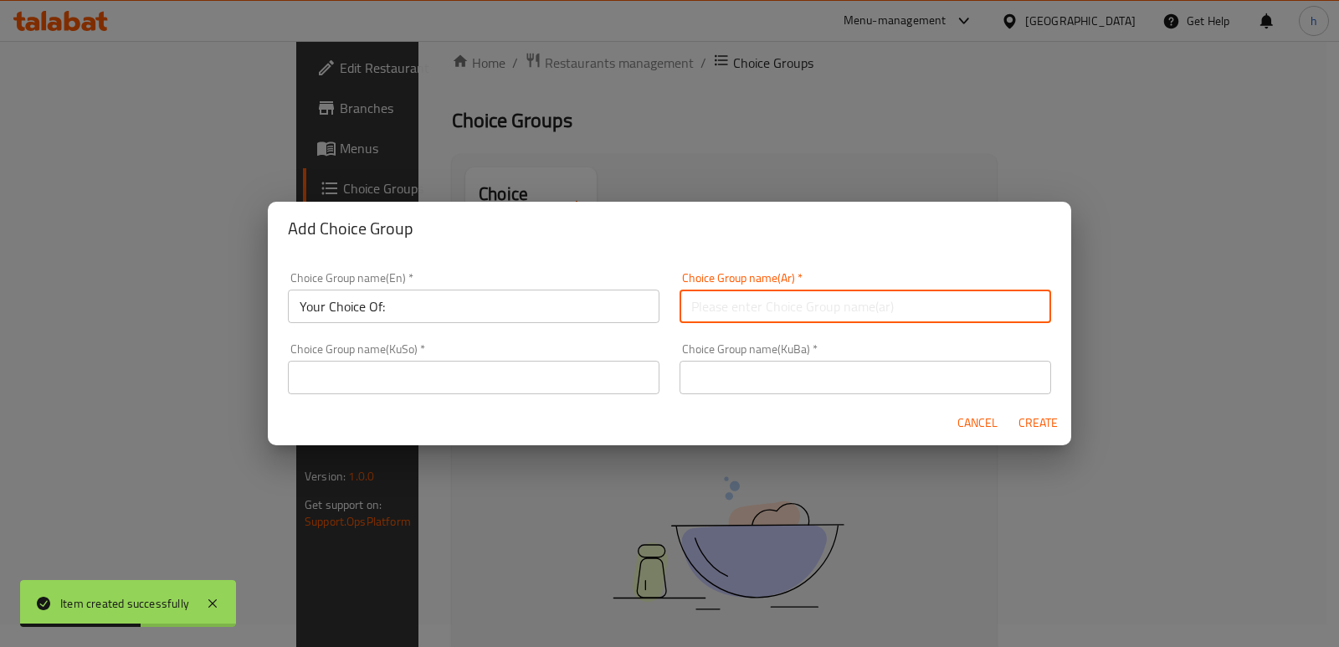
type input "إختيارك من:"
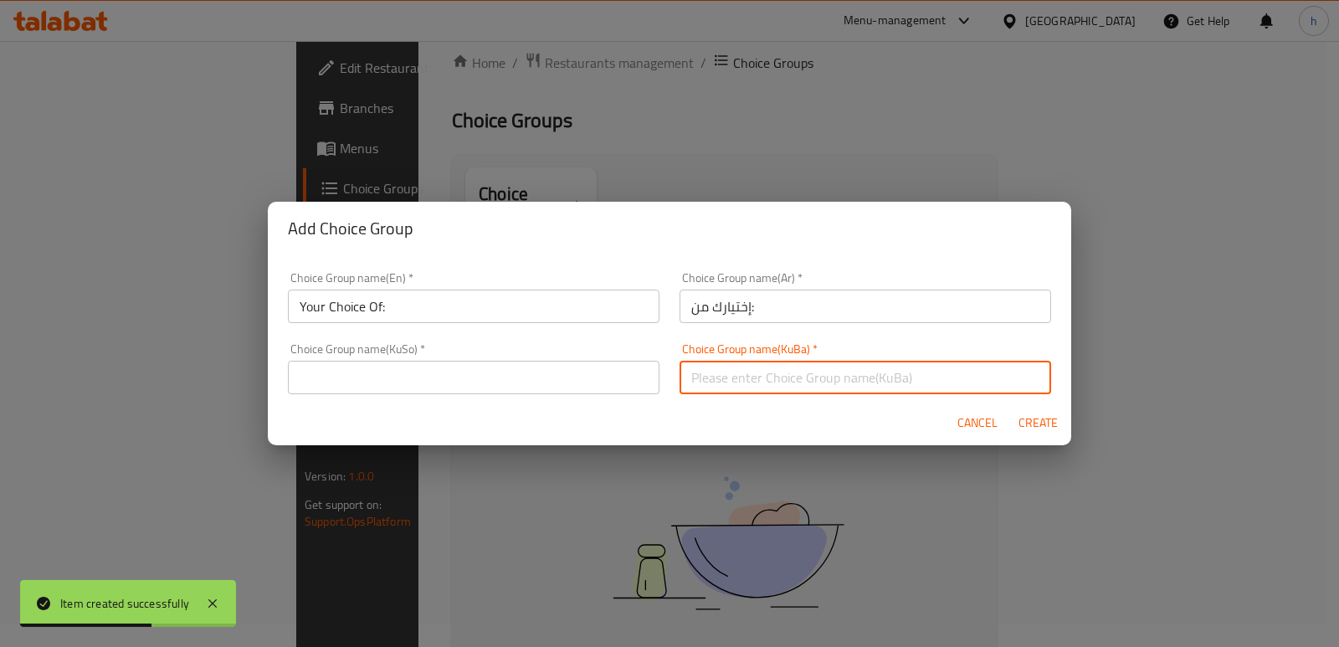
click at [776, 372] on input "text" at bounding box center [864, 377] width 371 height 33
type input "هەڵبژاردنت لە:"
drag, startPoint x: 539, startPoint y: 386, endPoint x: 530, endPoint y: 384, distance: 9.4
click at [539, 386] on input "text" at bounding box center [473, 377] width 371 height 33
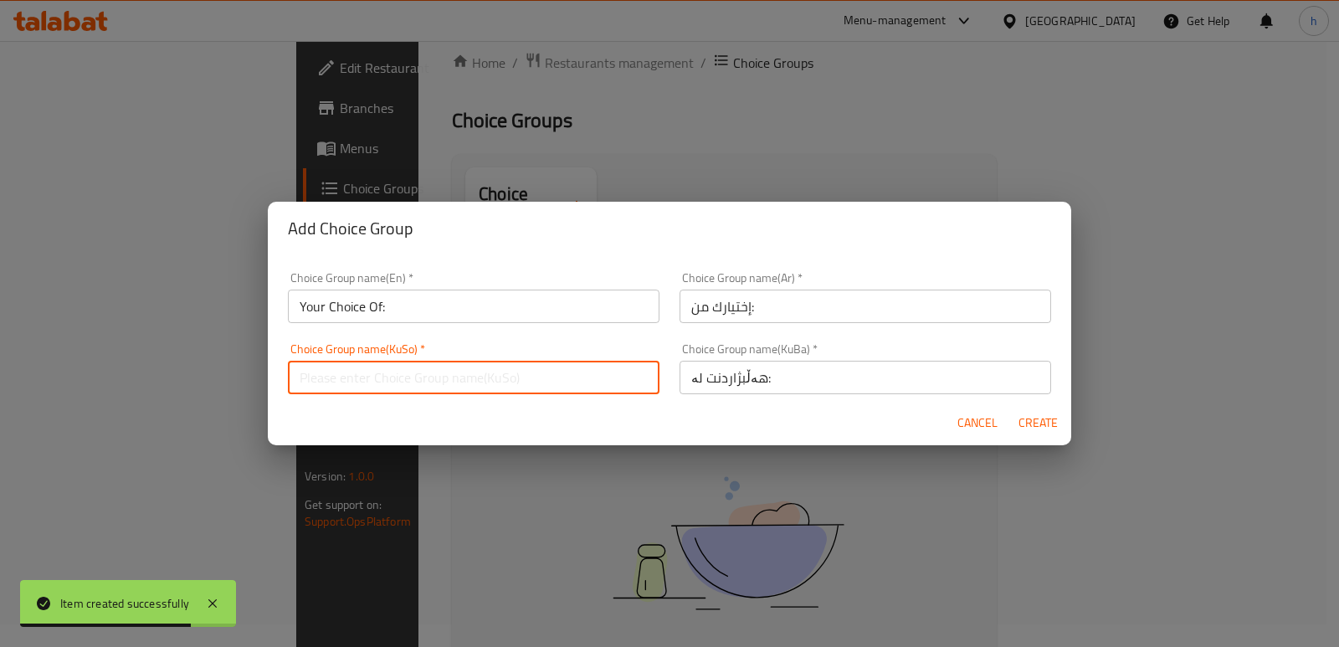
type input "هەڵبژاردنت لە:"
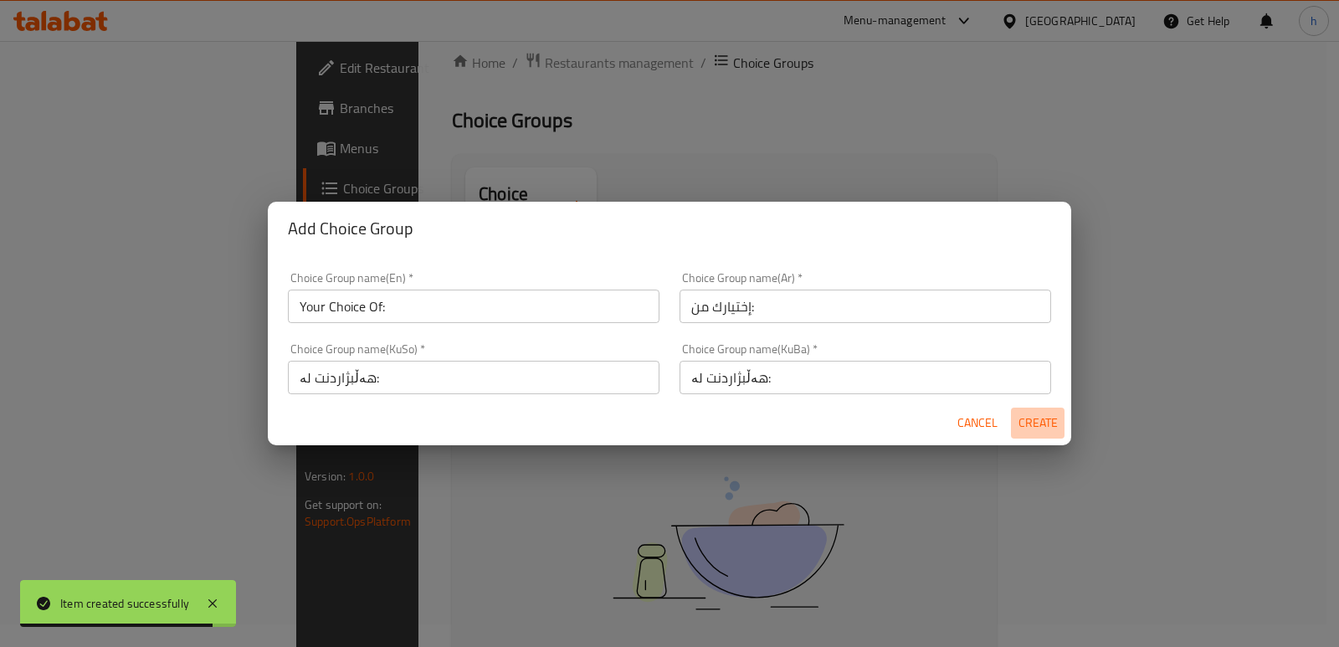
click at [1037, 423] on span "Create" at bounding box center [1037, 422] width 40 height 21
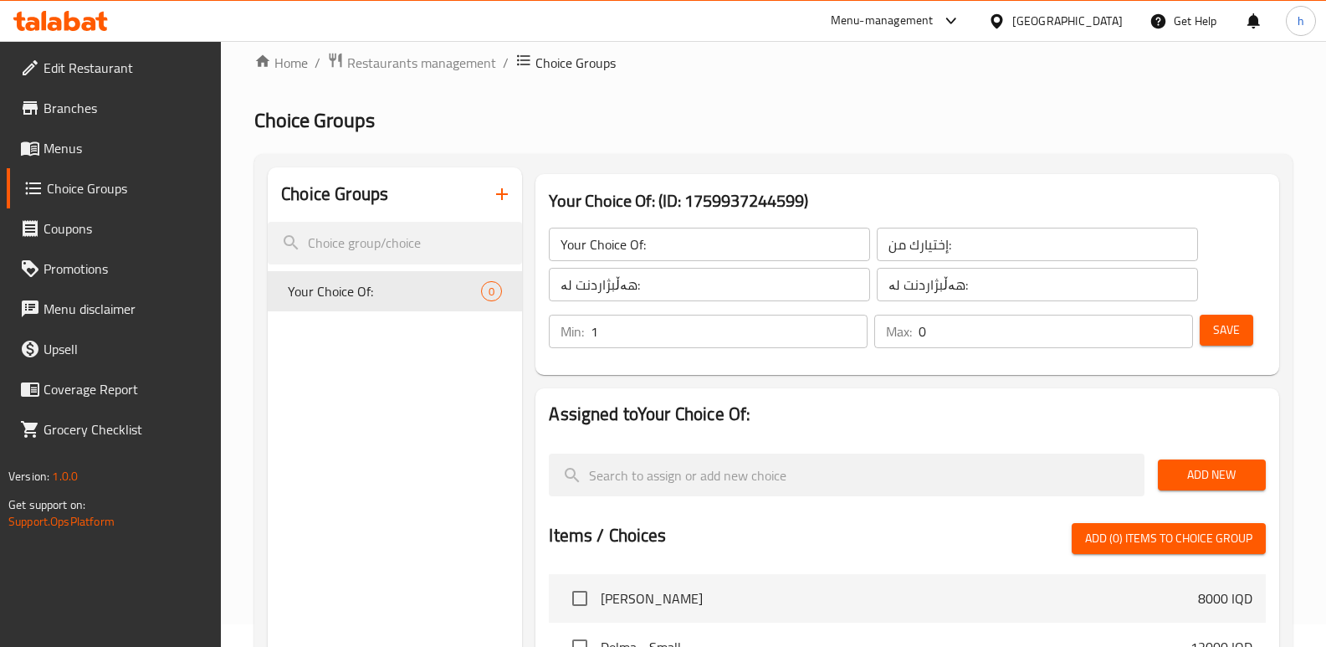
type input "1"
click at [852, 327] on input "1" at bounding box center [729, 331] width 277 height 33
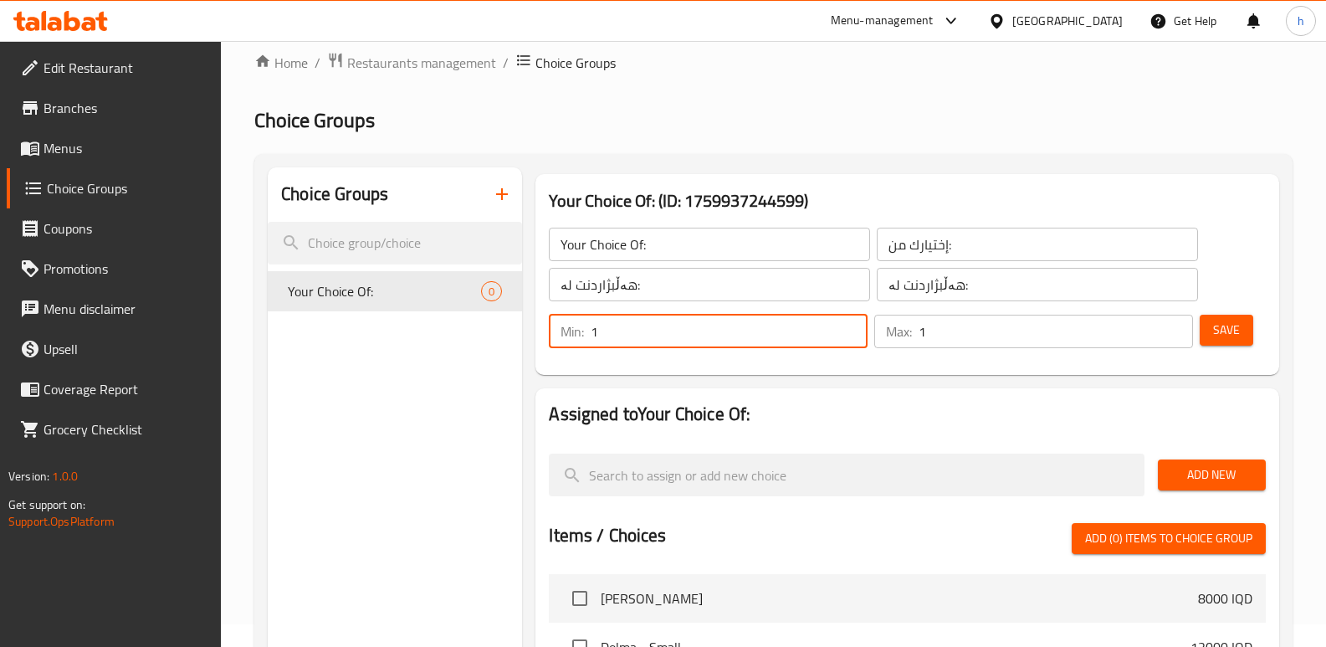
type input "1"
click at [1175, 324] on input "1" at bounding box center [1056, 331] width 274 height 33
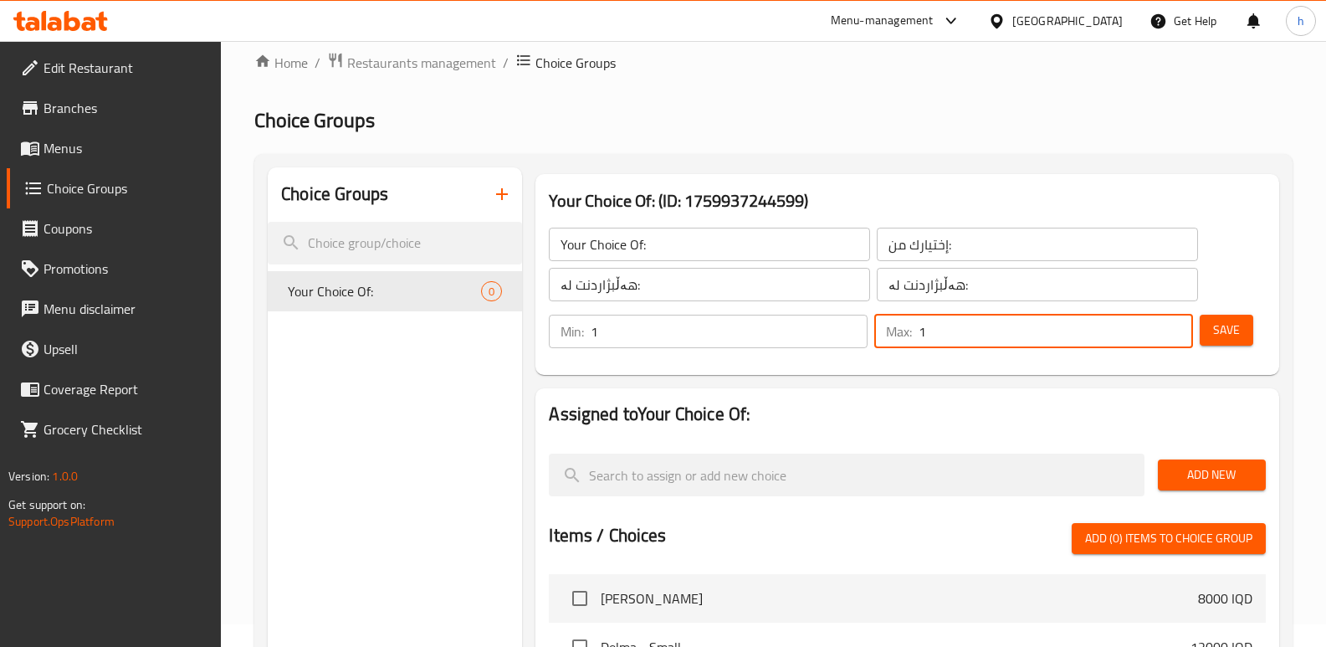
click at [1221, 329] on span "Save" at bounding box center [1226, 330] width 27 height 21
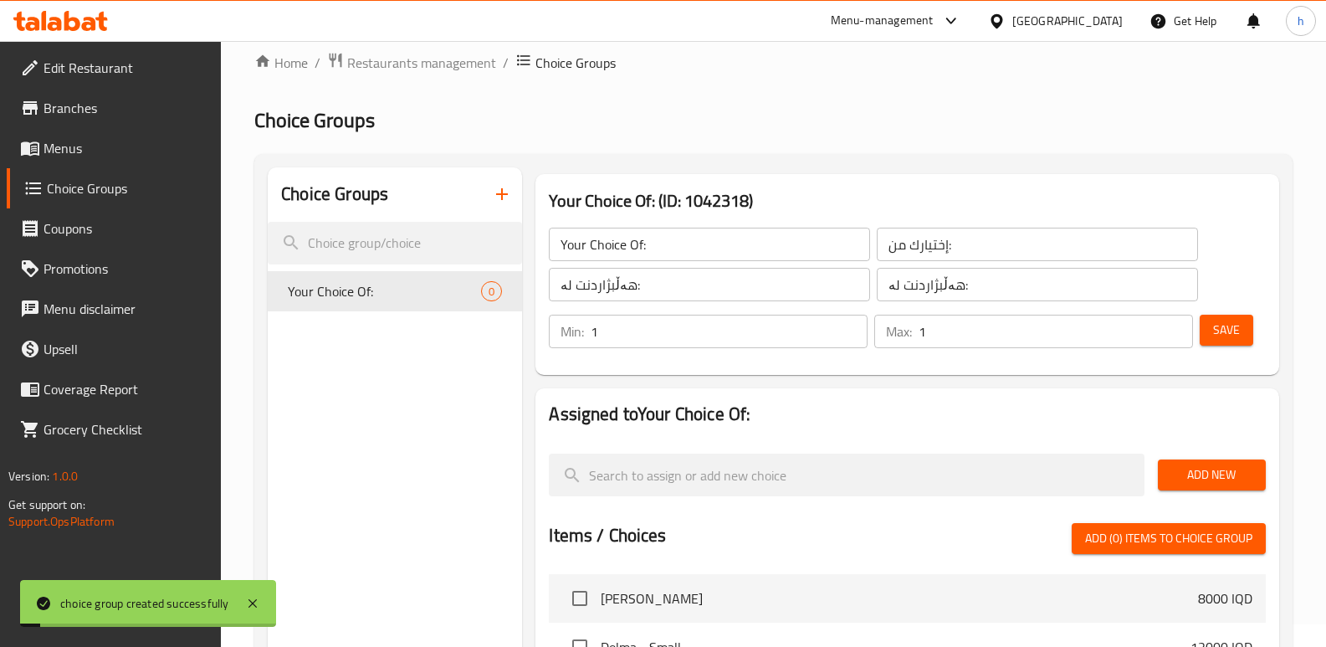
click at [1220, 460] on button "Add New" at bounding box center [1212, 474] width 108 height 31
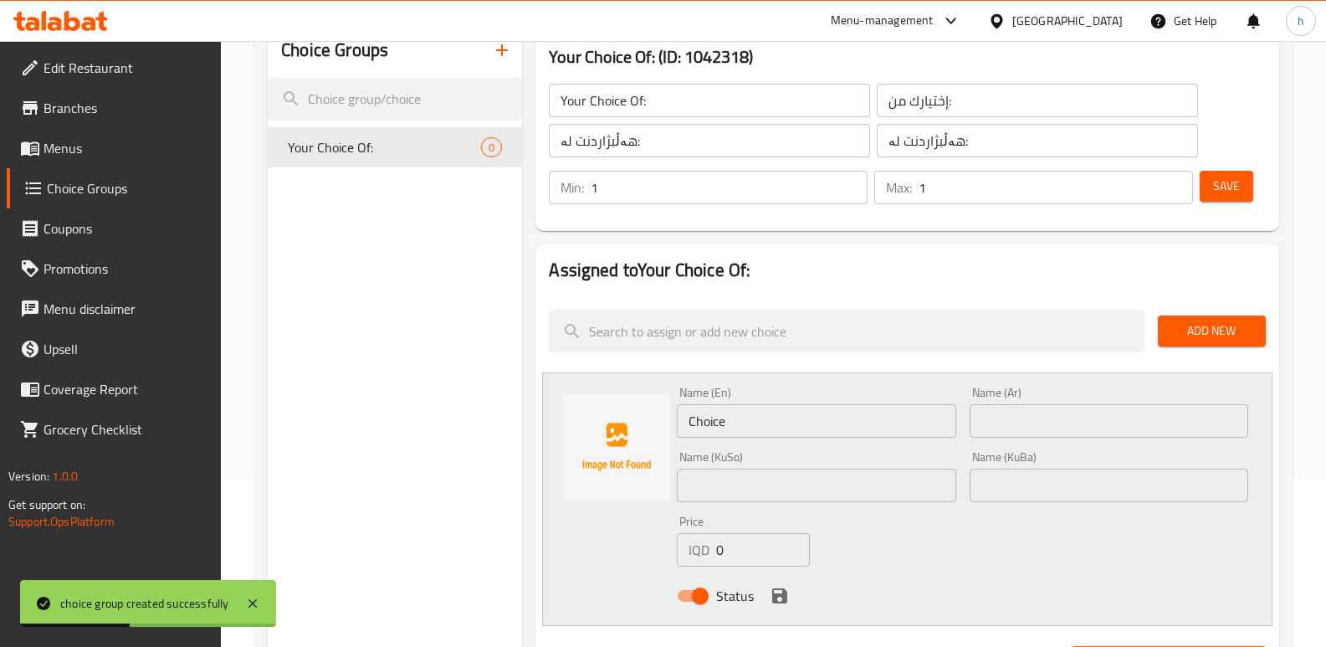
scroll to position [224, 0]
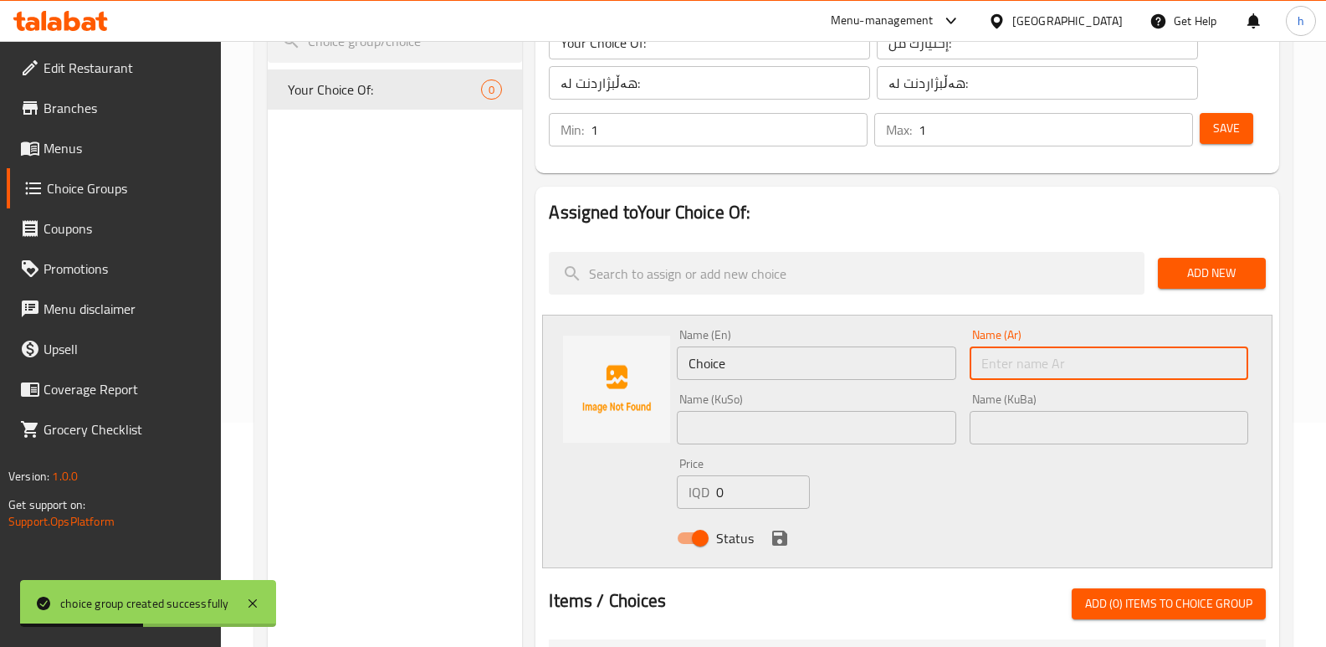
click at [1091, 353] on input "text" at bounding box center [1109, 362] width 279 height 33
paste input "مرق تبسي"
type input "مرق تبسي"
click at [1031, 431] on input "text" at bounding box center [1109, 427] width 279 height 33
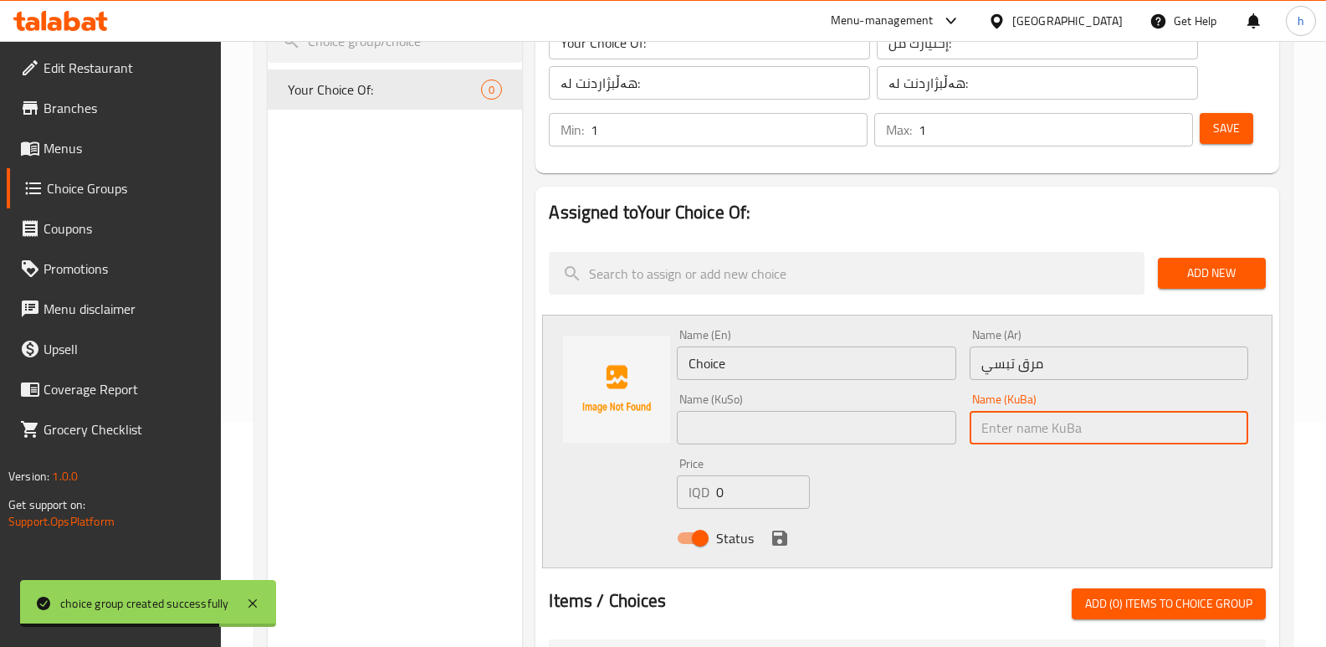
click at [842, 417] on input "text" at bounding box center [816, 427] width 279 height 33
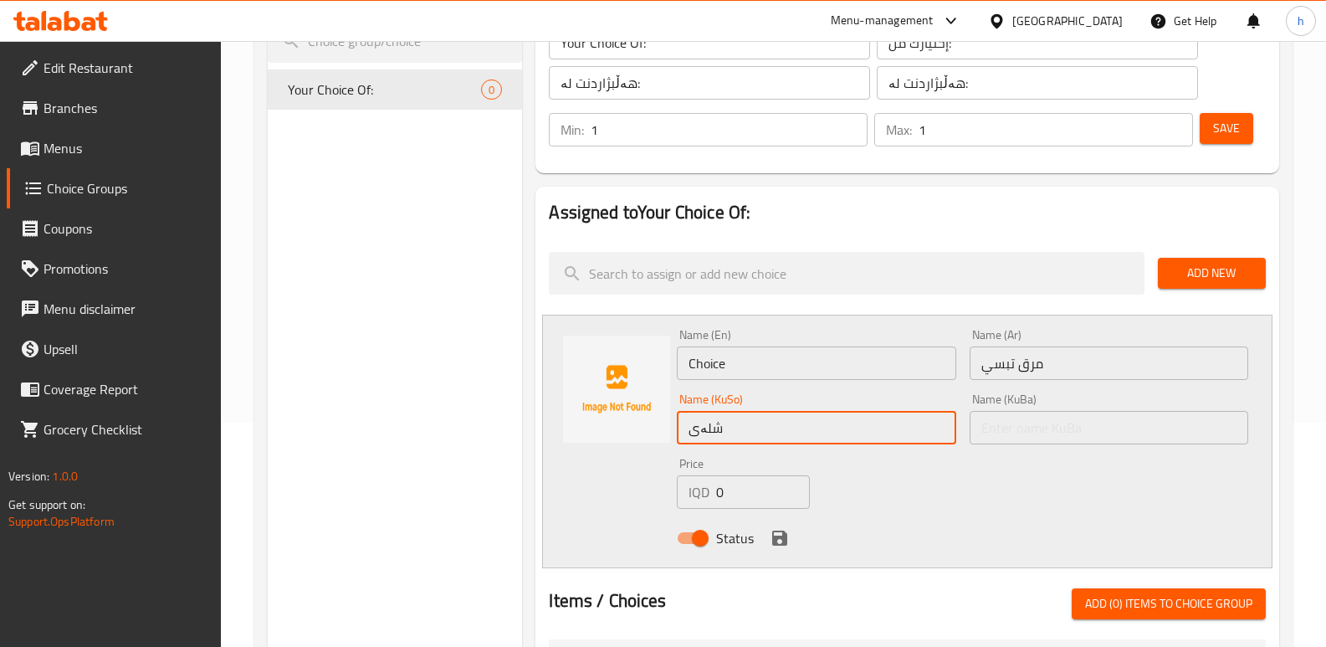
type input "شلەی تەپسی"
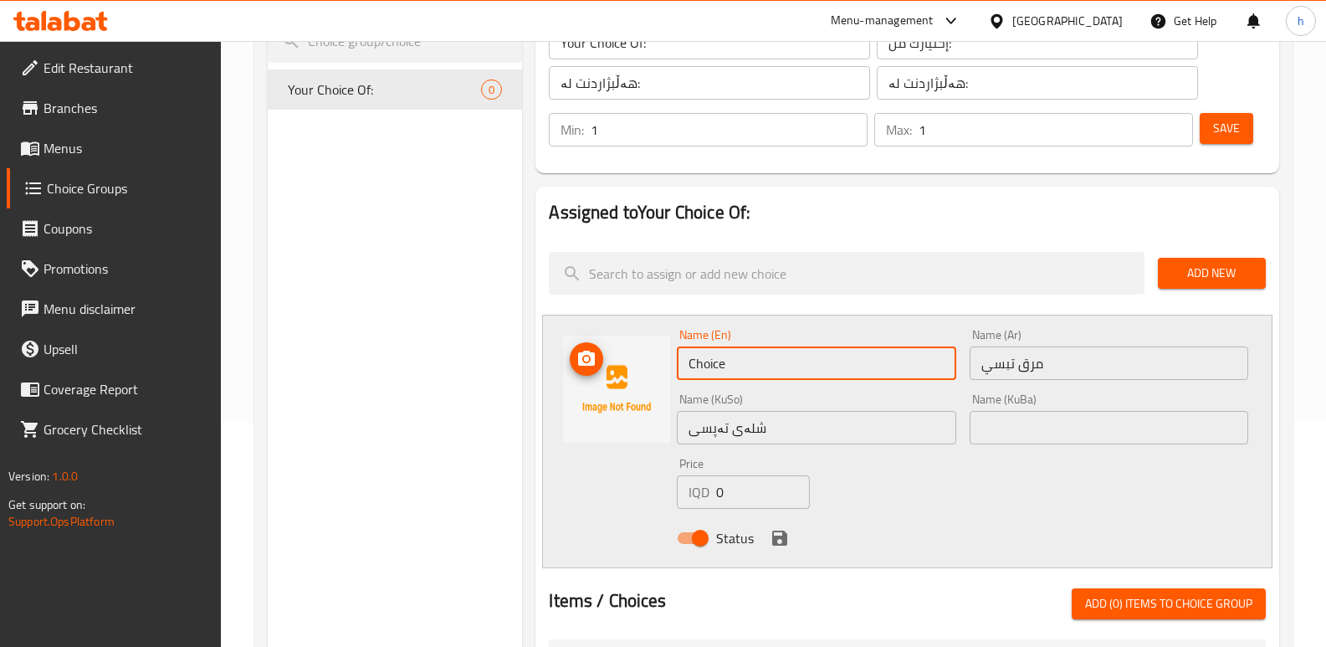
drag, startPoint x: 738, startPoint y: 354, endPoint x: 653, endPoint y: 334, distance: 86.9
click at [659, 334] on div "Name (En) Choice Name (En) Name (Ar) مرق تبسي Name (Ar) Name (KuSo) شلەی تەپسی …" at bounding box center [907, 442] width 730 height 254
type input "Tabsi Broth"
click at [779, 533] on icon "save" at bounding box center [780, 538] width 20 height 20
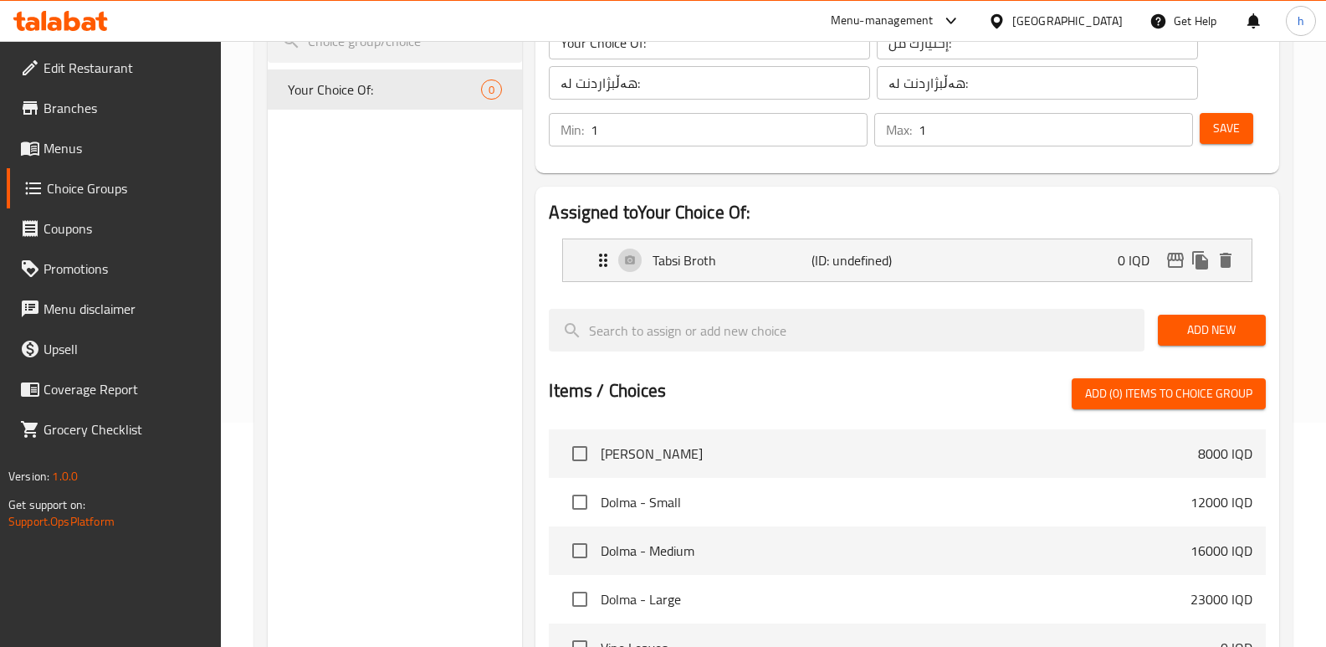
click at [1197, 313] on div "Add New" at bounding box center [1211, 330] width 121 height 56
click at [1195, 320] on span "Add New" at bounding box center [1211, 330] width 81 height 21
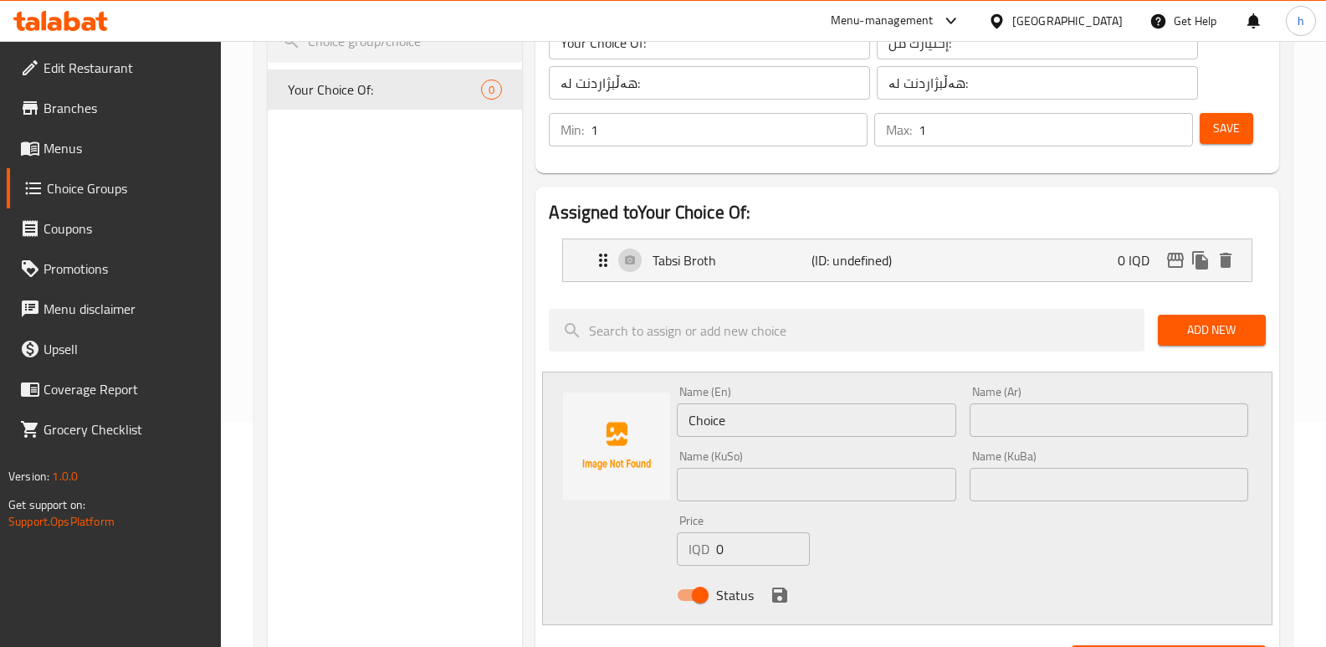
click at [1007, 480] on input "text" at bounding box center [1109, 484] width 279 height 33
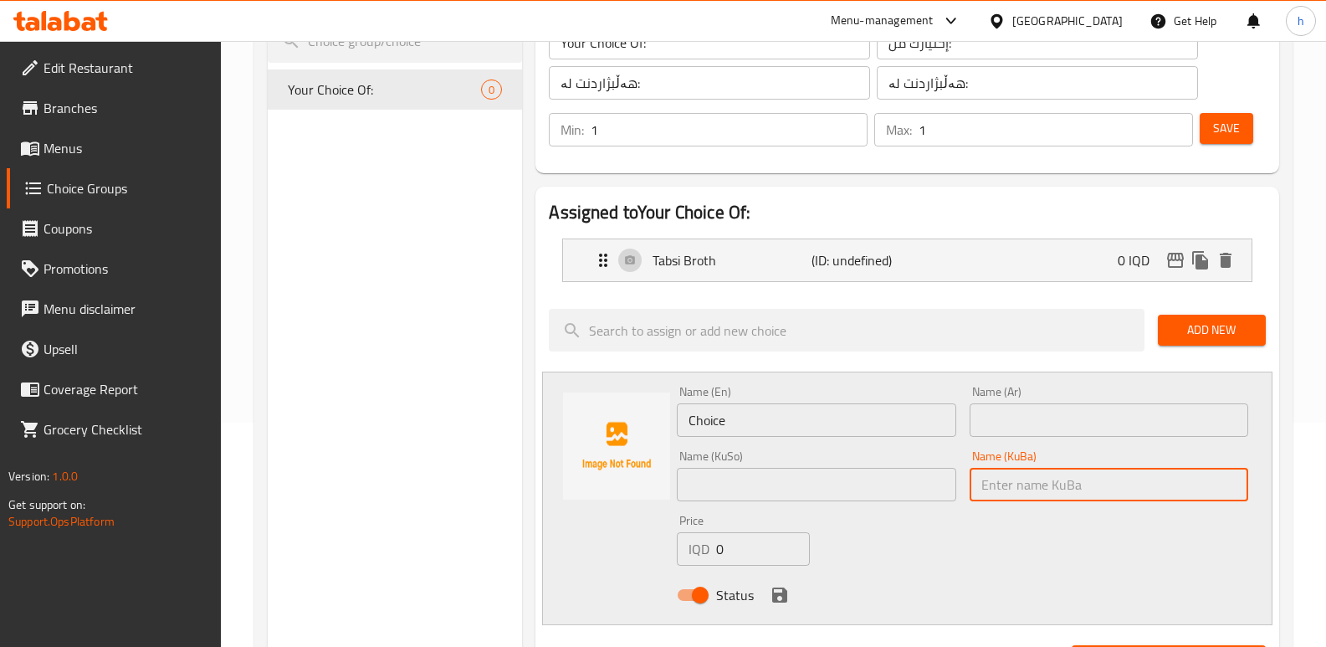
click at [313, 494] on div "Choice Groups Your Choice Of: 0 Your Choice Of: (ID: 1042318) Your Choice Of: ​…" at bounding box center [777, 590] width 1018 height 1249
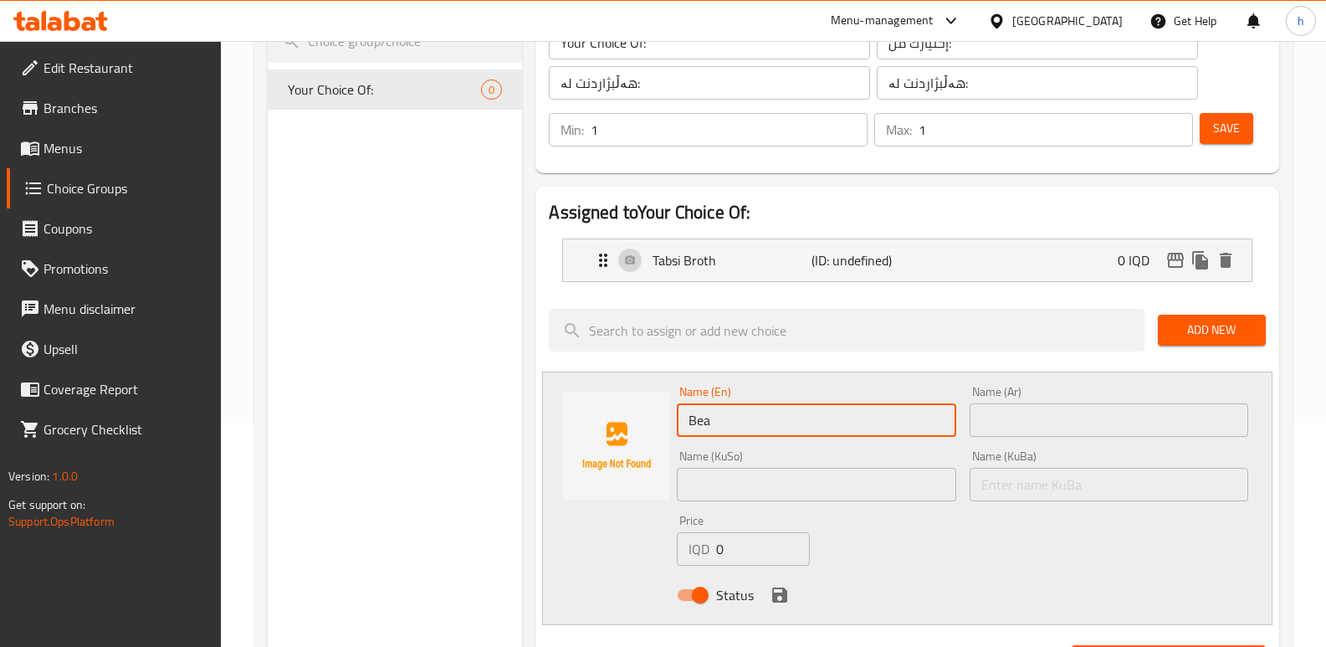
type input "Beans Broth"
click at [786, 477] on input "text" at bounding box center [816, 484] width 279 height 33
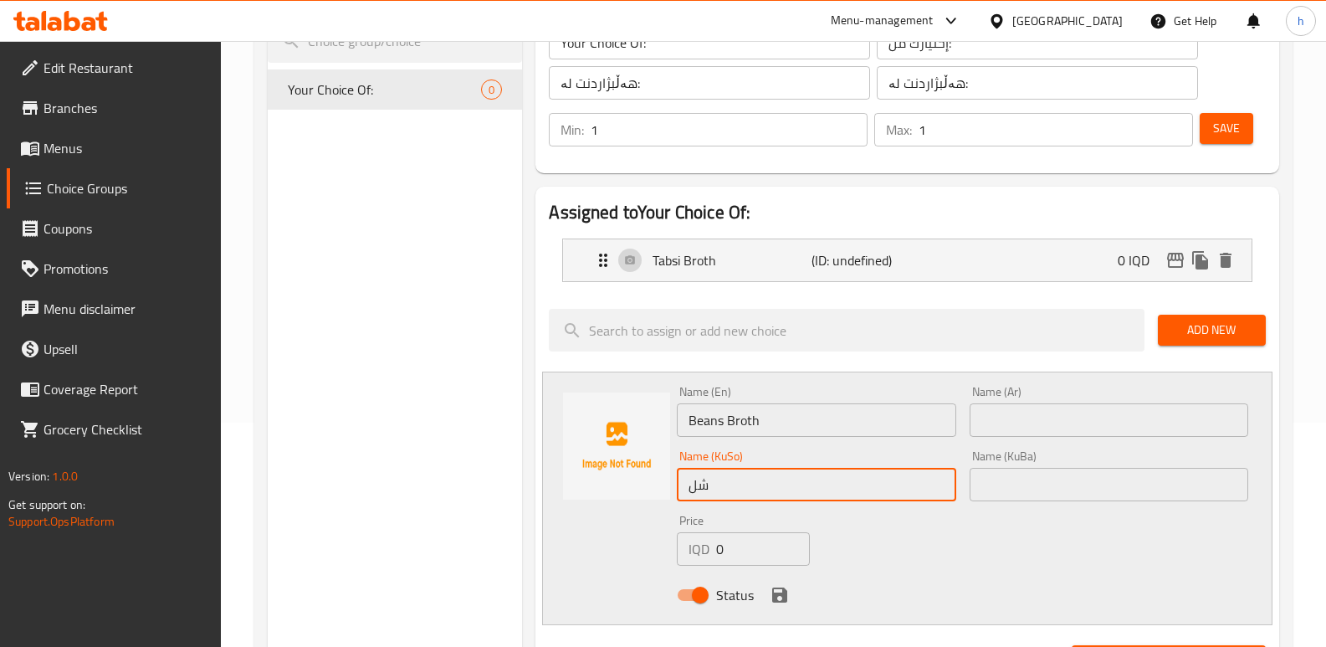
type input "شلەی فاسۆلیا"
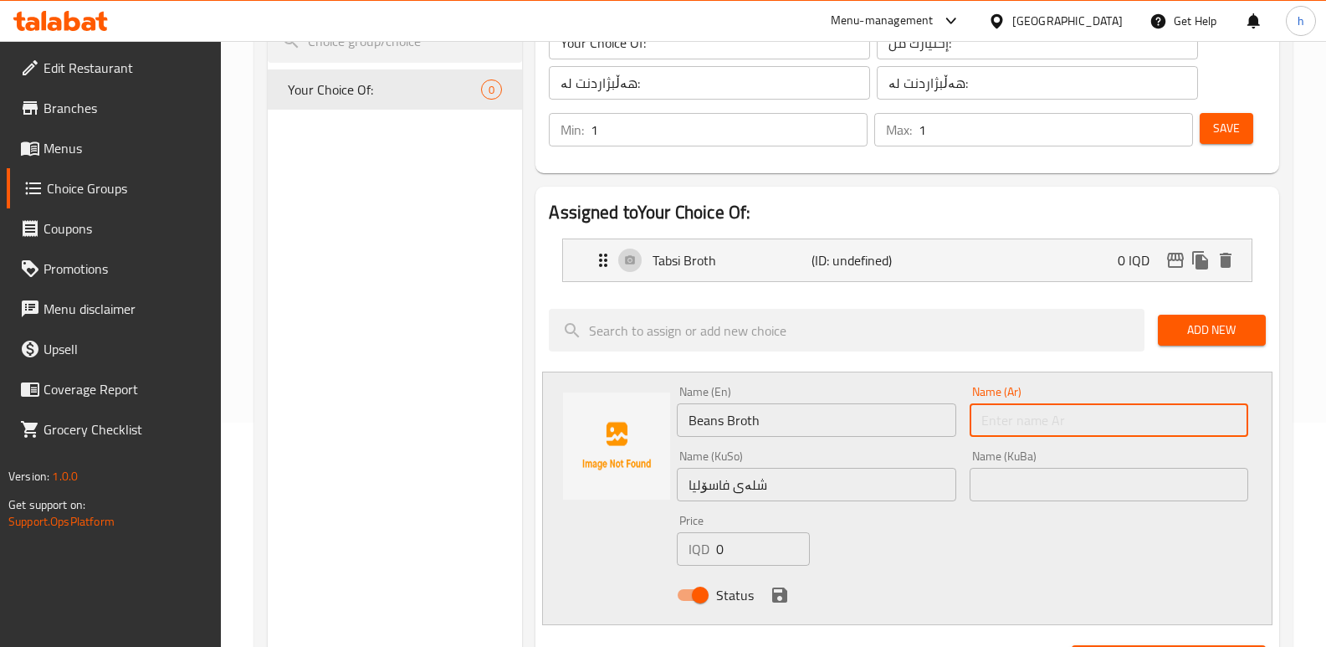
click at [1011, 405] on input "text" at bounding box center [1109, 419] width 279 height 33
type input "مرق فاصوليا"
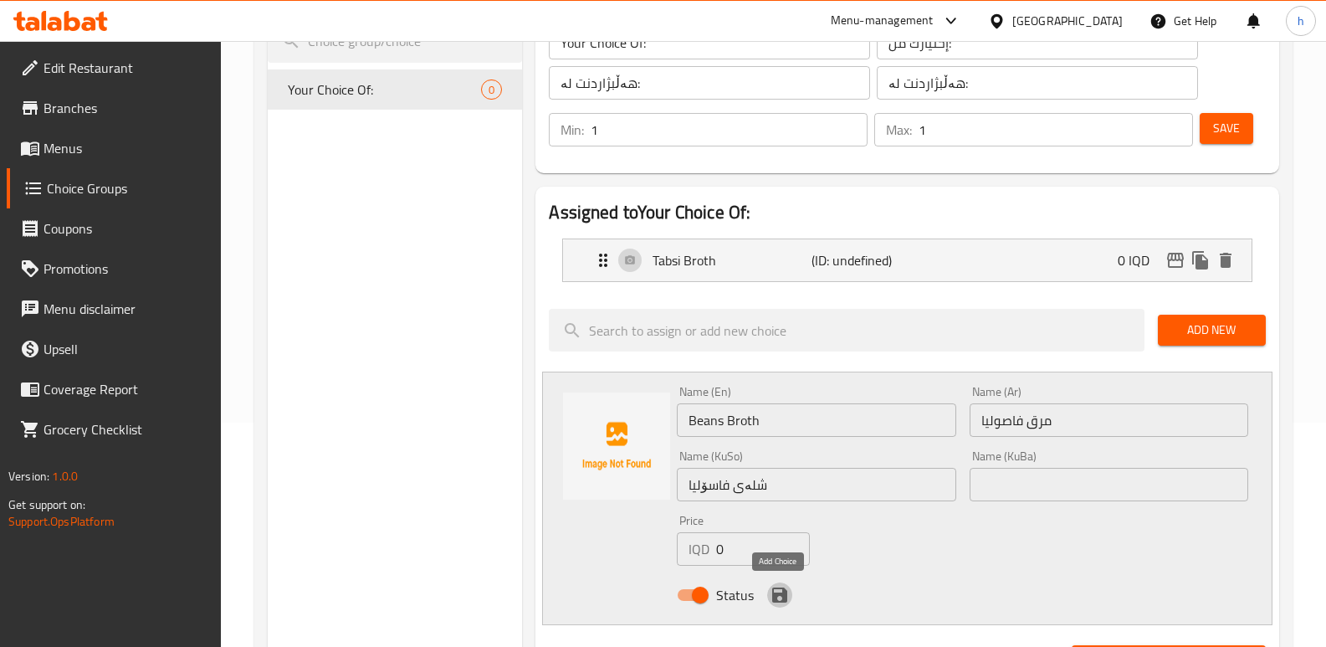
click at [776, 599] on icon "save" at bounding box center [779, 594] width 15 height 15
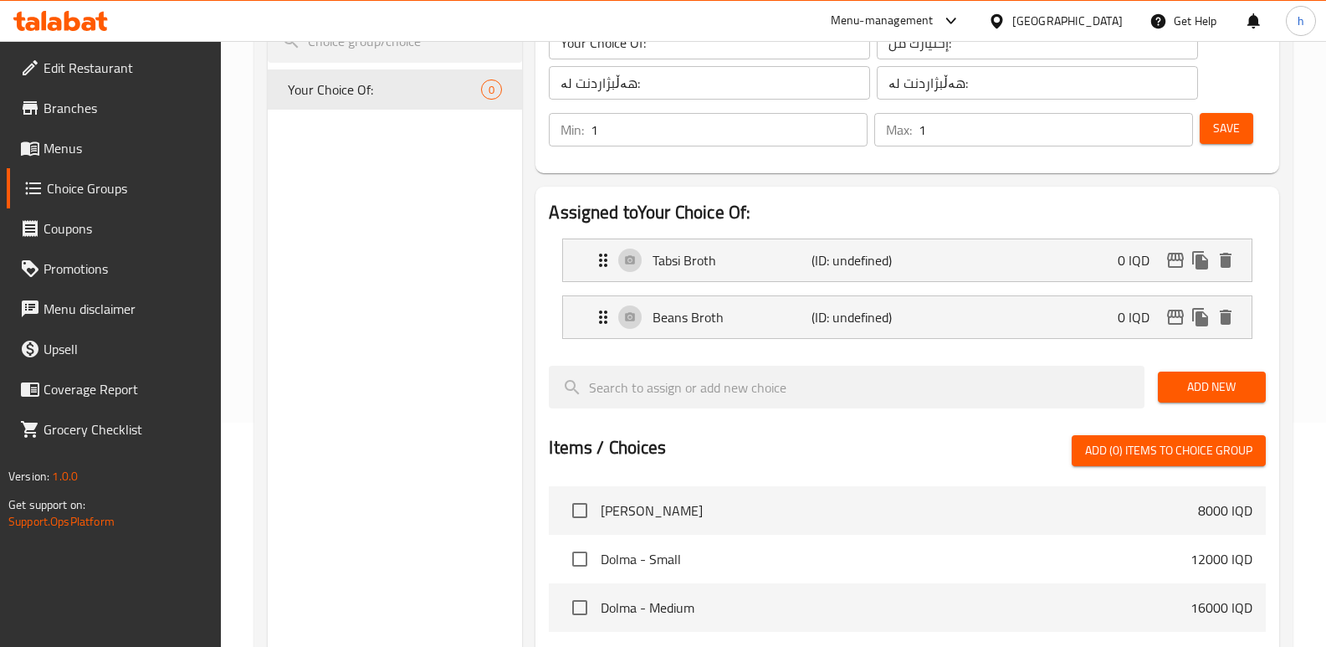
click at [1232, 123] on span "Save" at bounding box center [1226, 128] width 27 height 21
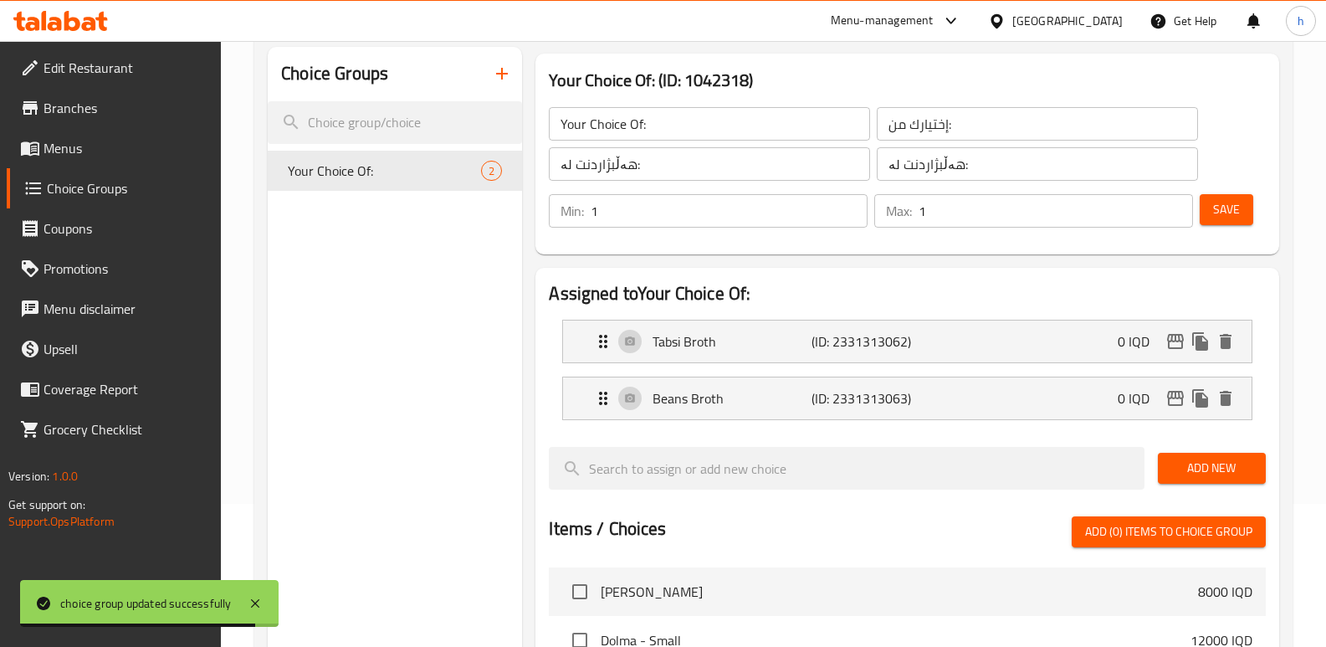
scroll to position [141, 0]
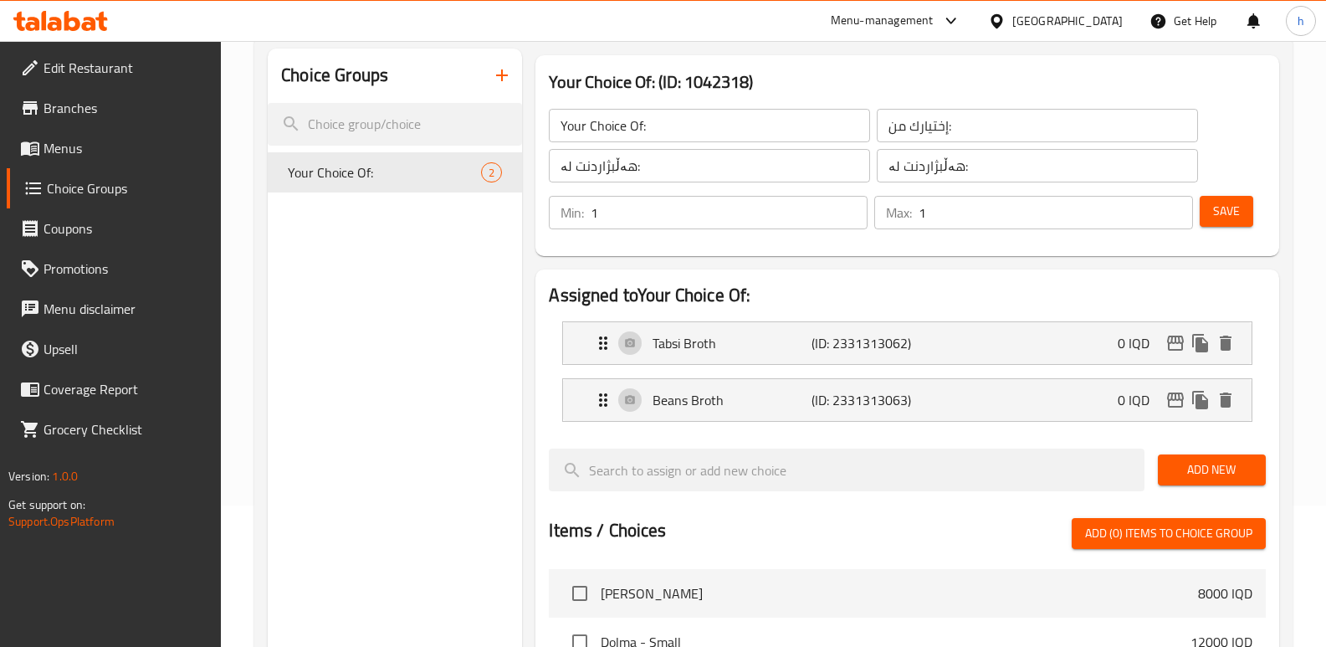
click at [118, 134] on link "Menus" at bounding box center [114, 148] width 215 height 40
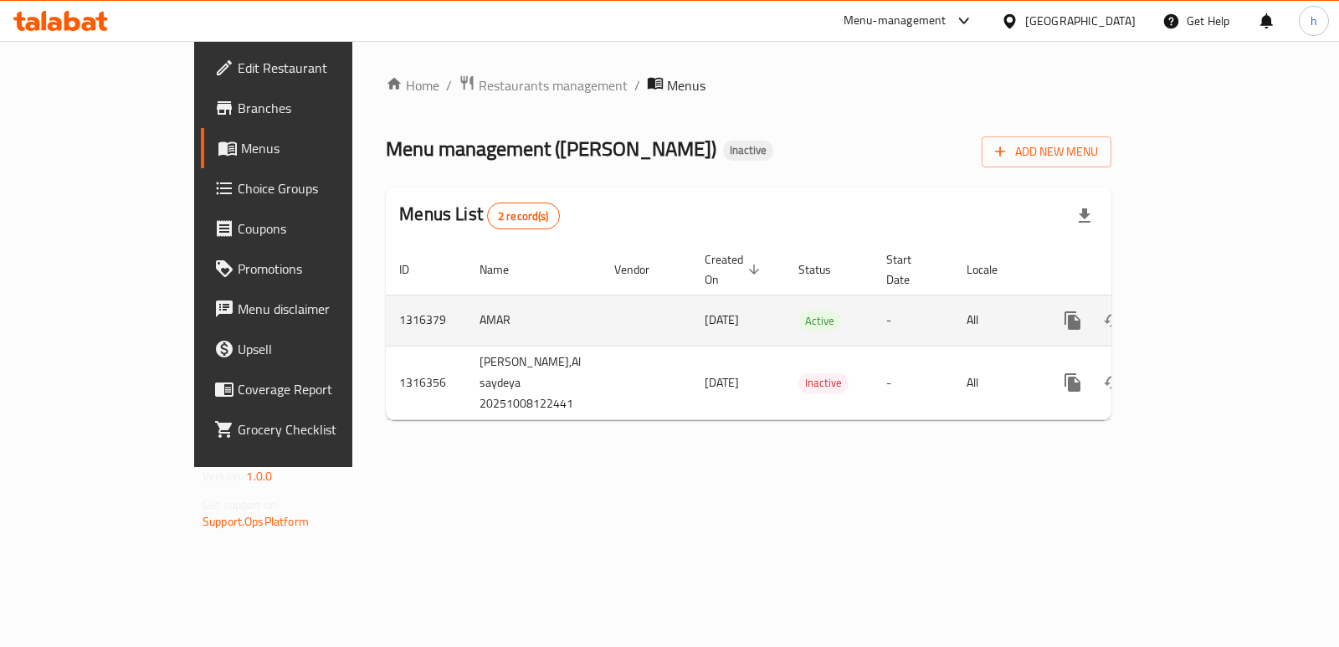
click at [1201, 313] on icon "enhanced table" at bounding box center [1193, 320] width 15 height 15
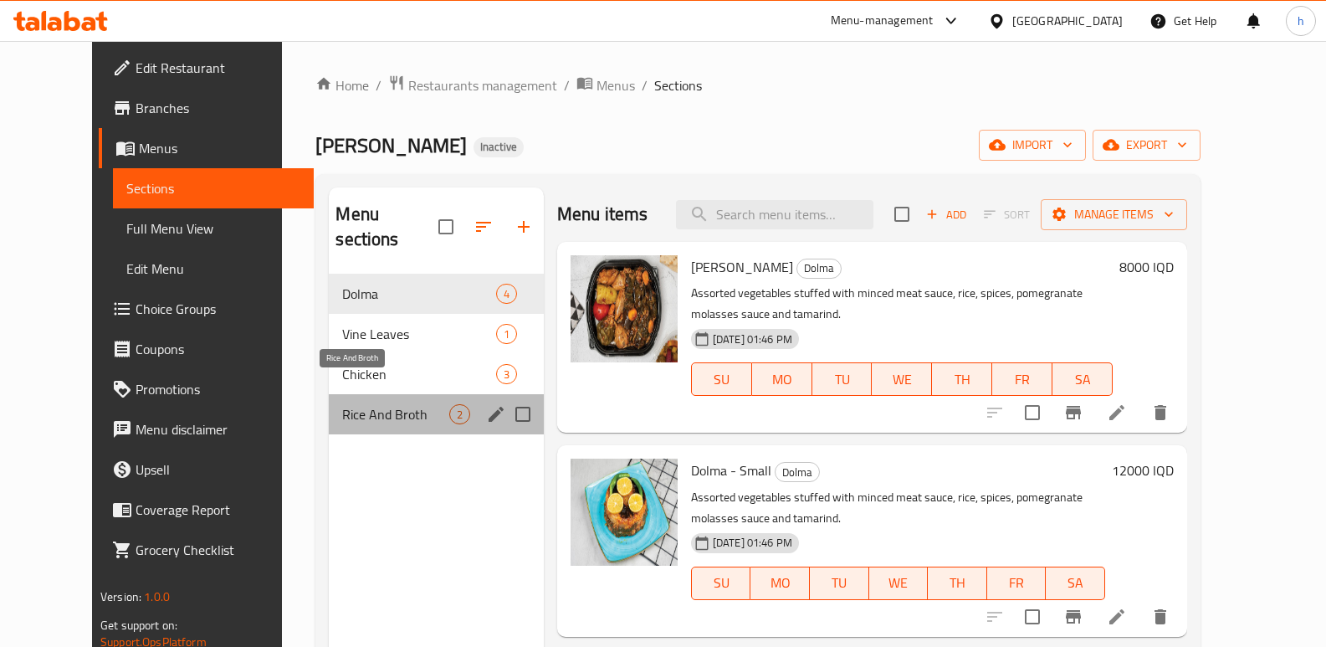
click at [351, 404] on span "Rice And Broth" at bounding box center [395, 414] width 106 height 20
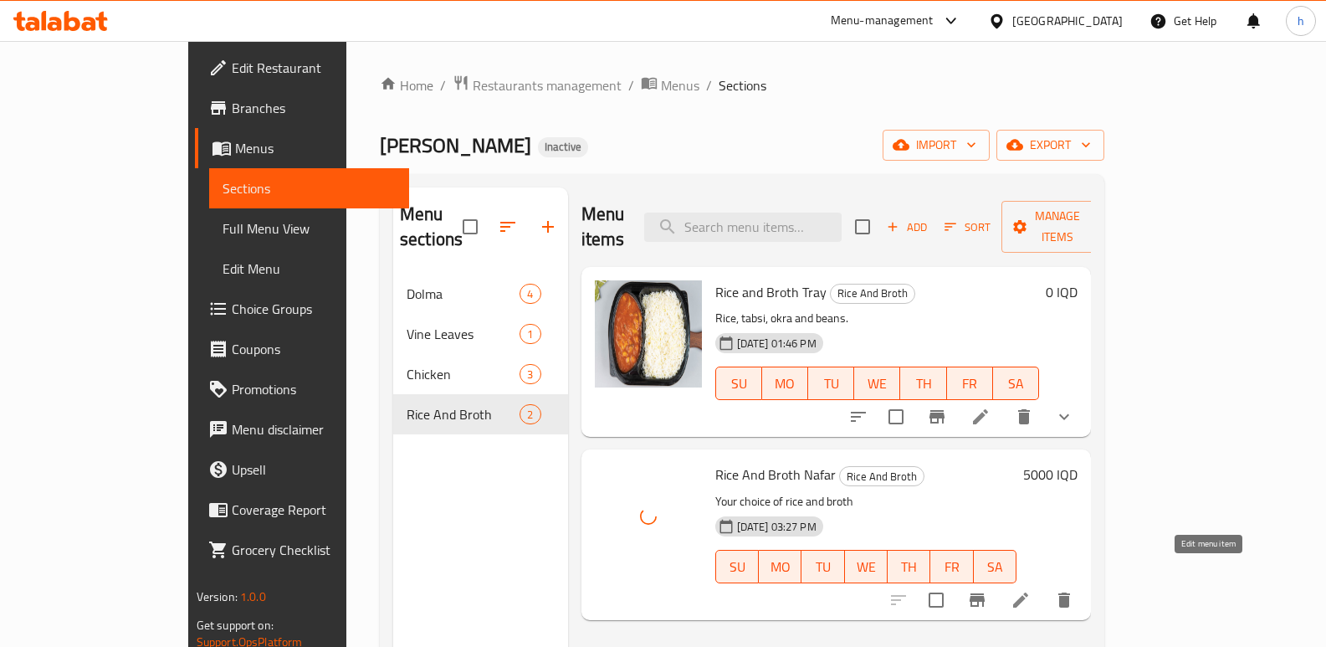
click at [1031, 590] on icon at bounding box center [1021, 600] width 20 height 20
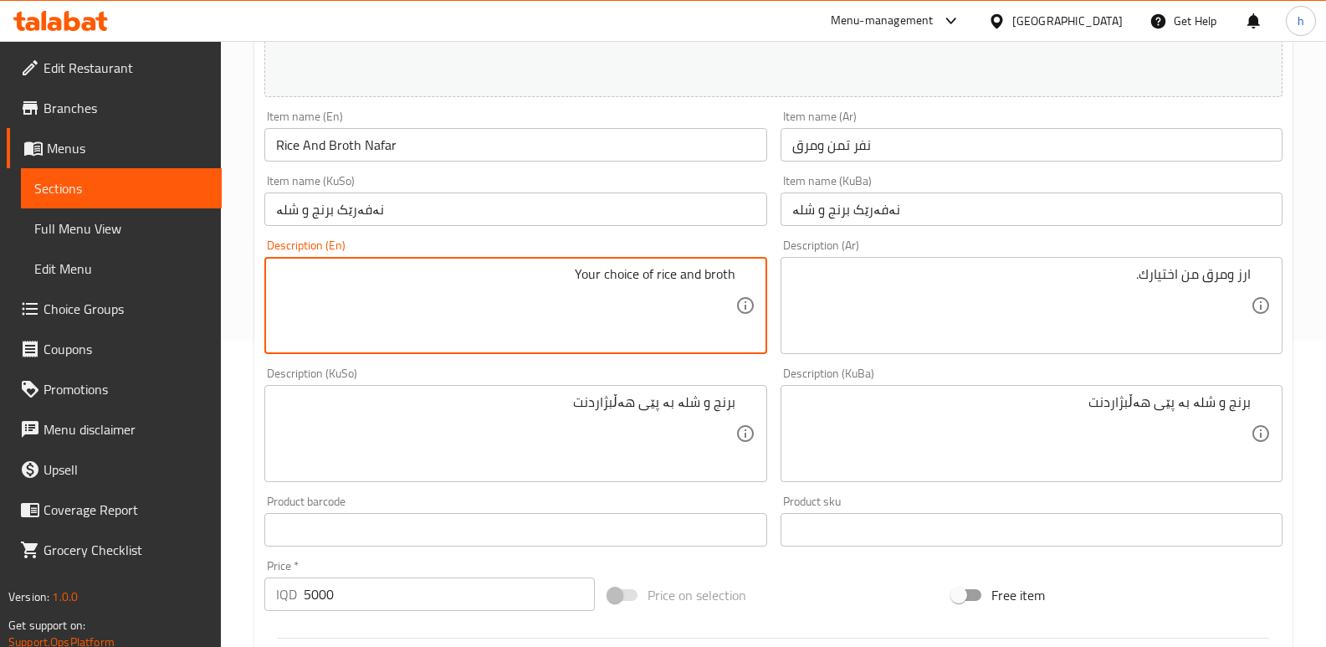
scroll to position [289, 0]
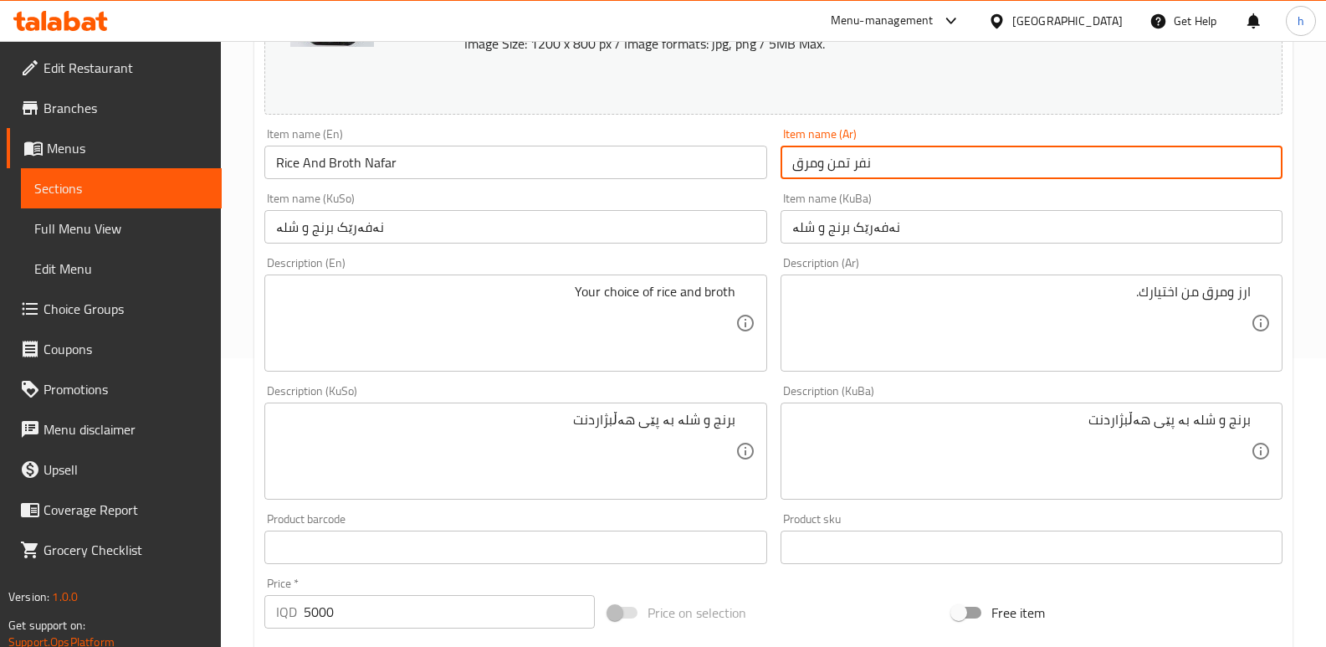
click at [968, 159] on input "نفر تمن ومرق" at bounding box center [1032, 162] width 502 height 33
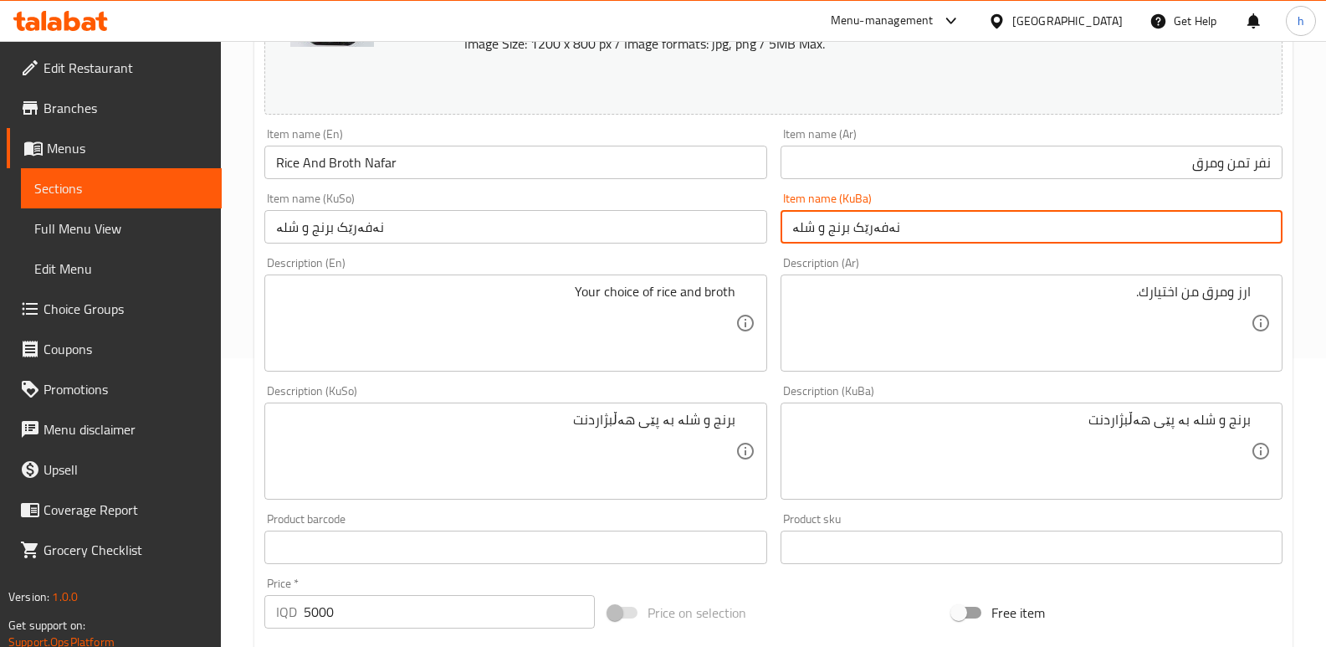
click at [1046, 223] on input "نەفەرێک برنج و شلە" at bounding box center [1032, 226] width 502 height 33
click at [276, 165] on input "Rice And Broth Nafar" at bounding box center [515, 162] width 502 height 33
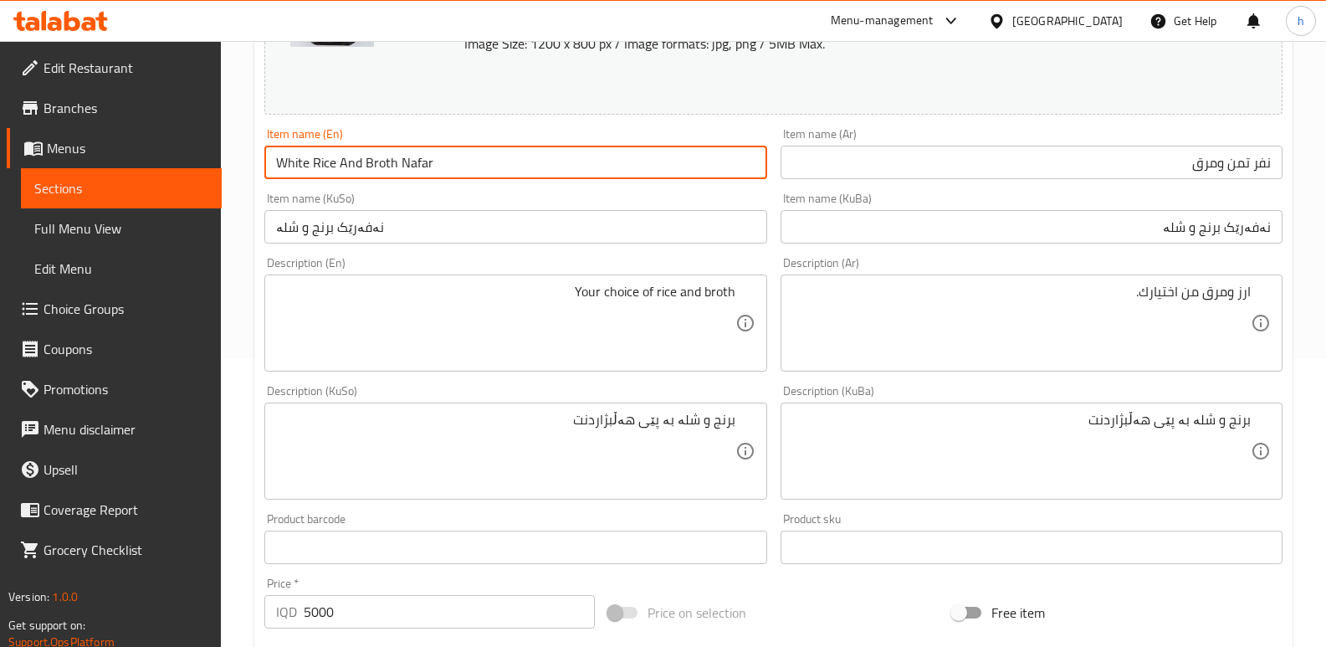
type input "White Rice And Broth Nafar"
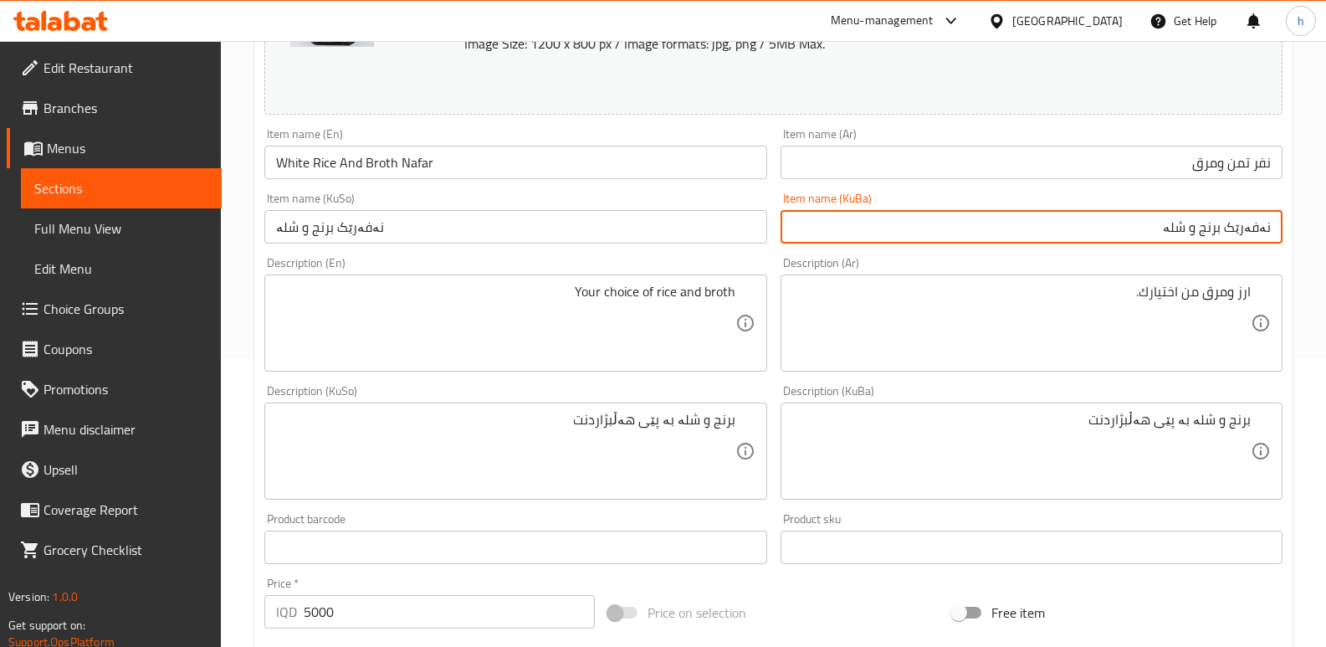
click at [1206, 229] on input "نەفەرێک برنج و شلە" at bounding box center [1032, 226] width 502 height 33
type input "نەفەرێک برنجی سپی و شلە"
drag, startPoint x: 339, startPoint y: 246, endPoint x: 153, endPoint y: 207, distance: 189.7
click at [168, 225] on div "Edit Restaurant Branches Menus Sections Full Menu View Edit Menu Choice Groups …" at bounding box center [663, 431] width 1326 height 1358
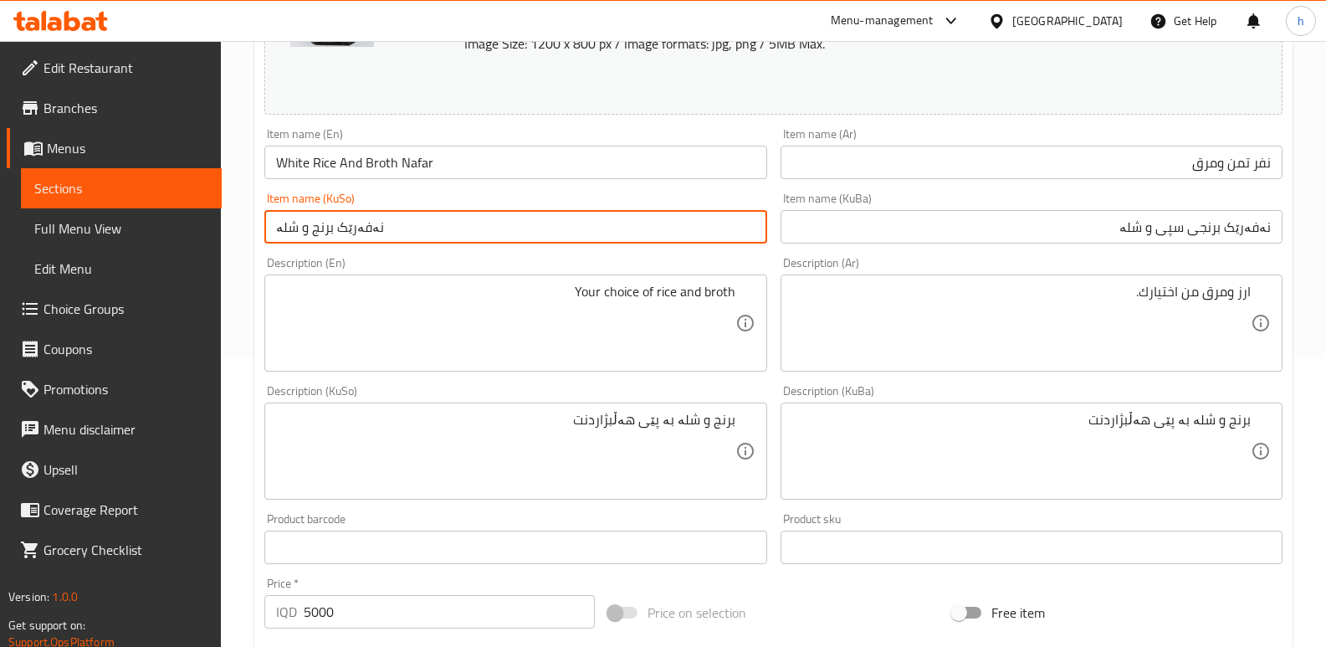
paste input "ی سپی"
type input "نەفەرێک برنجی سپی و شلە"
drag, startPoint x: 1226, startPoint y: 164, endPoint x: 1232, endPoint y: 207, distance: 43.9
click at [1226, 164] on input "نفر تمن ومرق" at bounding box center [1032, 162] width 502 height 33
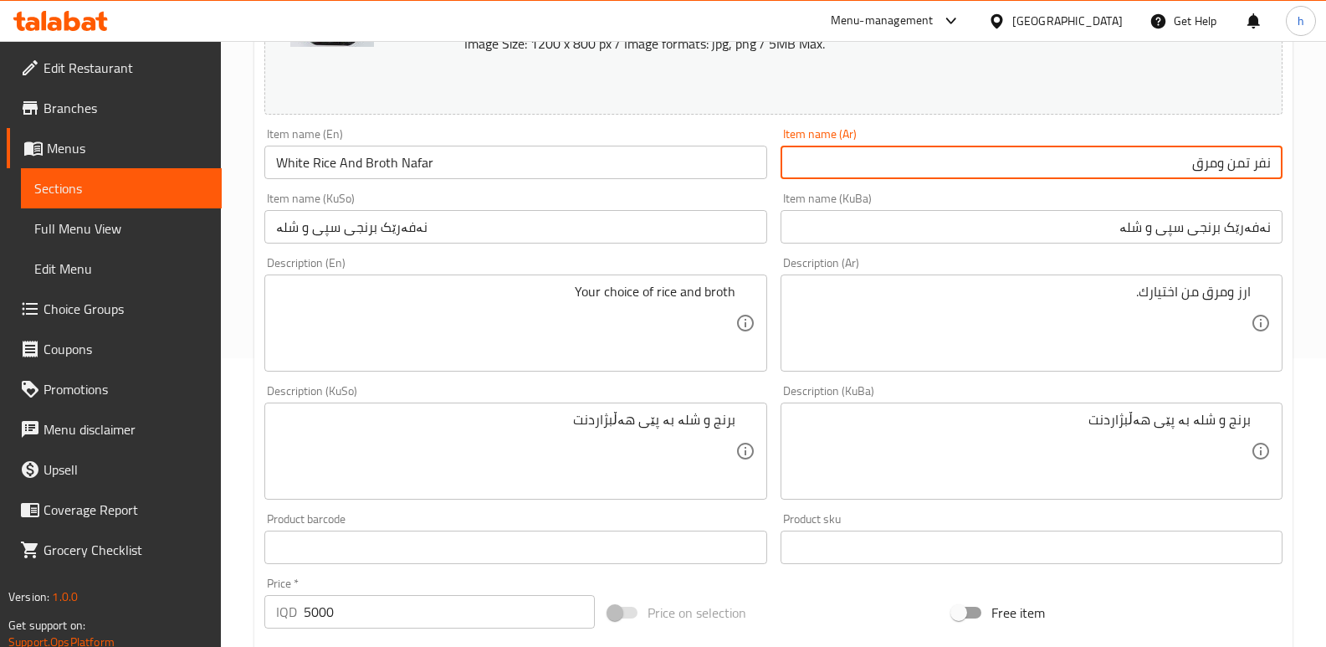
paste input "ابيض"
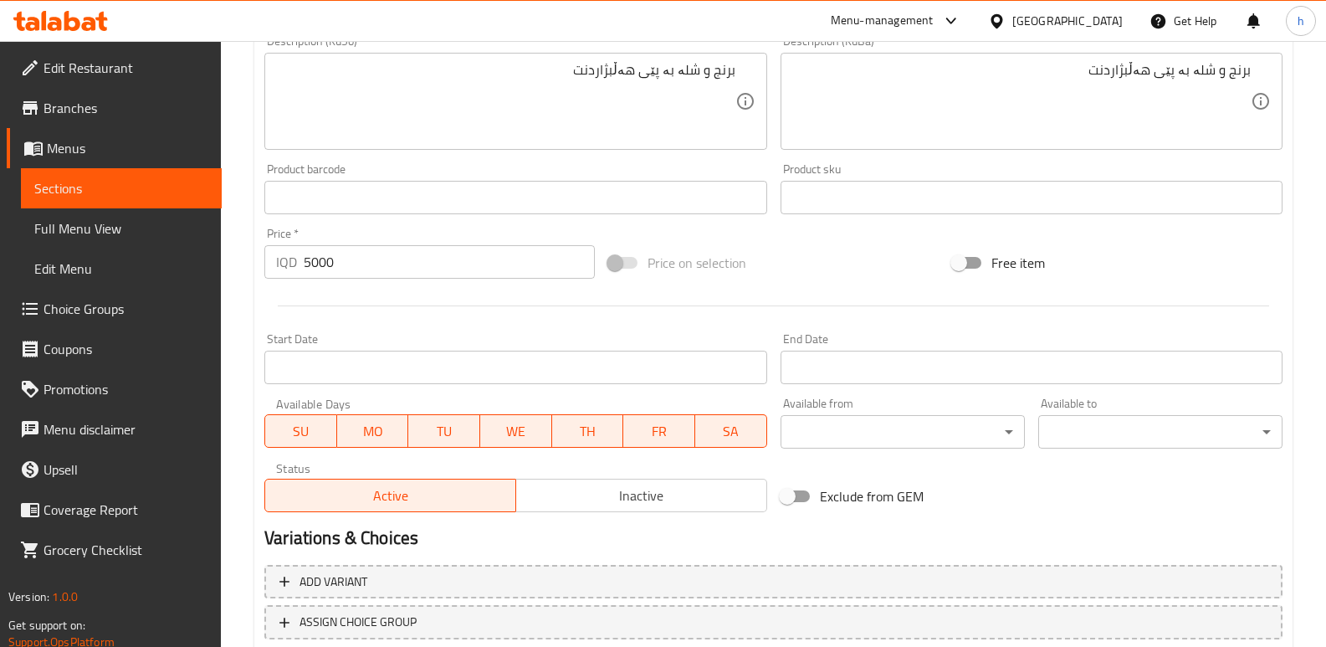
scroll to position [752, 0]
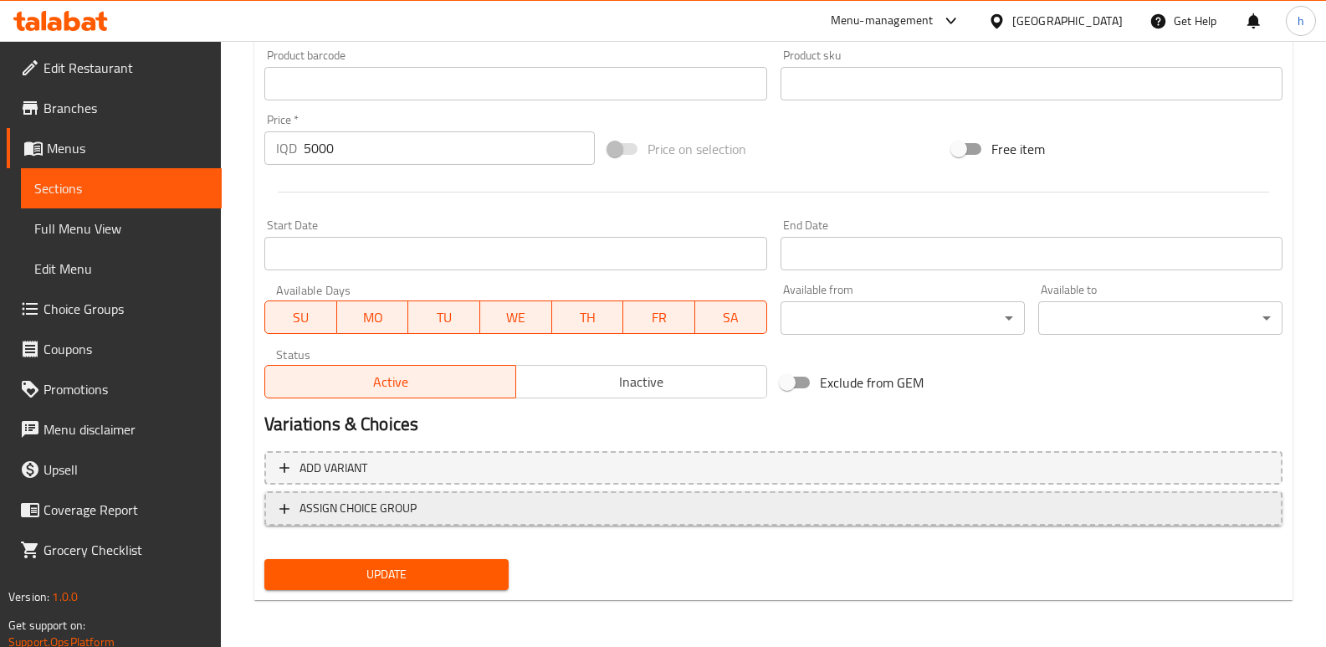
type input "نفر تمن ابيض ومرق"
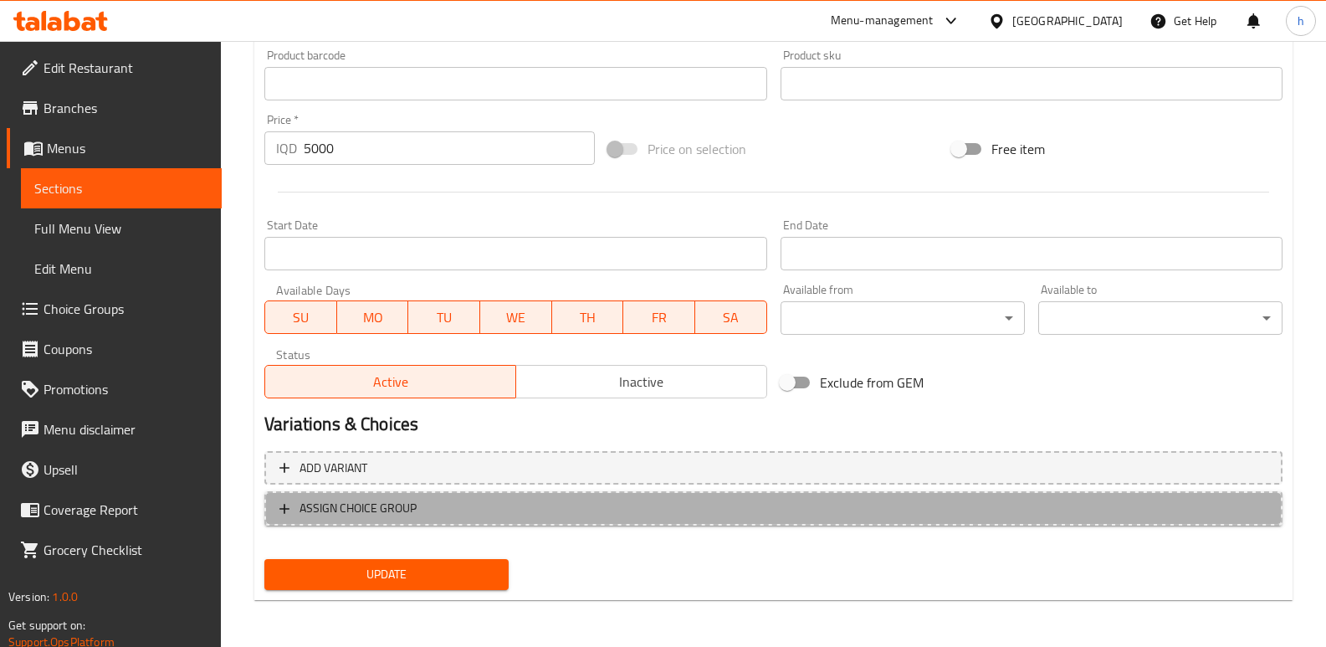
click at [443, 507] on span "ASSIGN CHOICE GROUP" at bounding box center [773, 508] width 988 height 21
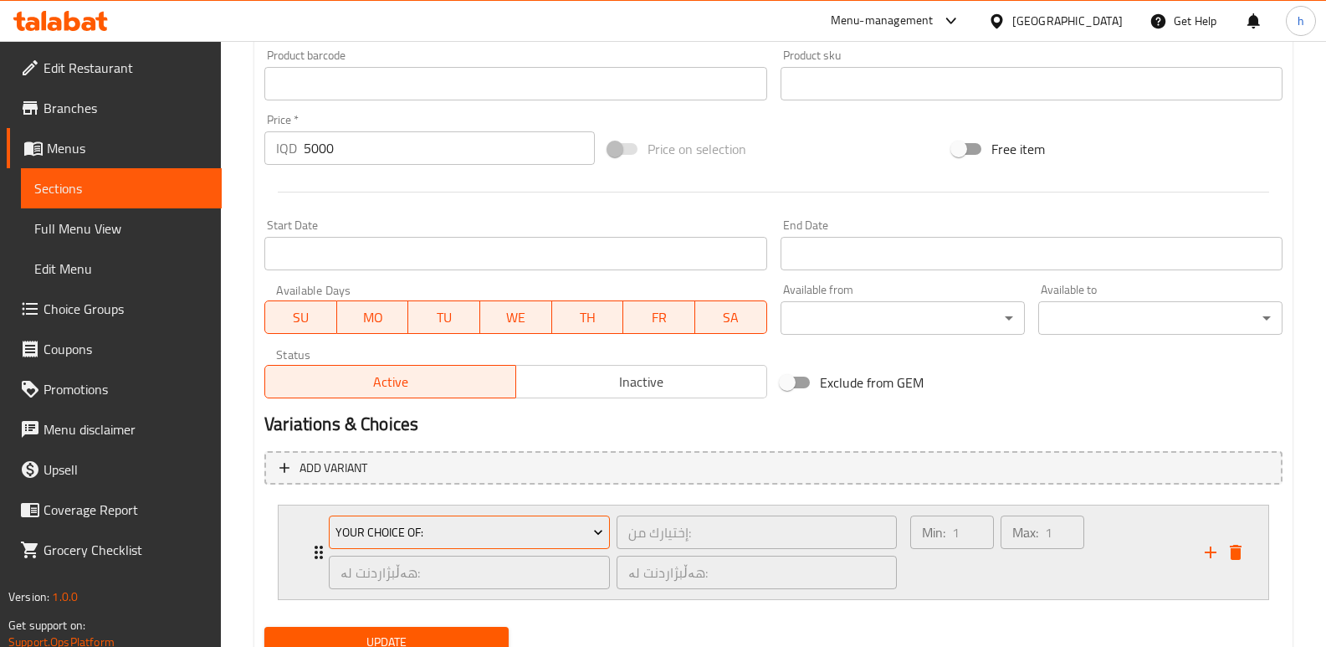
click at [476, 535] on span "Your Choice Of:" at bounding box center [469, 532] width 269 height 21
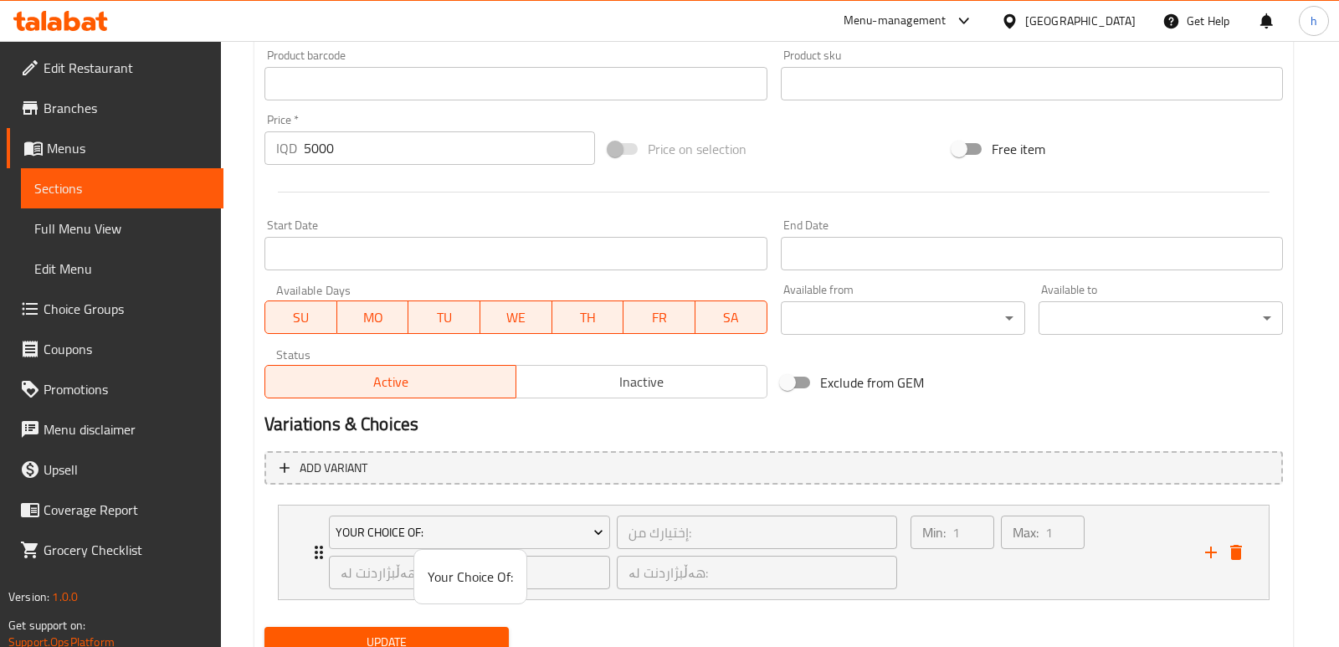
click at [487, 583] on span "Your Choice Of:" at bounding box center [470, 576] width 85 height 20
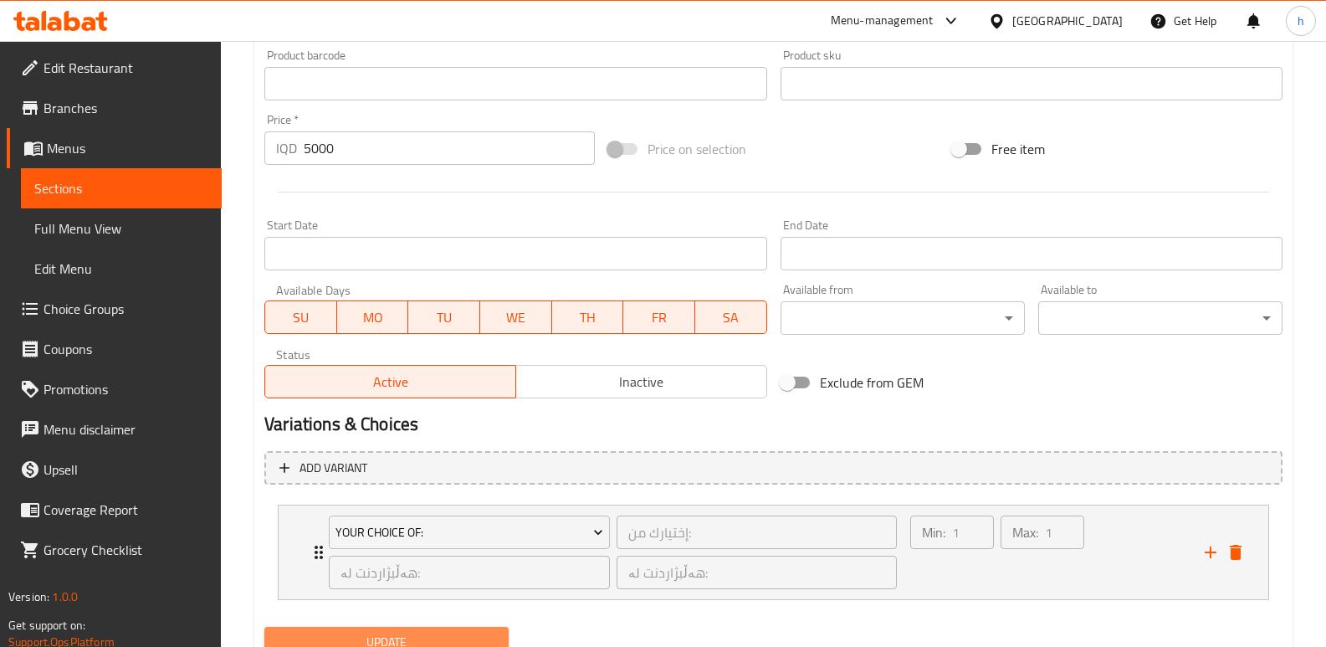
click at [489, 633] on span "Update" at bounding box center [387, 642] width 218 height 21
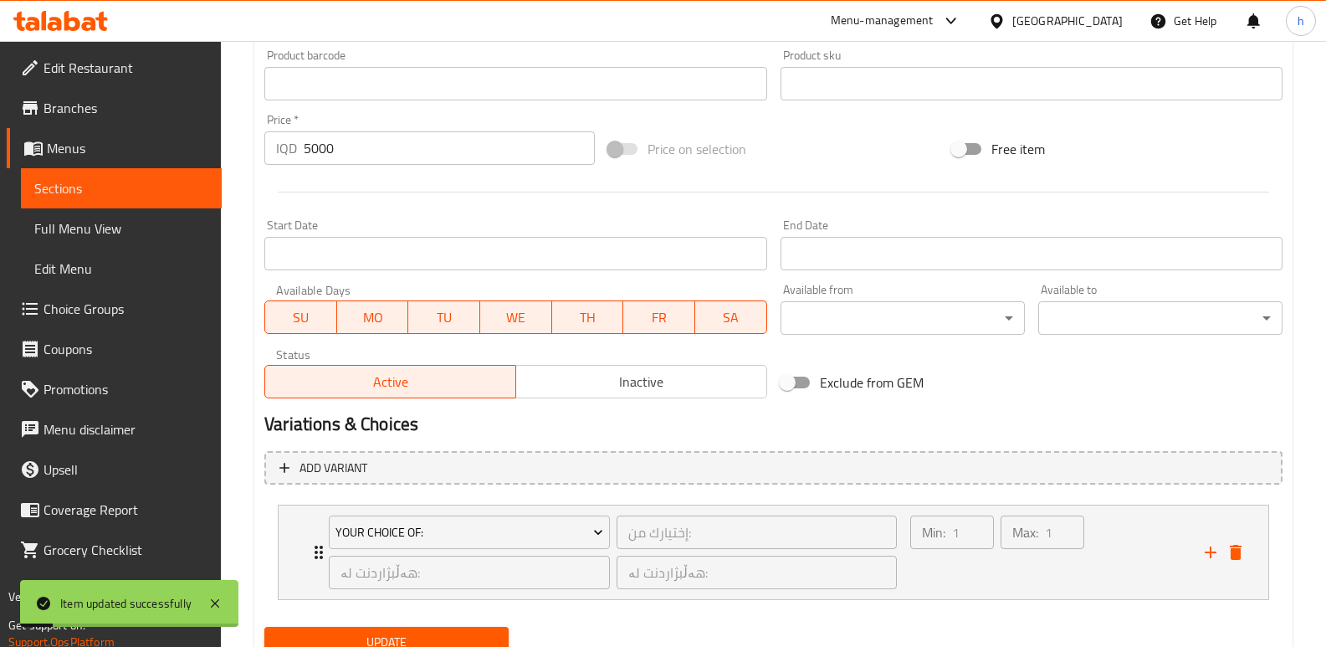
click at [129, 238] on span "Full Menu View" at bounding box center [121, 228] width 174 height 20
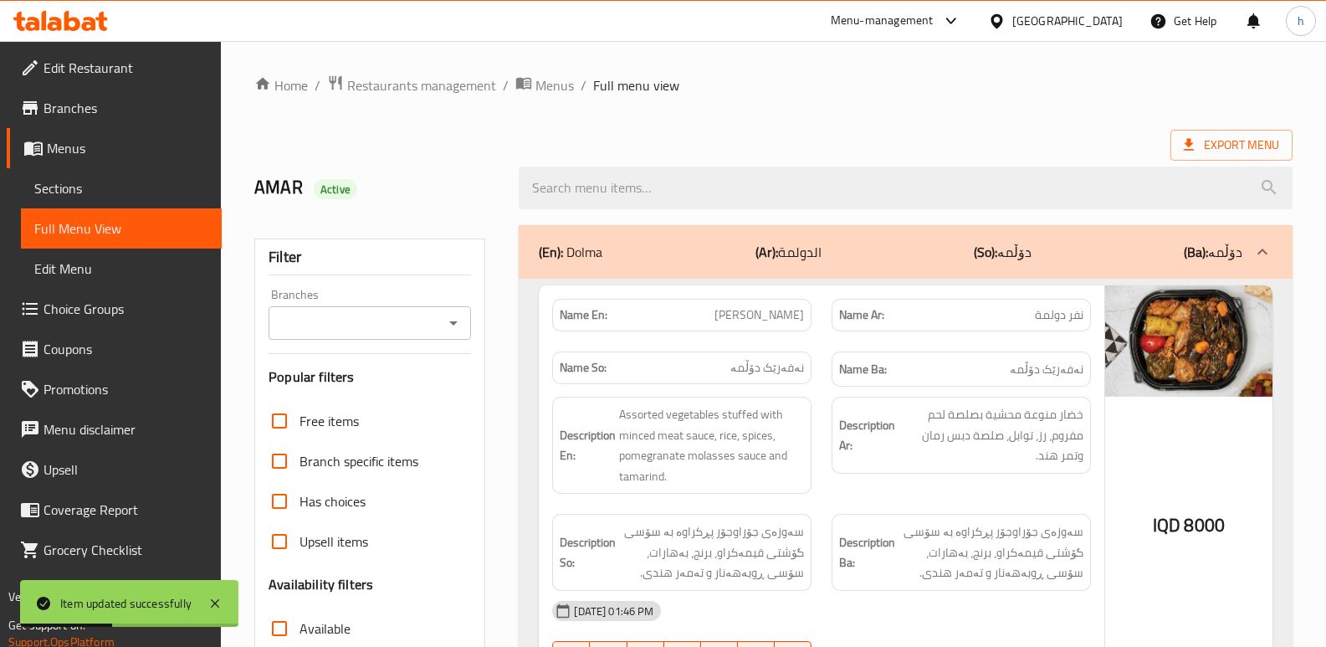
click at [364, 332] on input "Branches" at bounding box center [356, 322] width 165 height 23
click at [375, 328] on input "Branches" at bounding box center [356, 322] width 165 height 23
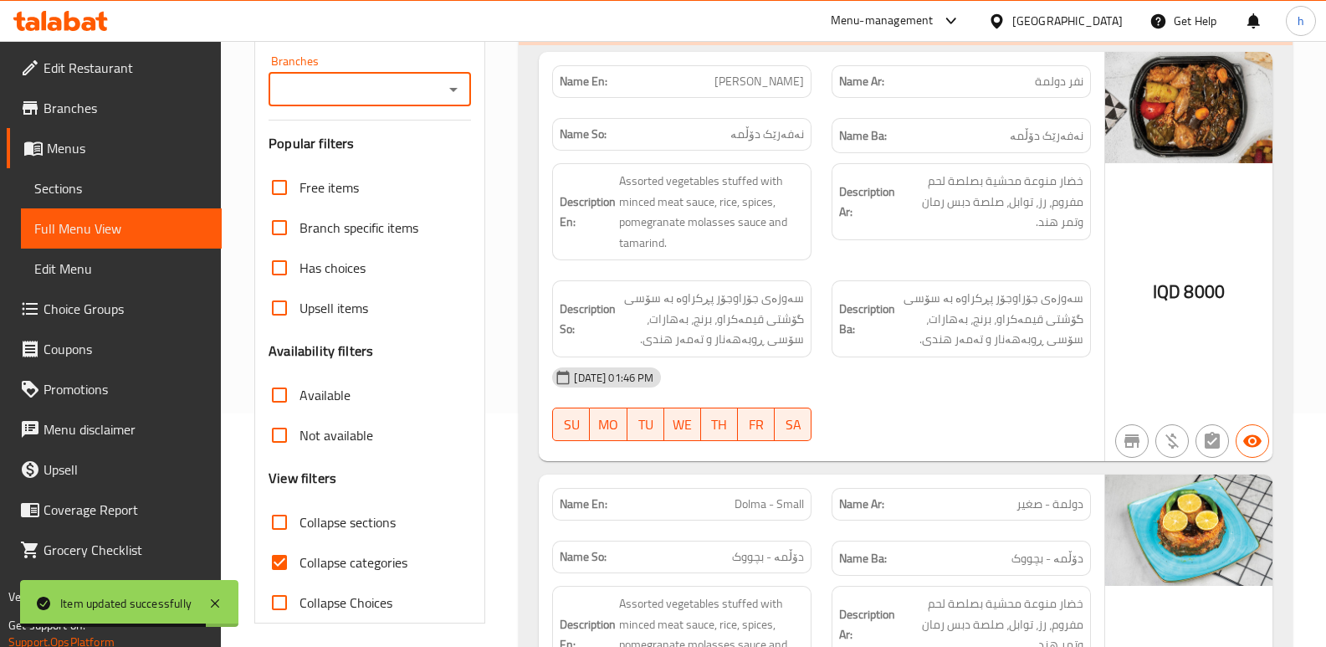
scroll to position [234, 0]
click at [275, 551] on input "Collapse categories" at bounding box center [279, 561] width 40 height 40
checkbox input "false"
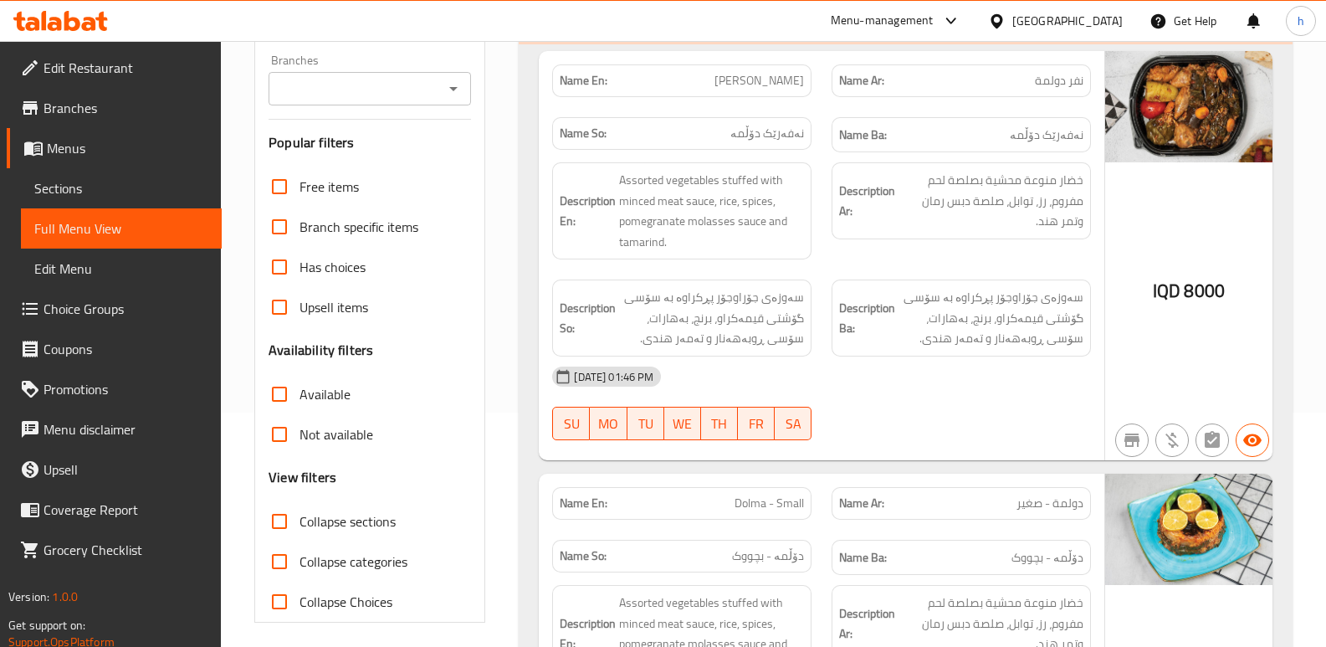
click at [382, 78] on input "Branches" at bounding box center [356, 88] width 165 height 23
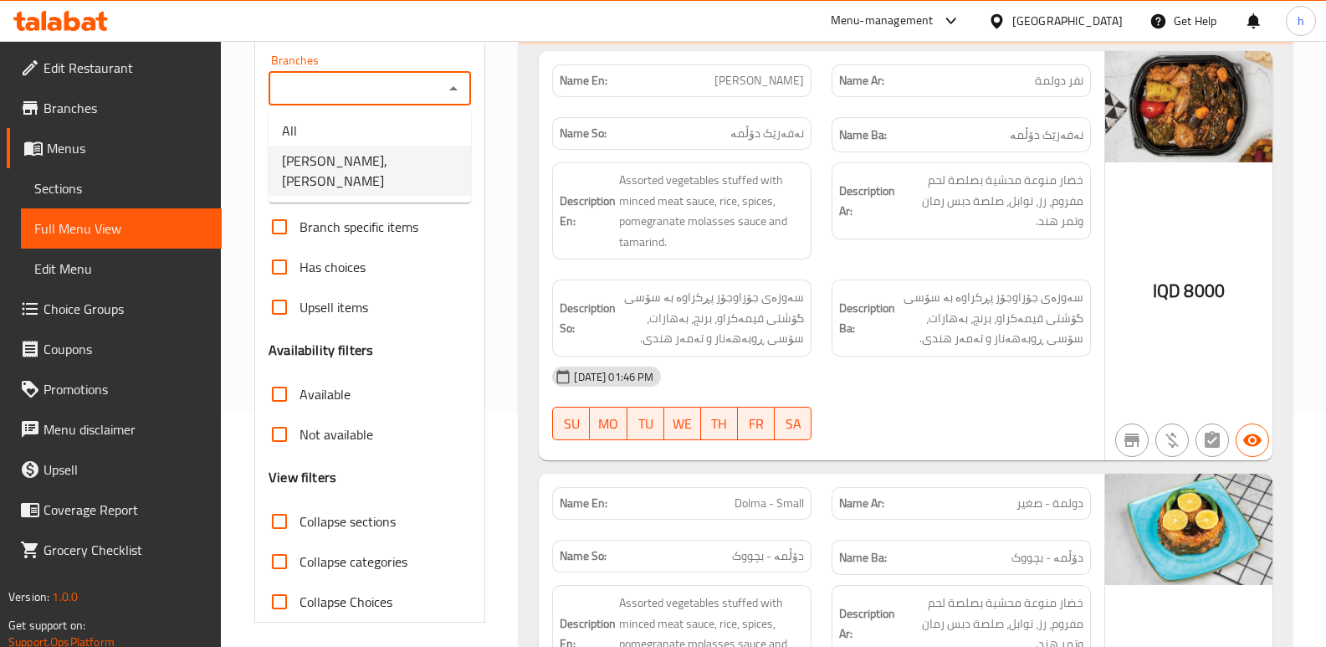
click at [369, 165] on span "[PERSON_NAME], [PERSON_NAME]" at bounding box center [370, 171] width 176 height 40
type input "[PERSON_NAME], [PERSON_NAME]"
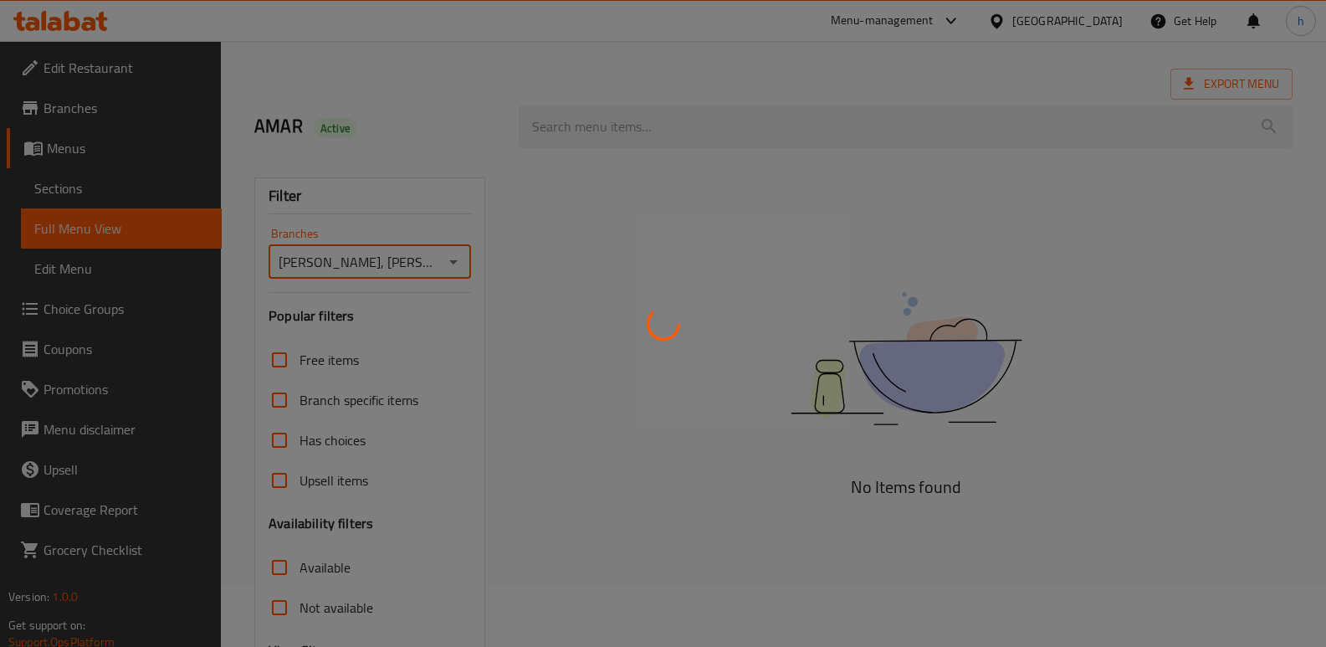
scroll to position [0, 0]
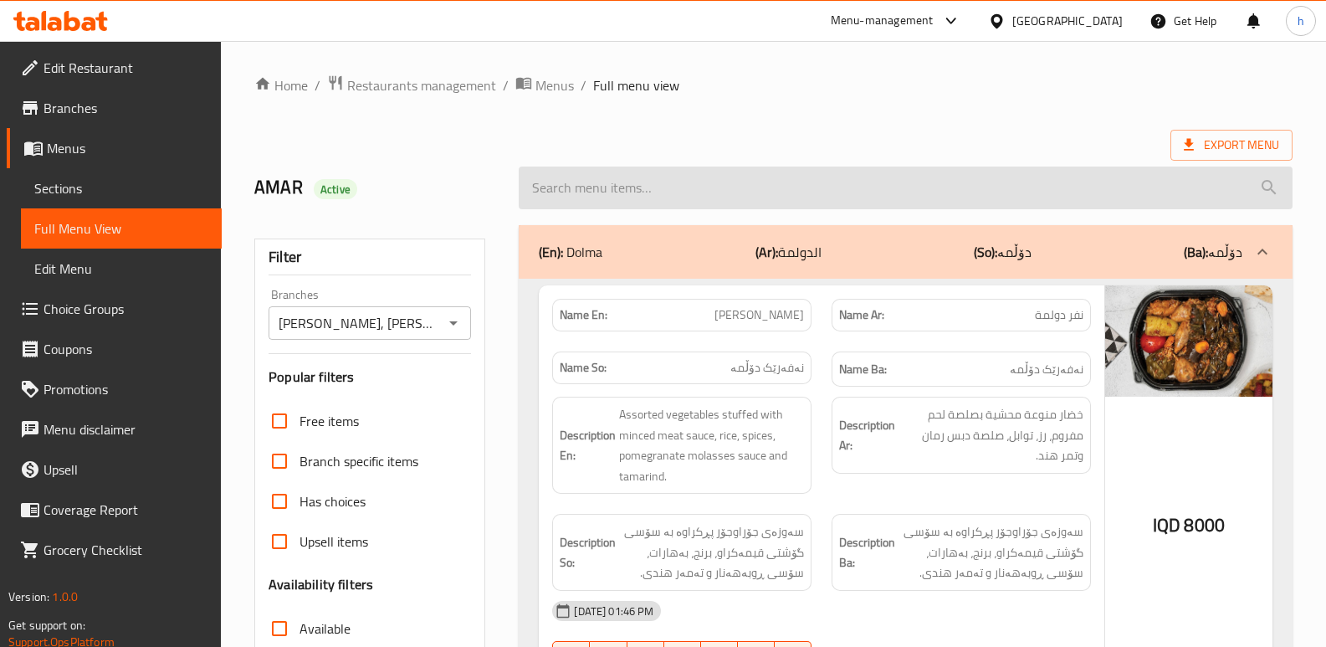
click at [769, 178] on input "search" at bounding box center [906, 187] width 774 height 43
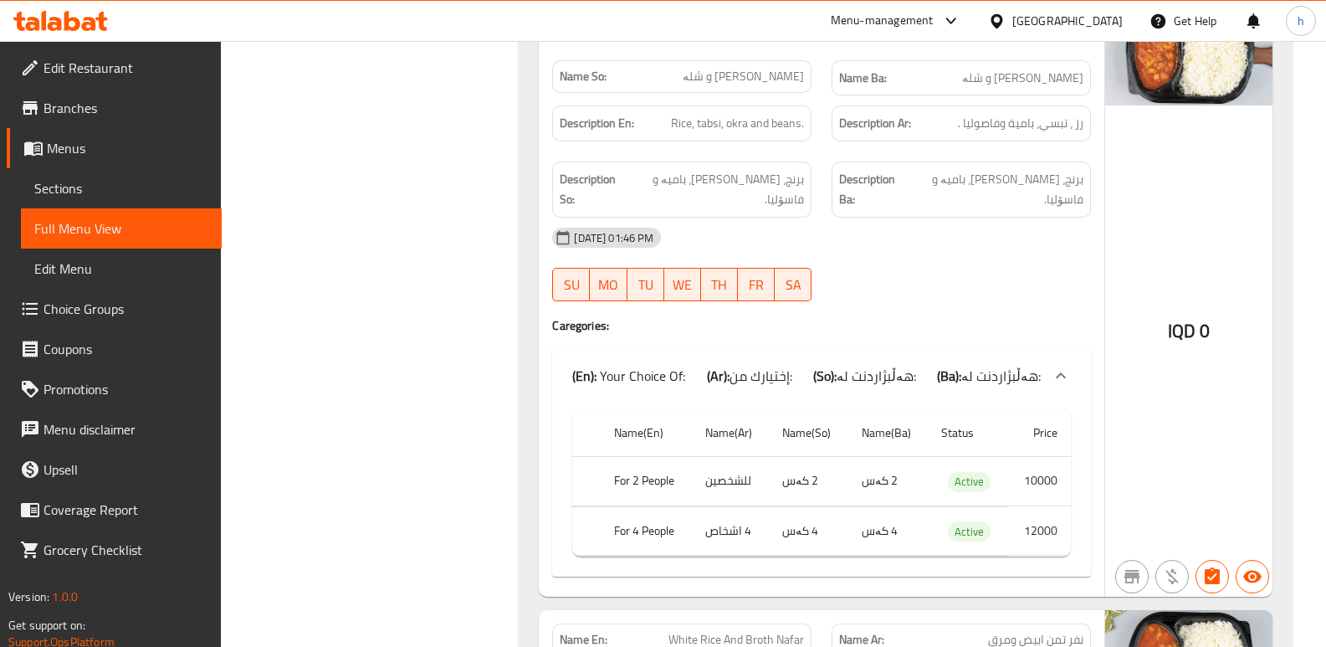
scroll to position [4973, 0]
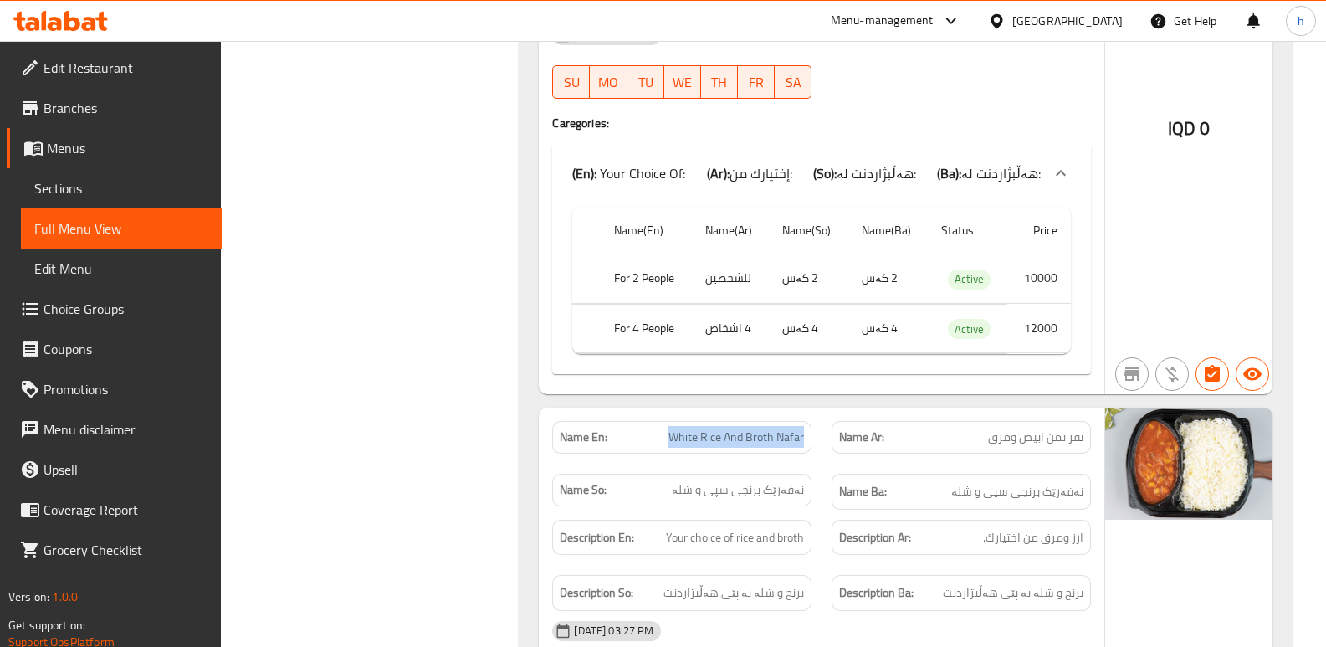
drag, startPoint x: 668, startPoint y: 374, endPoint x: 816, endPoint y: 369, distance: 148.2
click at [816, 411] on div "Name En: White Rice And Broth Nafar" at bounding box center [681, 437] width 279 height 53
copy span "White Rice And Broth Nafar"
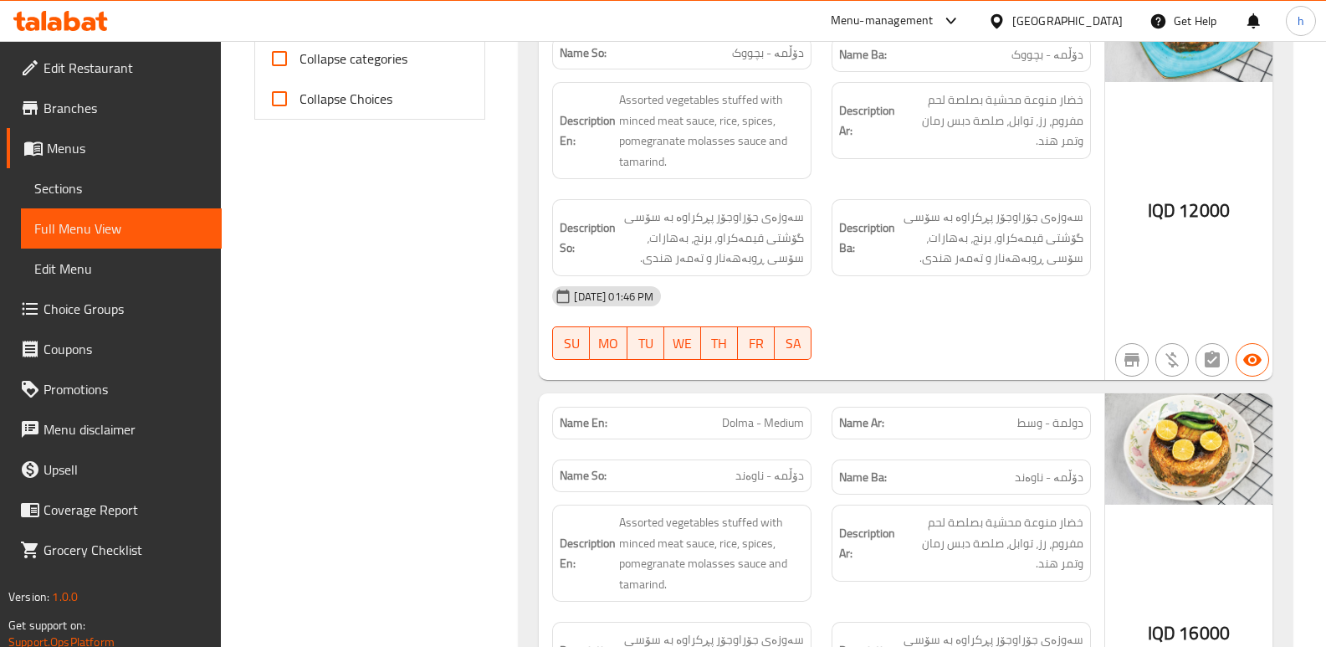
scroll to position [0, 0]
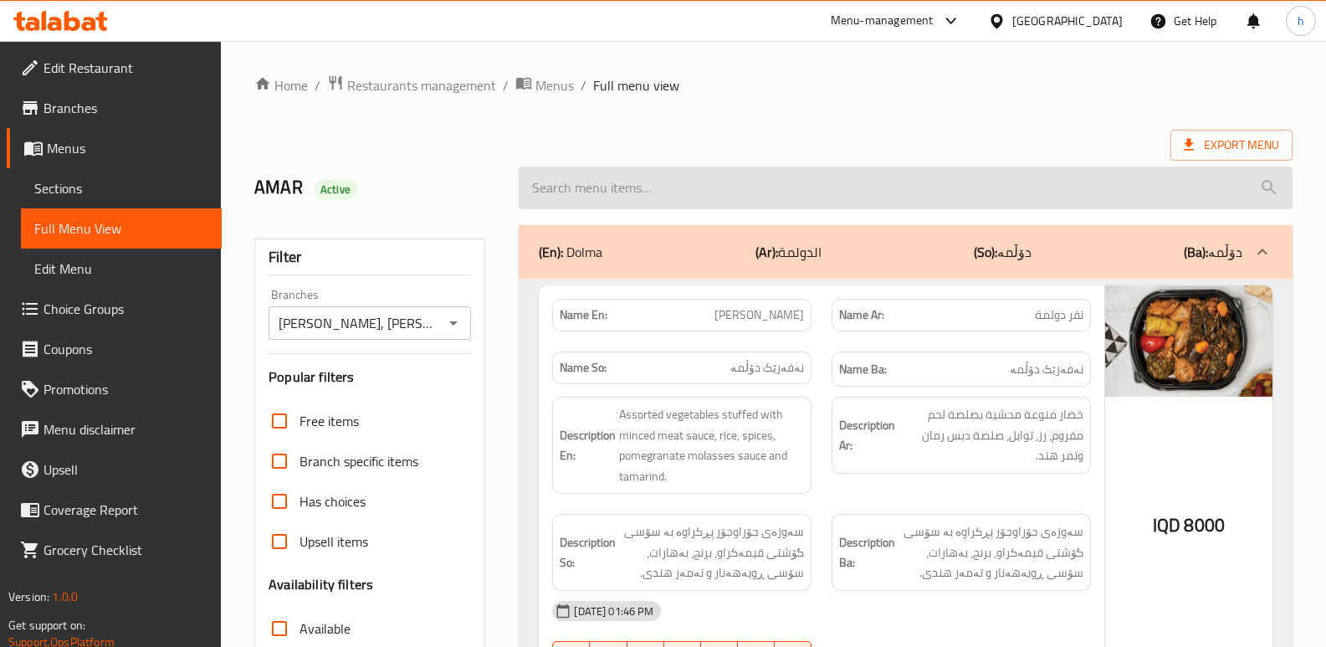
click at [719, 196] on input "search" at bounding box center [906, 187] width 774 height 43
paste input "White Rice And Broth Nafar"
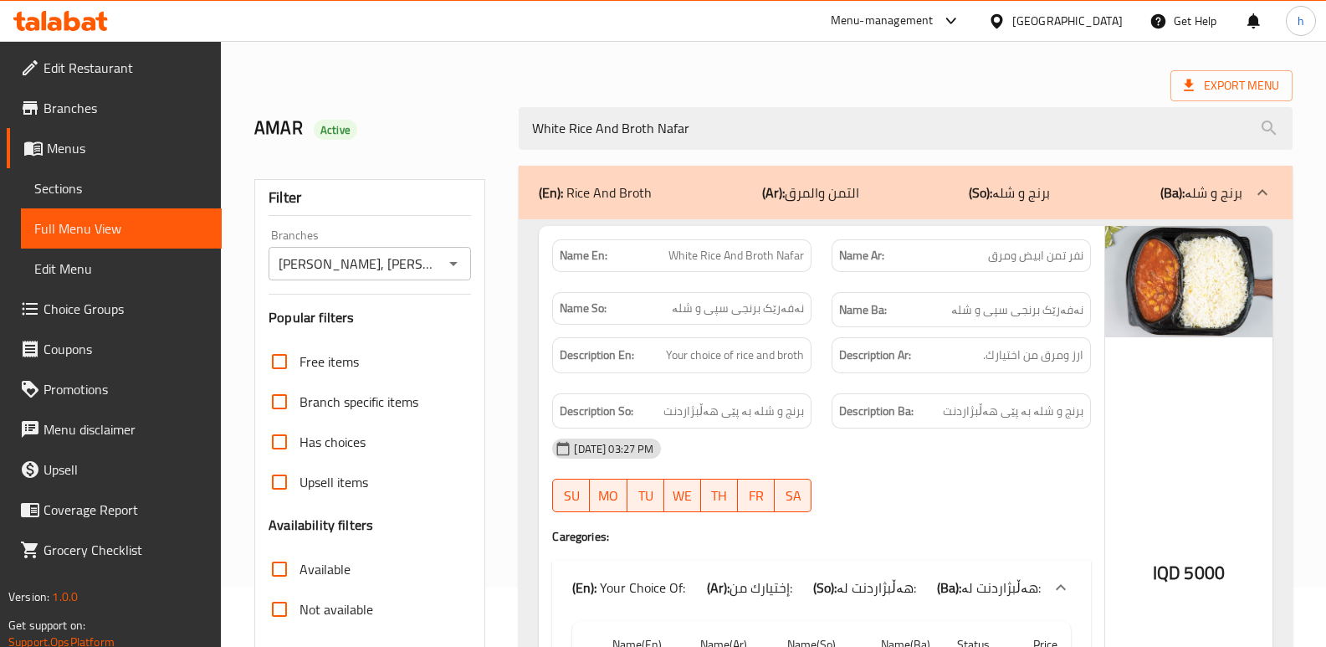
scroll to position [49, 0]
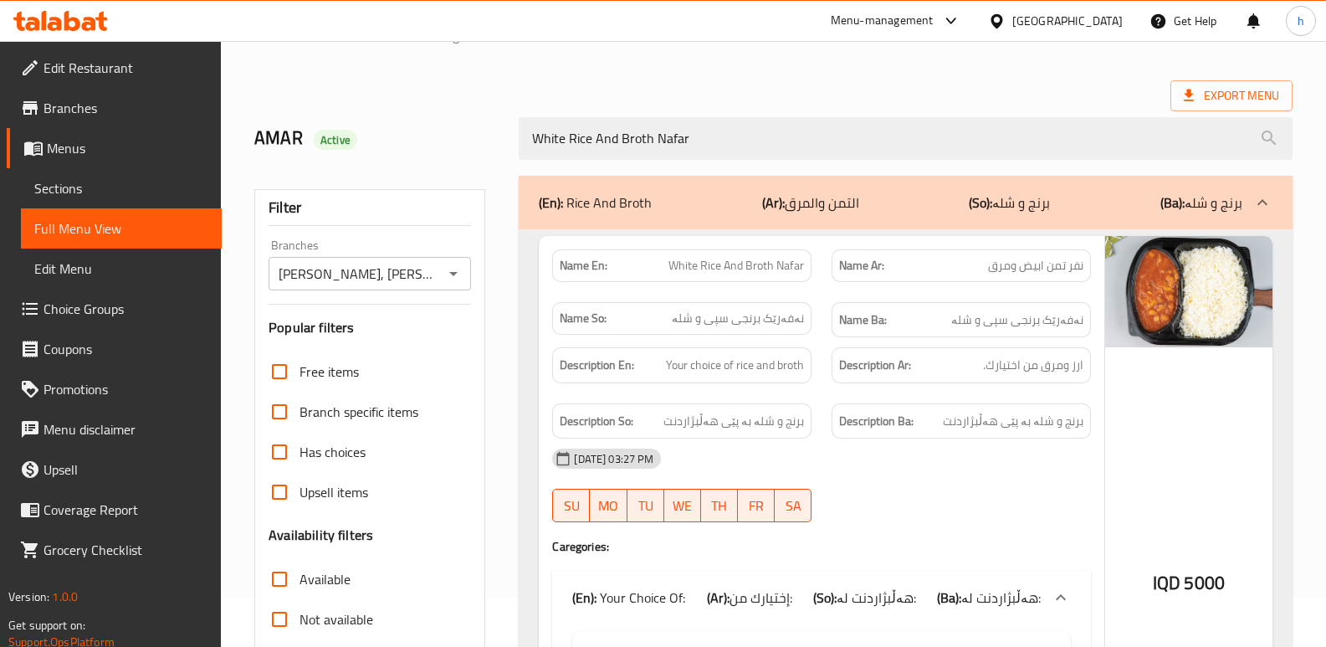
type input "White Rice And Broth Nafar"
click at [104, 169] on link "Sections" at bounding box center [121, 188] width 201 height 40
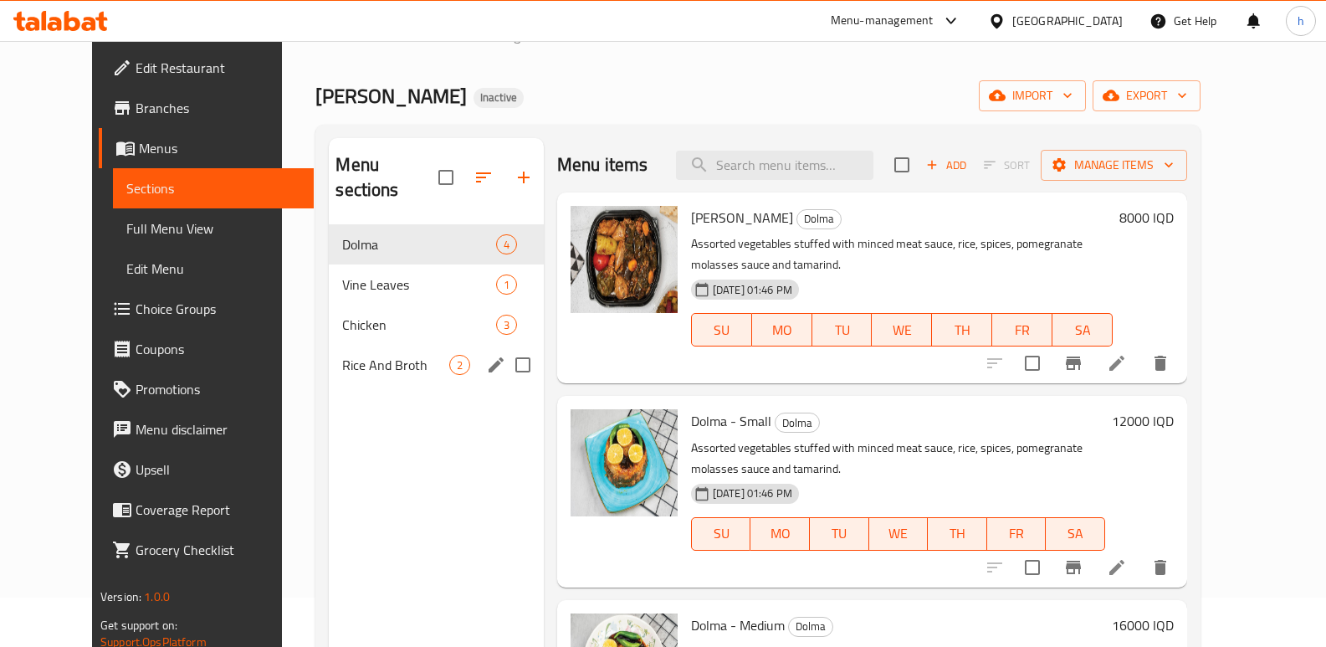
click at [342, 355] on span "Rice And Broth" at bounding box center [395, 365] width 106 height 20
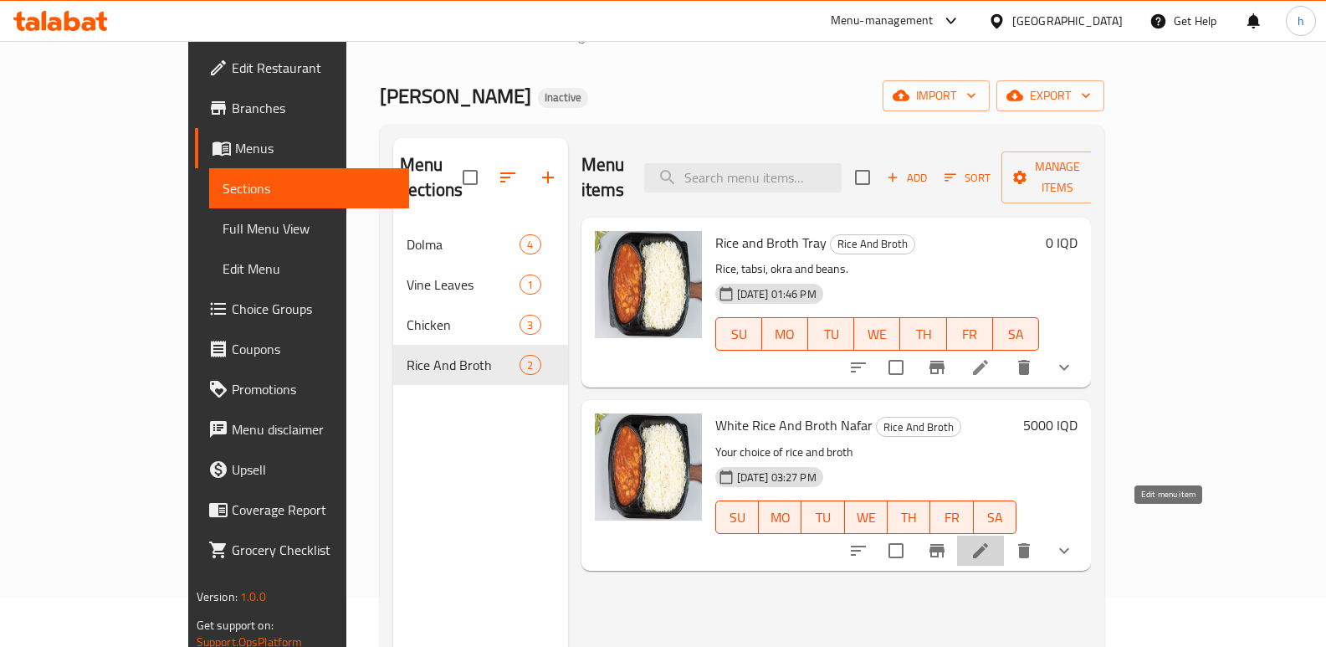
click at [991, 540] on icon at bounding box center [981, 550] width 20 height 20
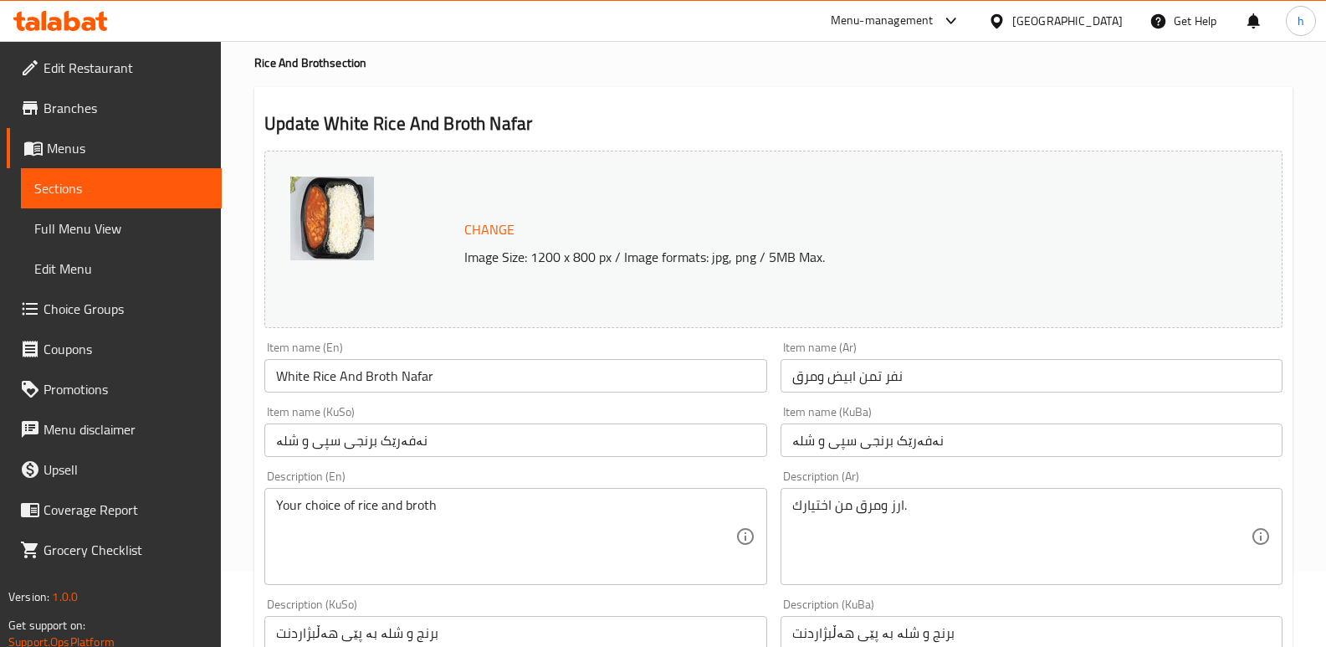
scroll to position [79, 0]
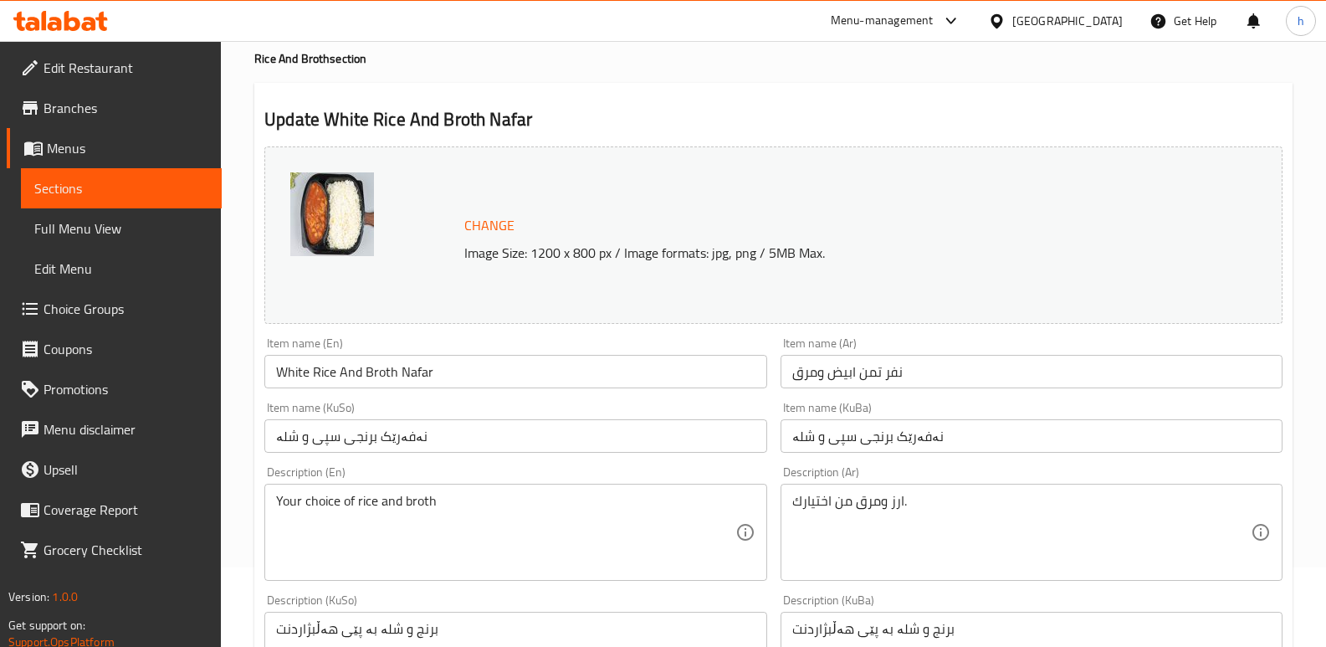
click at [844, 377] on input "نفر تمن ابيض ومرق" at bounding box center [1032, 371] width 502 height 33
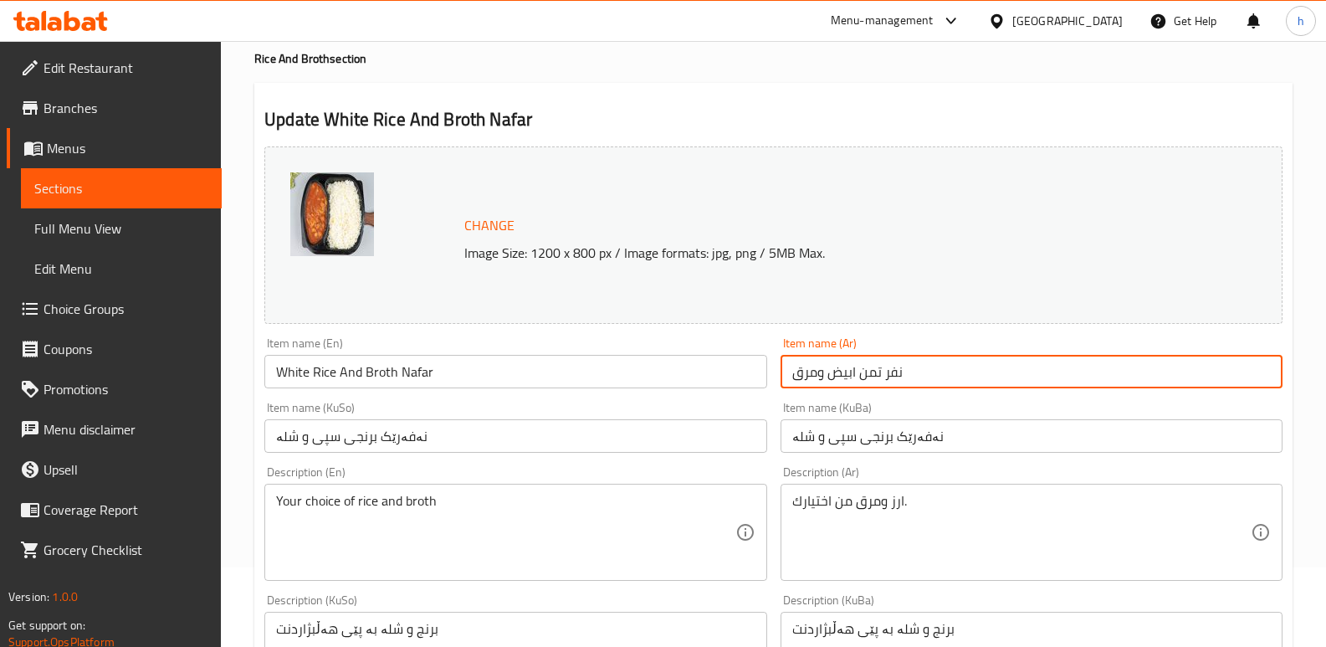
click at [844, 377] on input "نفر تمن ابيض ومرق" at bounding box center [1032, 371] width 502 height 33
type input "نفر تمن ومرق"
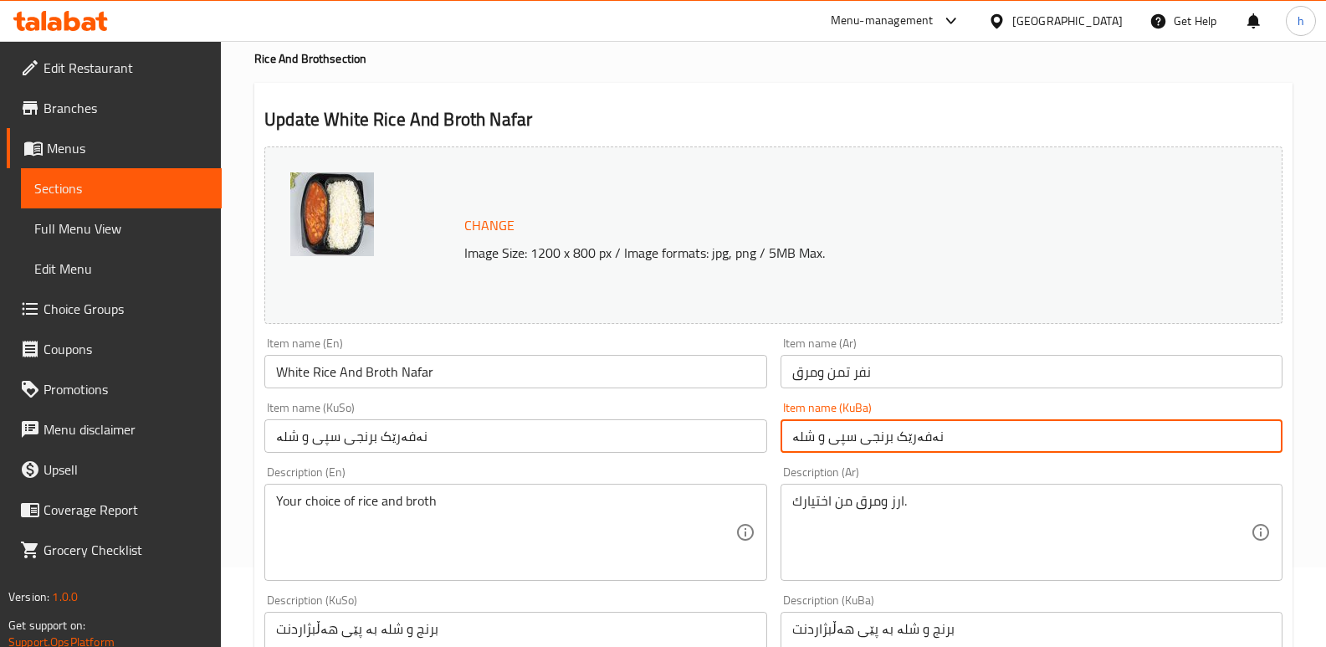
click at [875, 437] on input "نەفەرێک برنجی سپی و شلە" at bounding box center [1032, 435] width 502 height 33
click at [847, 438] on input "نەفەرێک برنجی سپی و شلە" at bounding box center [1032, 435] width 502 height 33
click at [914, 435] on input "نەفەرێک برنج و شلە" at bounding box center [1032, 435] width 502 height 33
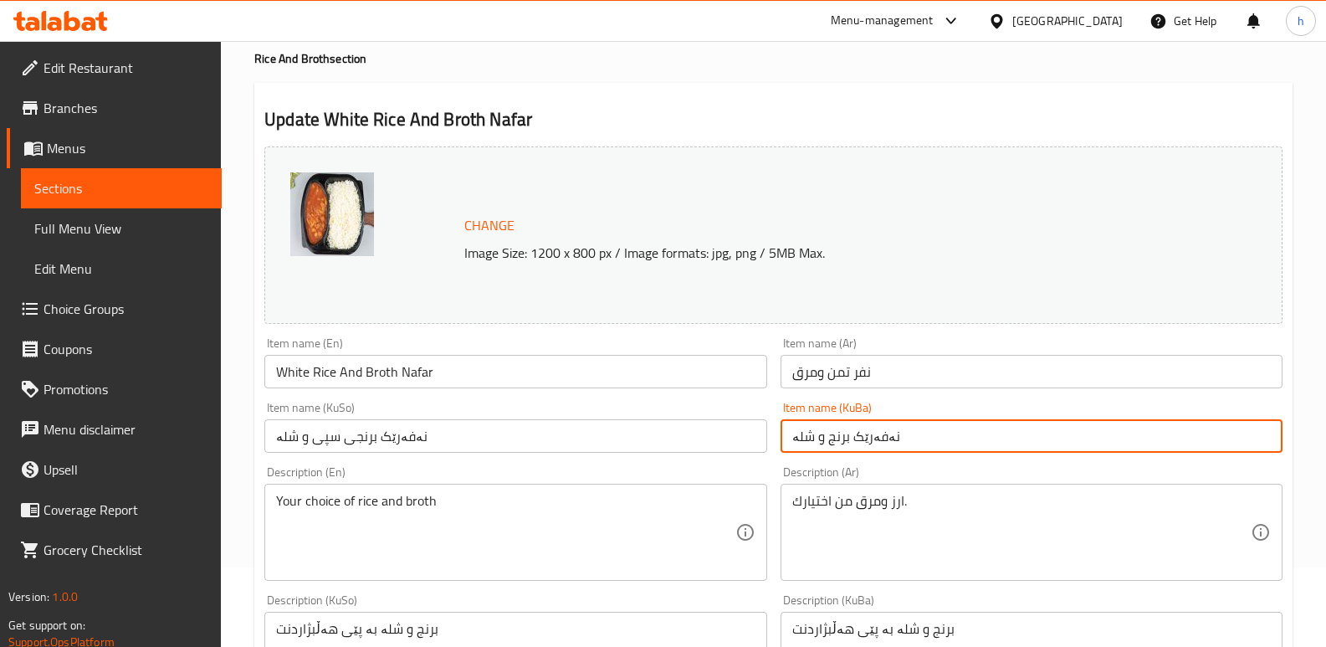
type input "نەفەرێک برنج و شلە"
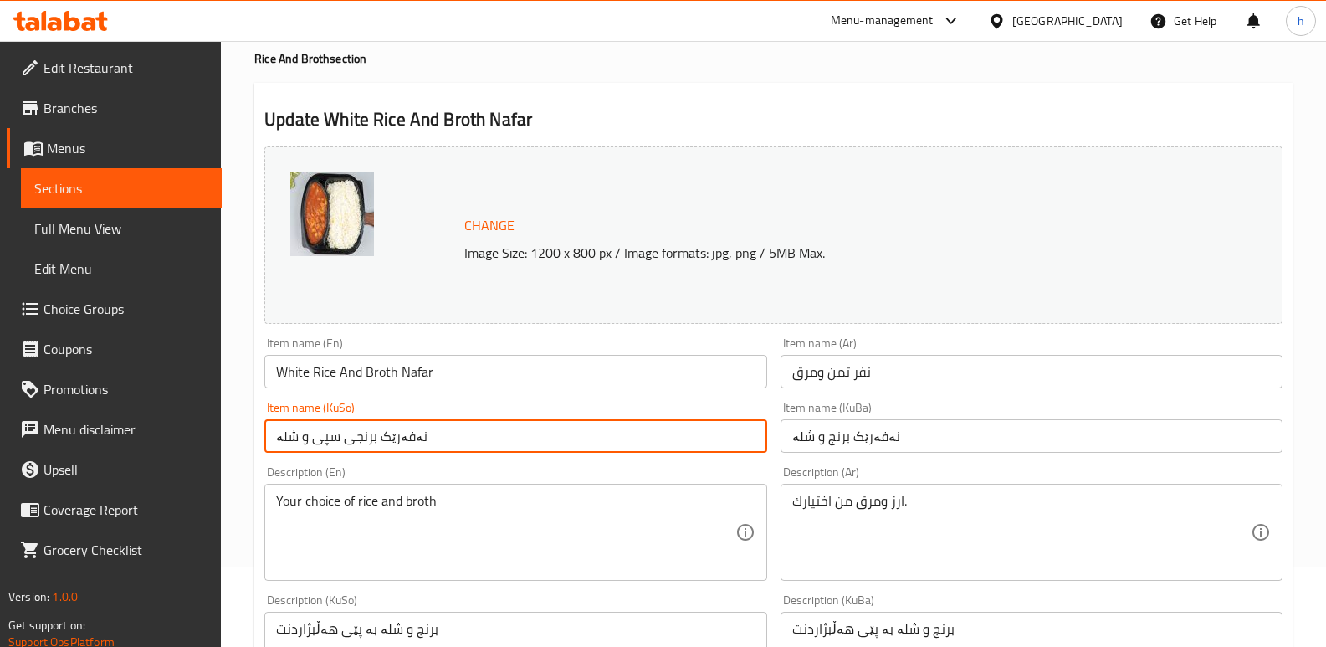
drag, startPoint x: 425, startPoint y: 433, endPoint x: 186, endPoint y: 456, distance: 240.4
paste input "text"
type input "نەفەرێک برنج و شلە"
click at [300, 371] on input "White Rice And Broth Nafar" at bounding box center [515, 371] width 502 height 33
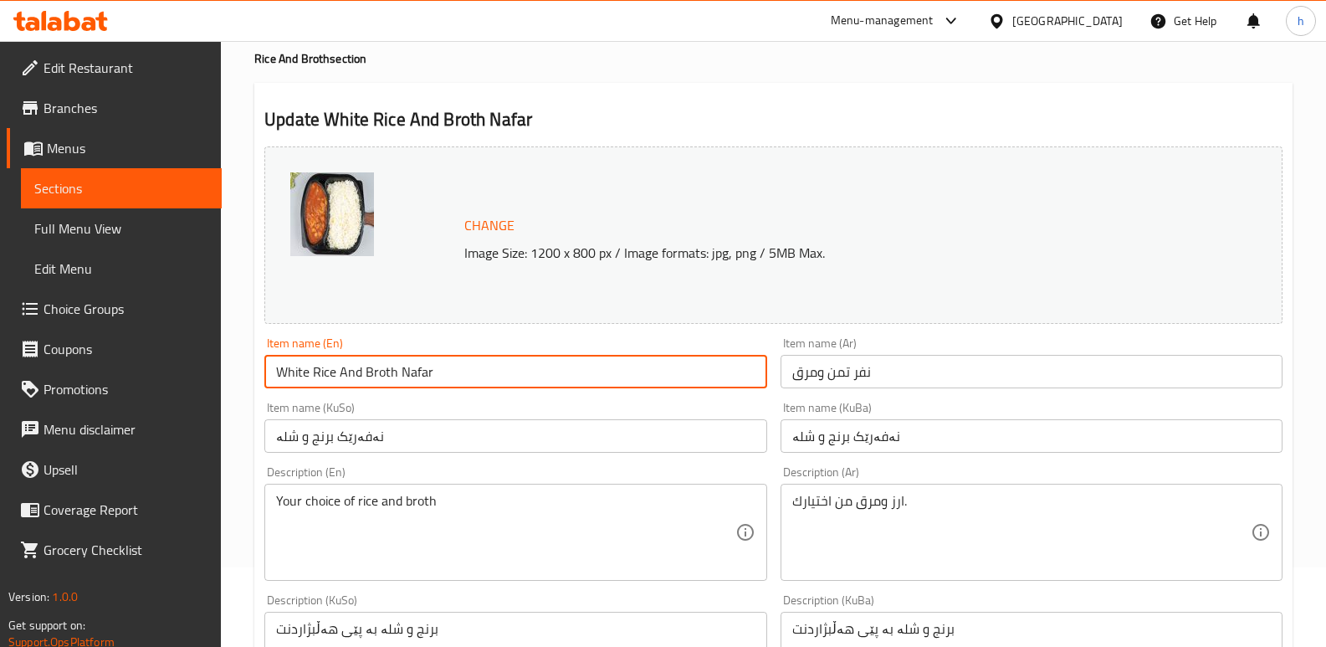
click at [300, 371] on input "White Rice And Broth Nafar" at bounding box center [515, 371] width 502 height 33
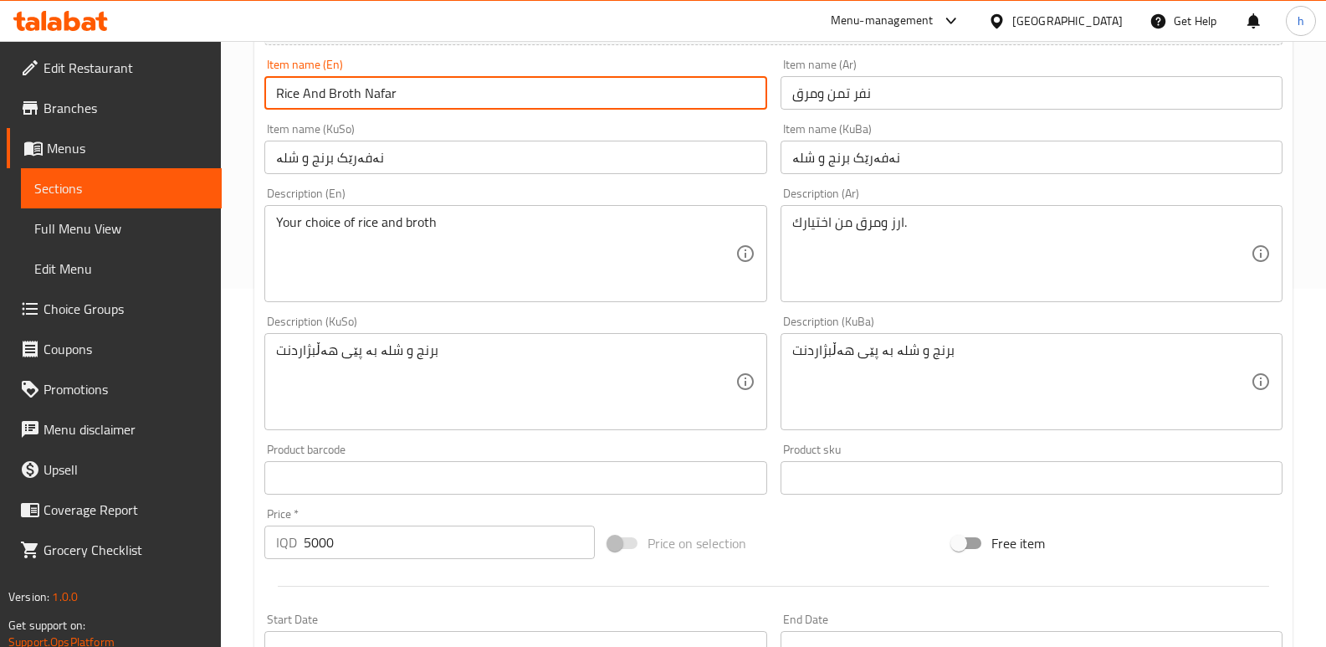
scroll to position [361, 0]
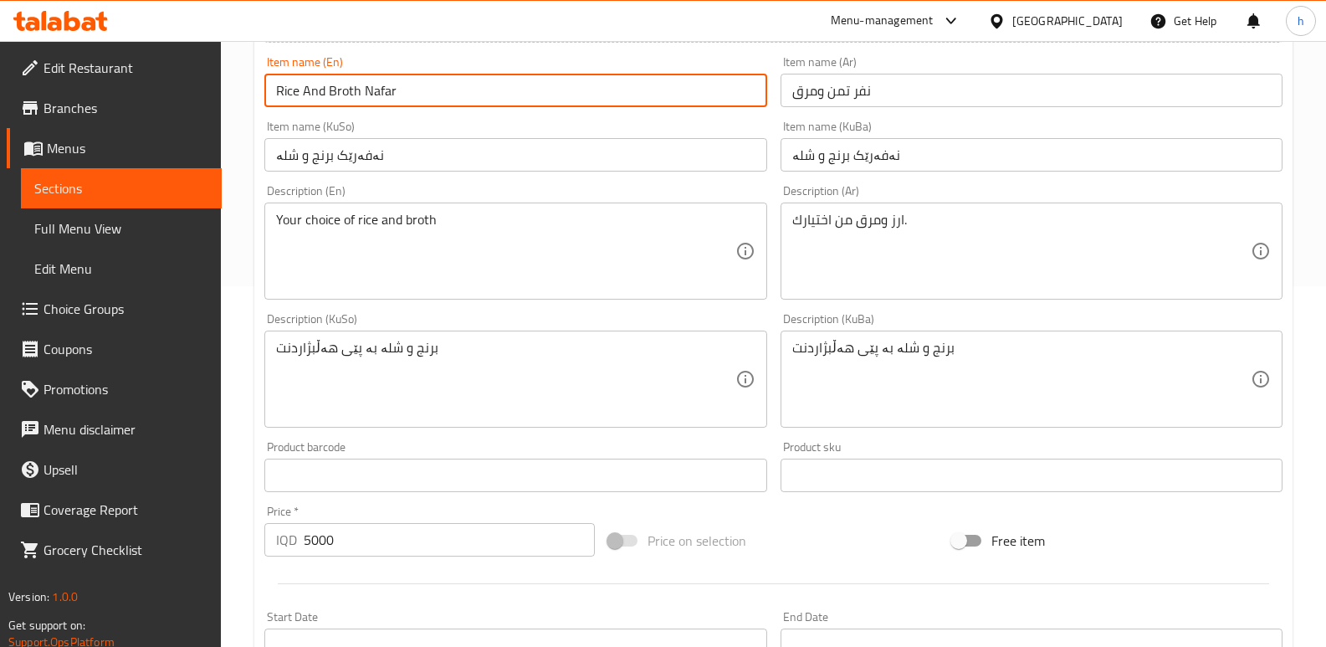
type input "Rice And Broth Nafar"
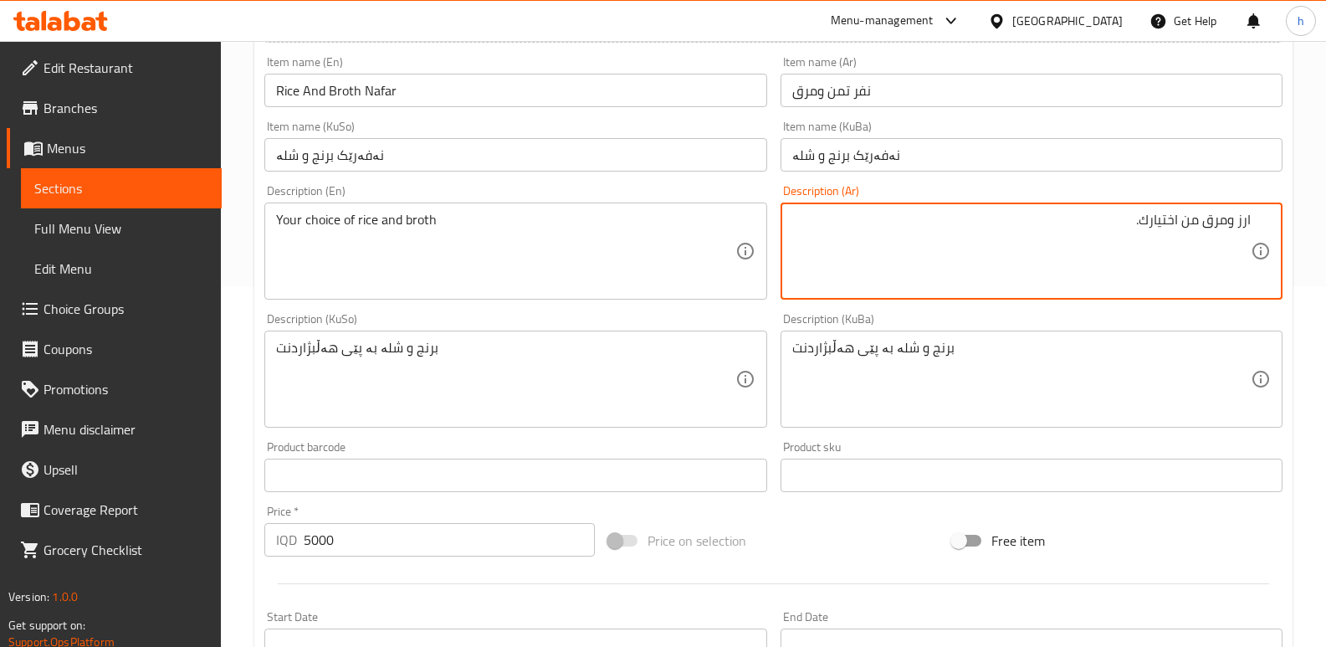
click at [1233, 222] on textarea "ارز ومرق من اختيارك." at bounding box center [1021, 251] width 458 height 79
paste textarea "ابيض"
type textarea "ارز ابيض ومرق من اختيارك."
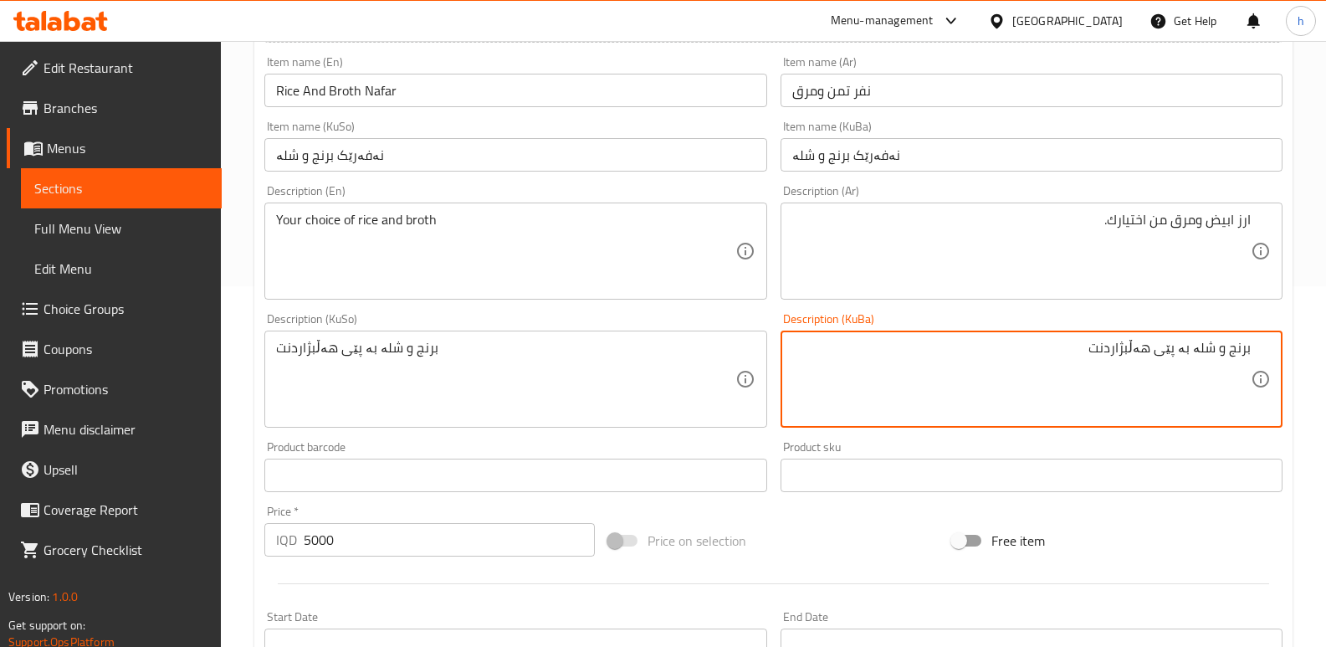
click at [1228, 351] on textarea "برنج و شلە بە پێی هەڵبژاردنت" at bounding box center [1021, 379] width 458 height 79
type textarea "برنجی سپی و شلە بە پێی هەڵبژاردنت"
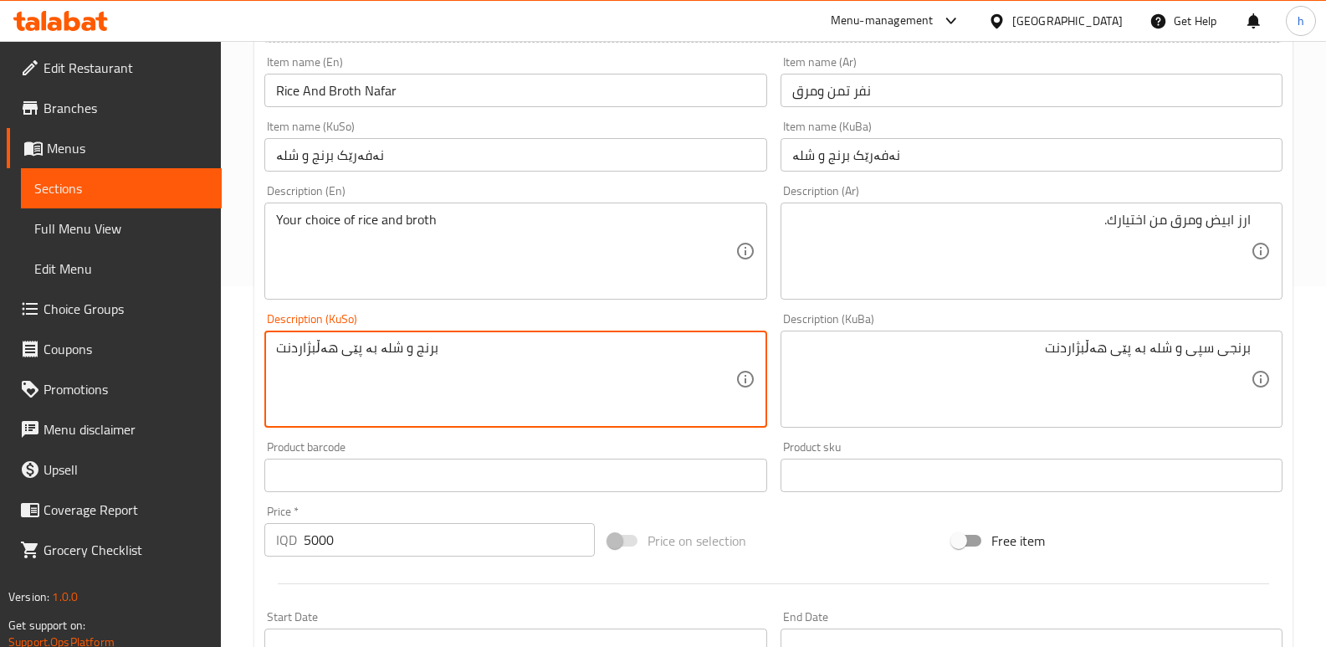
drag, startPoint x: 477, startPoint y: 356, endPoint x: 0, endPoint y: 332, distance: 477.5
paste textarea "ی سپی"
type textarea "برنجی سپی و شلە بە پێی هەڵبژاردنت"
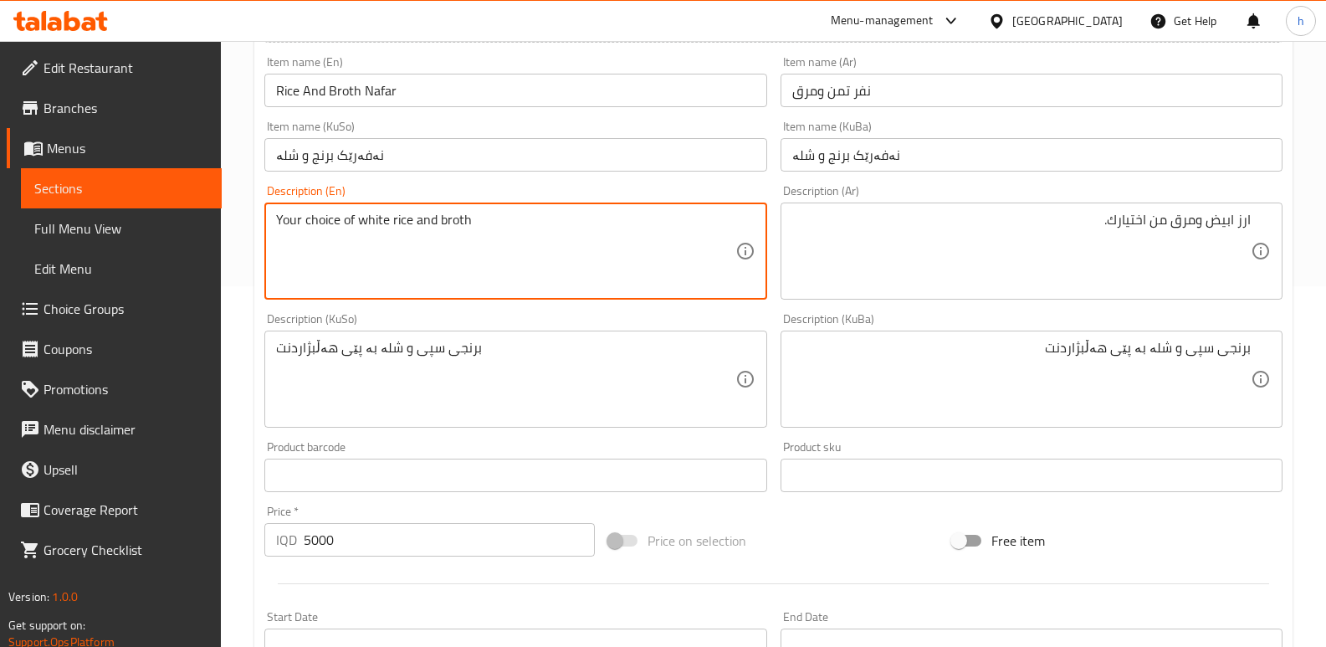
scroll to position [820, 0]
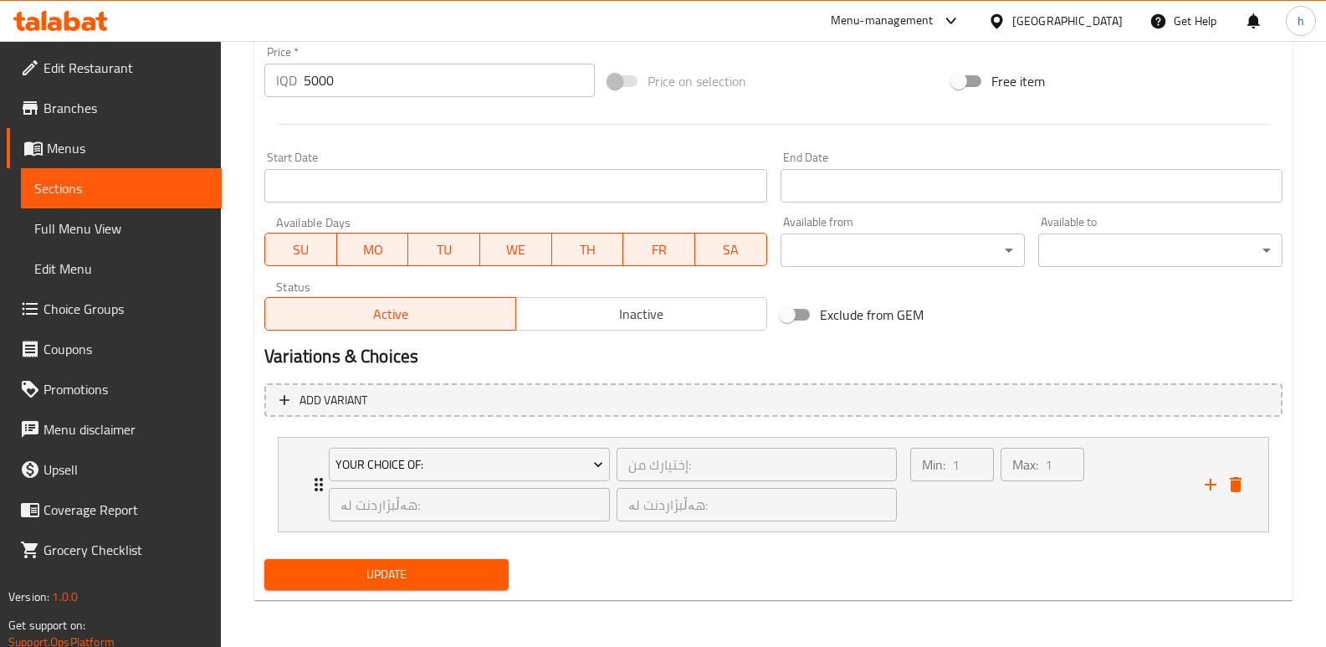
type textarea "Your choice of white rice and broth"
click at [476, 580] on span "Update" at bounding box center [387, 574] width 218 height 21
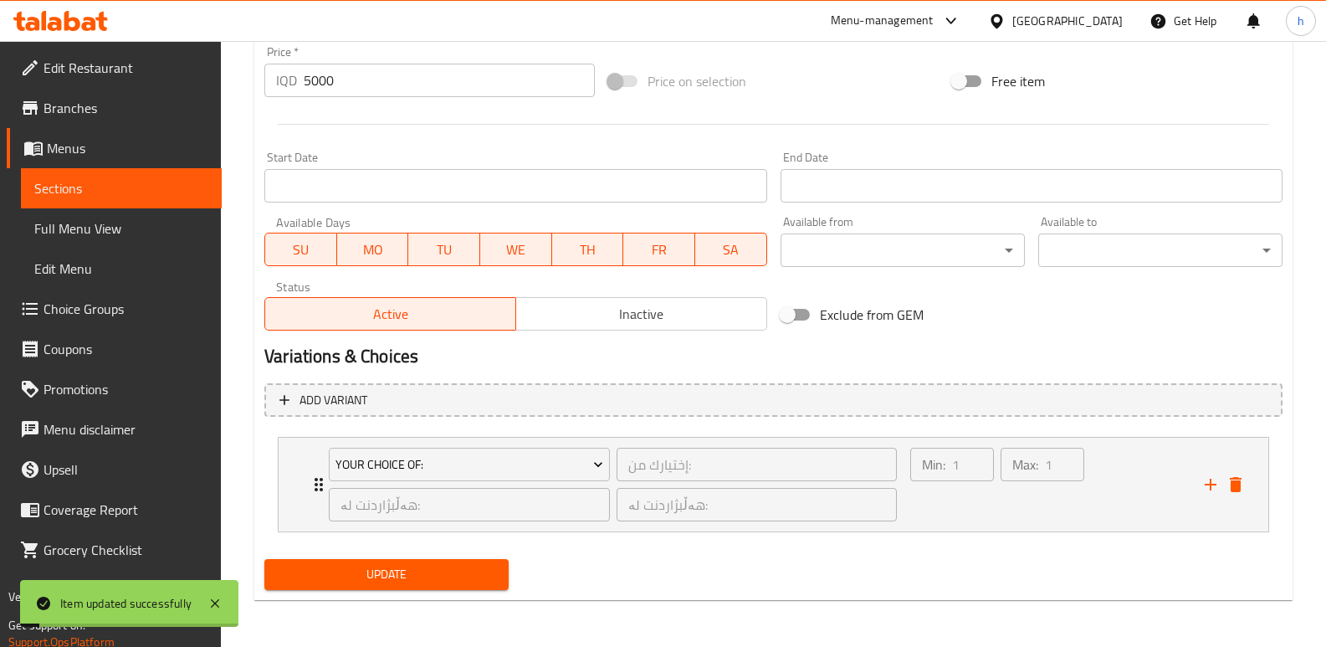
click at [100, 225] on span "Full Menu View" at bounding box center [121, 228] width 174 height 20
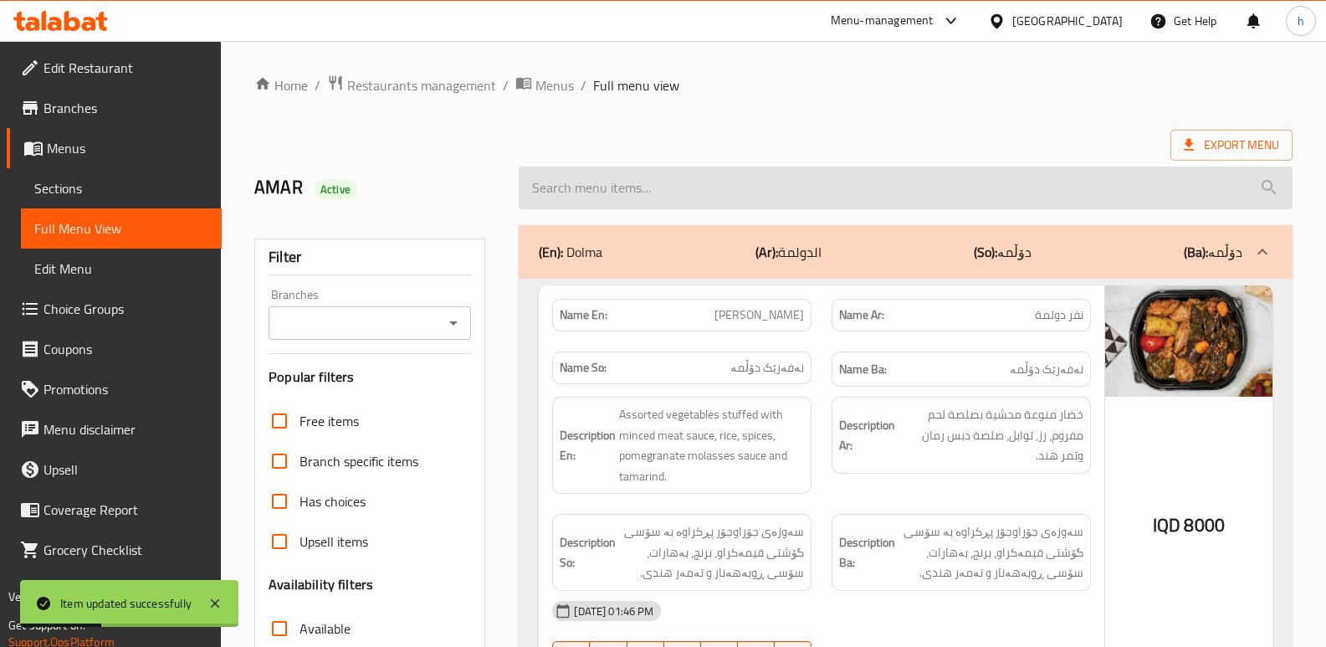
click at [633, 183] on input "search" at bounding box center [906, 187] width 774 height 43
paste input "White Rice And Broth Nafar"
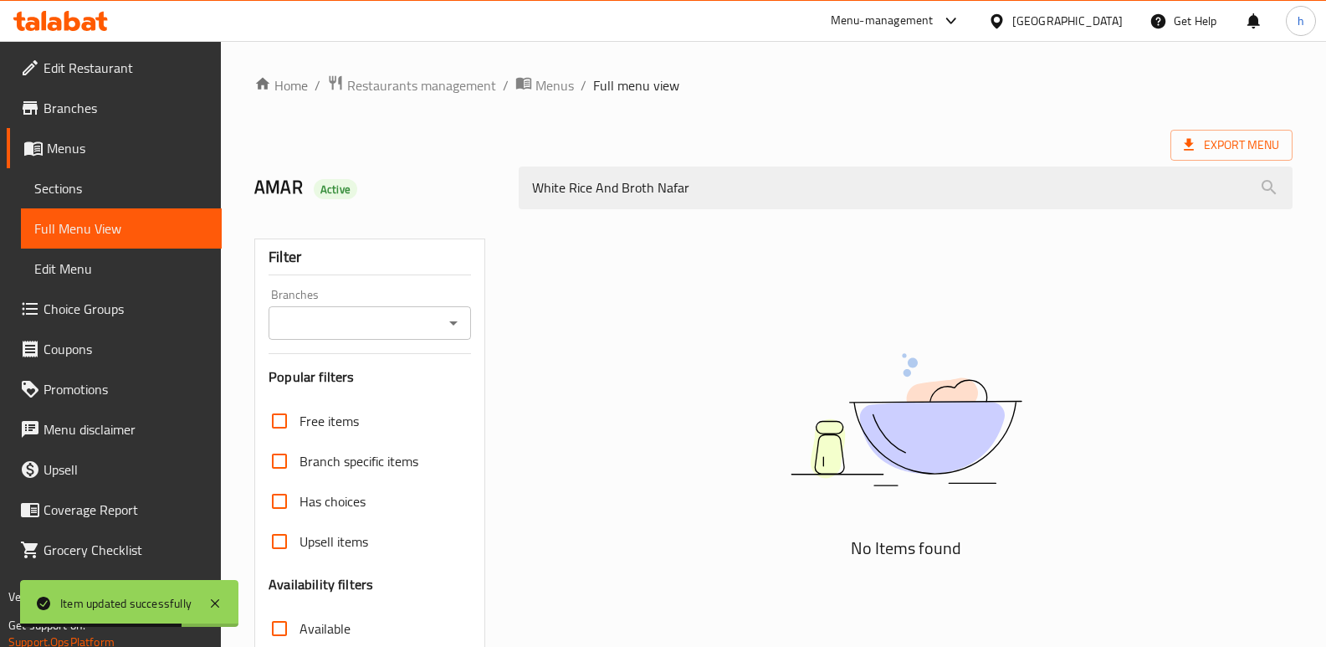
drag, startPoint x: 567, startPoint y: 191, endPoint x: 472, endPoint y: 172, distance: 97.3
click at [472, 172] on div "AMAR Active White Rice And Broth Nafar" at bounding box center [773, 188] width 1058 height 74
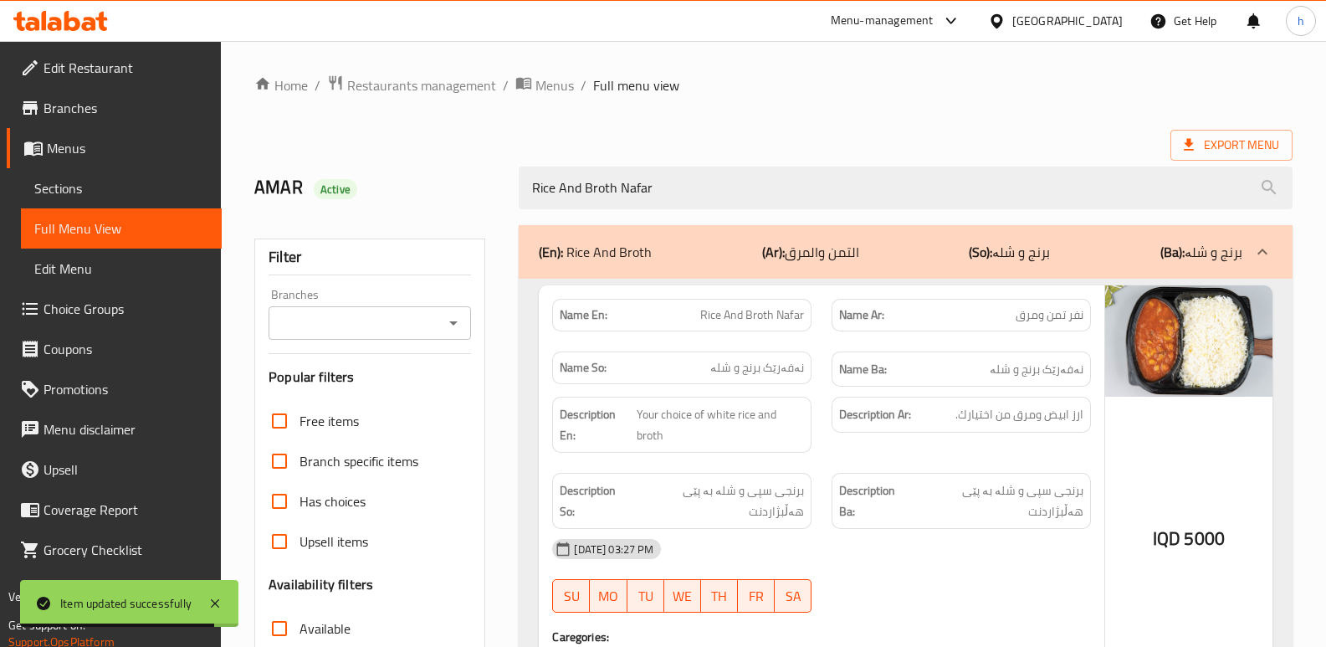
type input "Rice And Broth Nafar"
click at [423, 316] on input "Branches" at bounding box center [356, 322] width 165 height 23
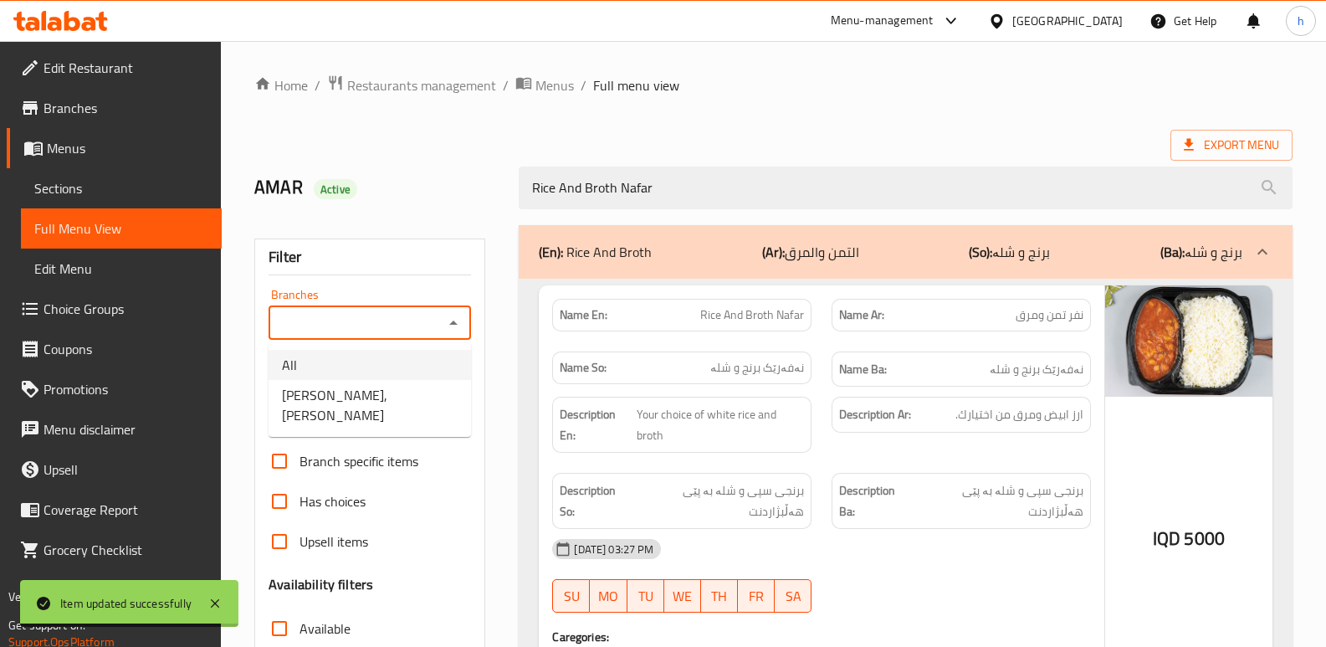
click at [388, 396] on span "[PERSON_NAME], [PERSON_NAME]" at bounding box center [370, 405] width 176 height 40
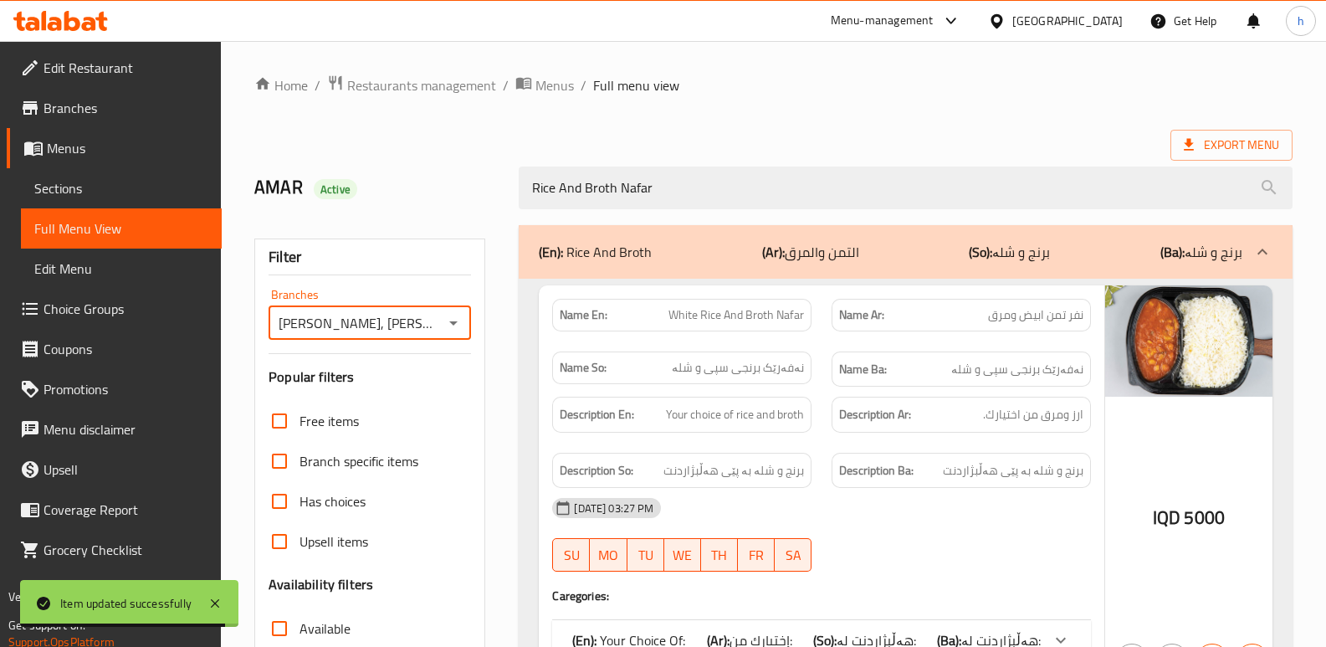
type input "[PERSON_NAME], [PERSON_NAME]"
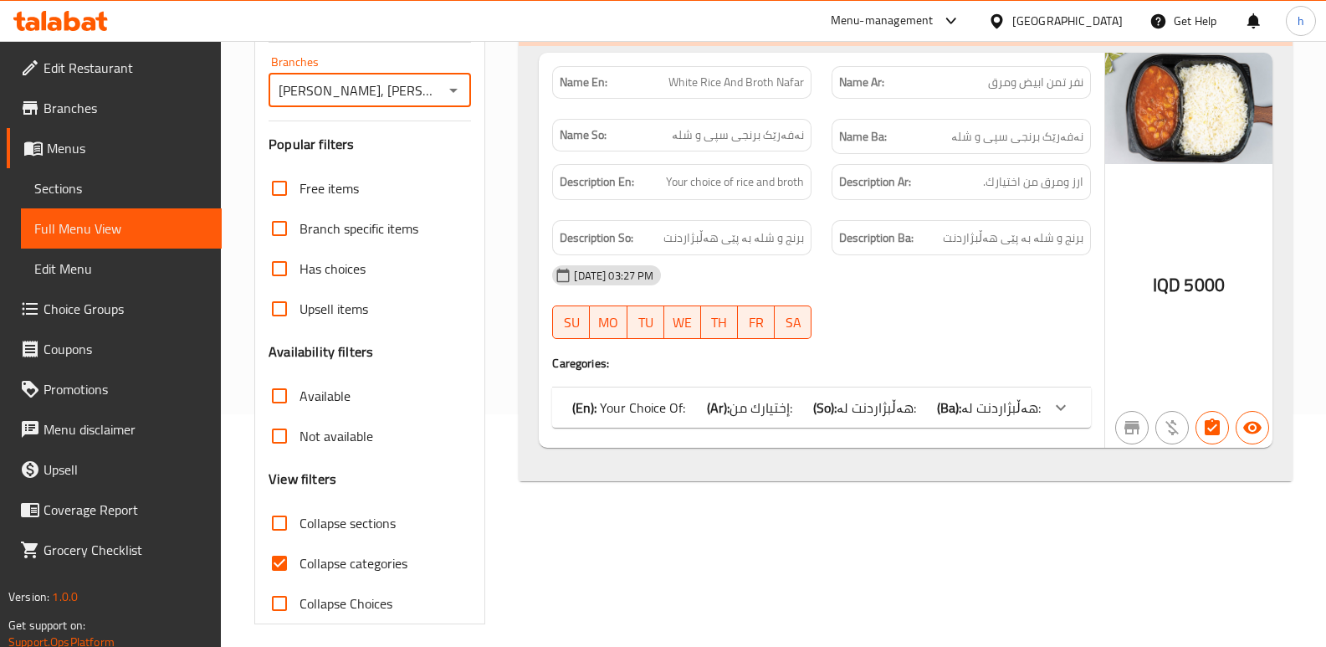
scroll to position [233, 0]
click at [981, 402] on span "هەڵبژاردنت لە:" at bounding box center [1000, 406] width 79 height 25
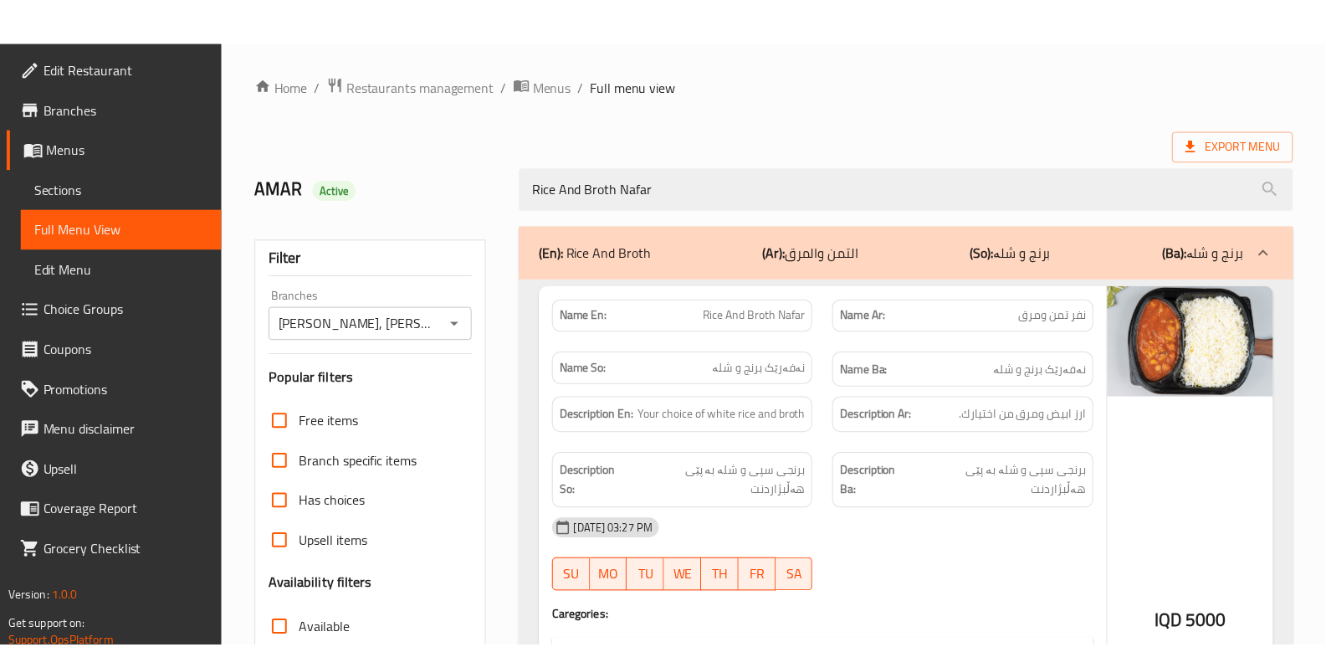
scroll to position [288, 0]
